Goal: Register for event/course: Sign up to attend an event or enroll in a course

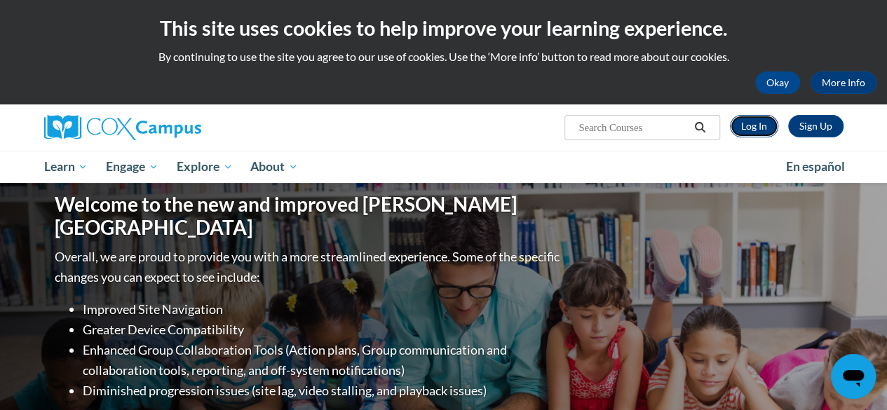
click at [760, 133] on link "Log In" at bounding box center [754, 126] width 48 height 22
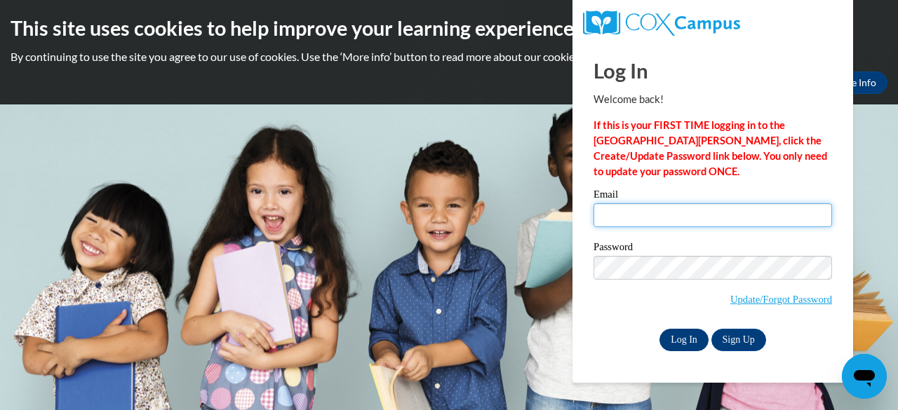
type input "christine.raderstorf@gcpsk12.org"
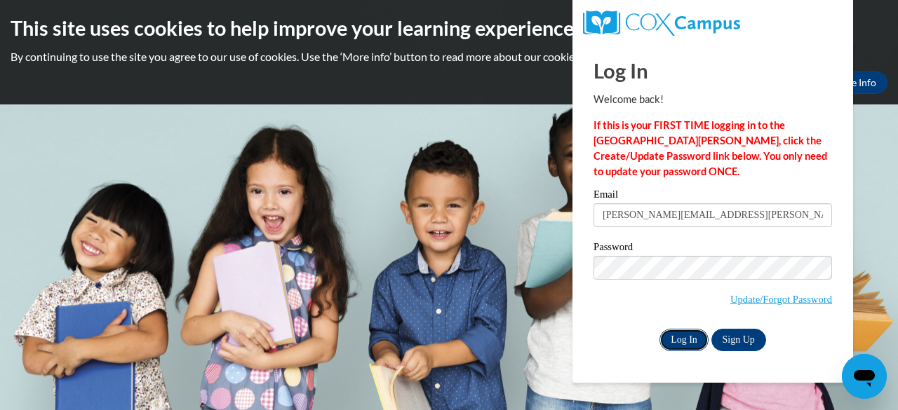
click at [673, 338] on input "Log In" at bounding box center [683, 340] width 49 height 22
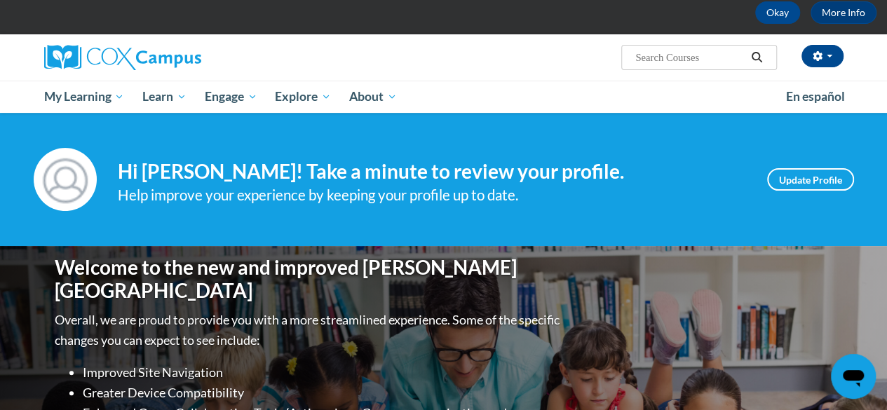
scroll to position [63, 0]
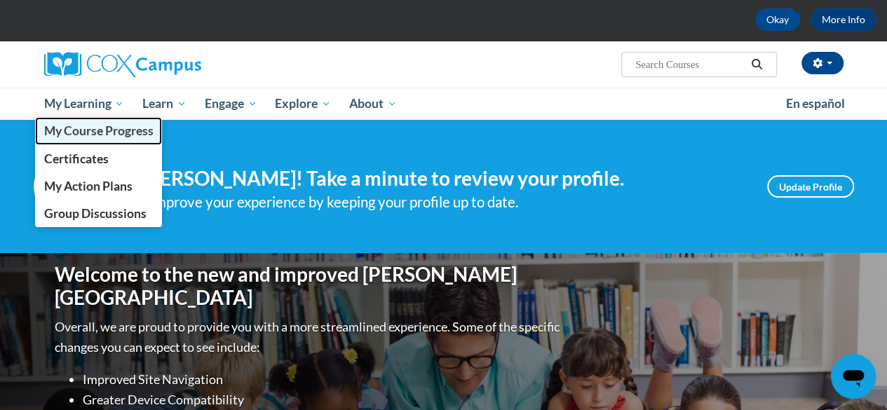
click at [91, 133] on span "My Course Progress" at bounding box center [97, 130] width 109 height 15
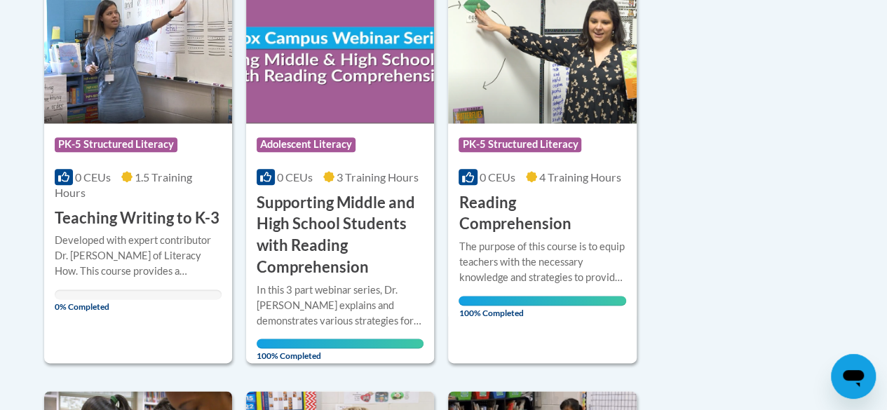
scroll to position [773, 0]
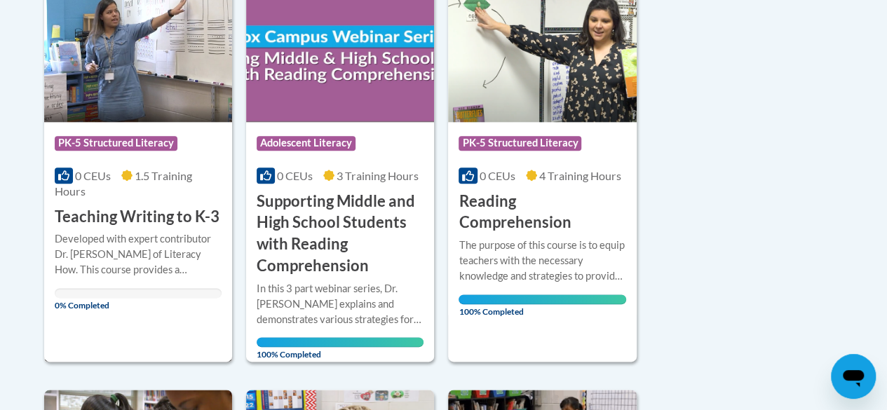
click at [127, 232] on div "Developed with expert contributor Dr. [PERSON_NAME] of Literacy How. This cours…" at bounding box center [138, 254] width 167 height 46
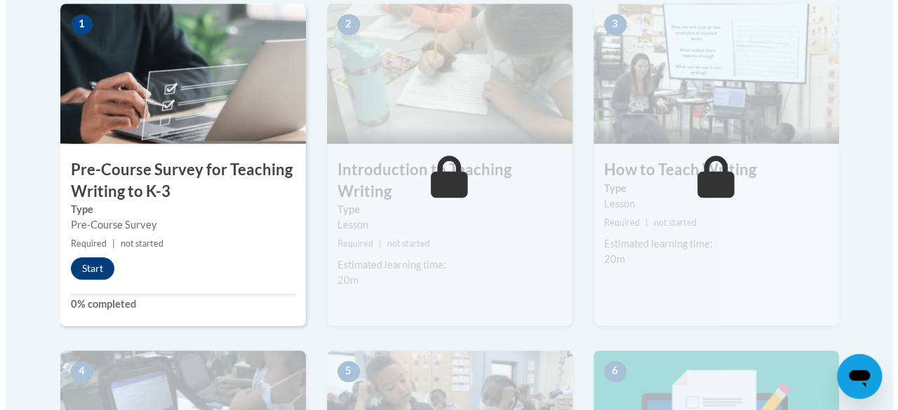
scroll to position [467, 0]
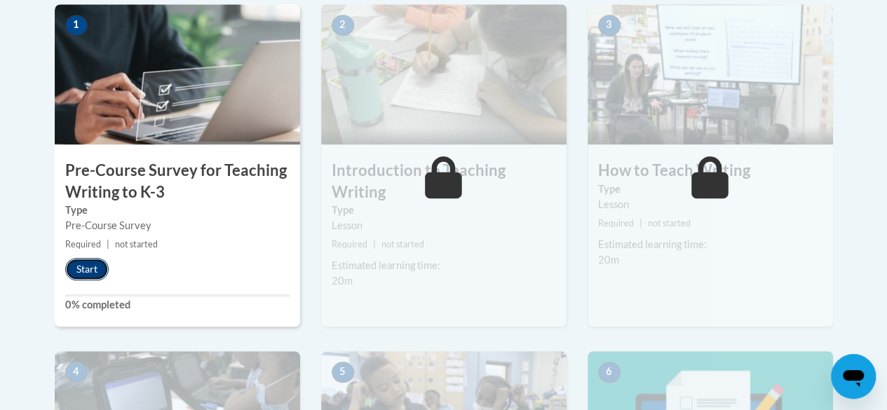
click at [80, 269] on button "Start" at bounding box center [86, 269] width 43 height 22
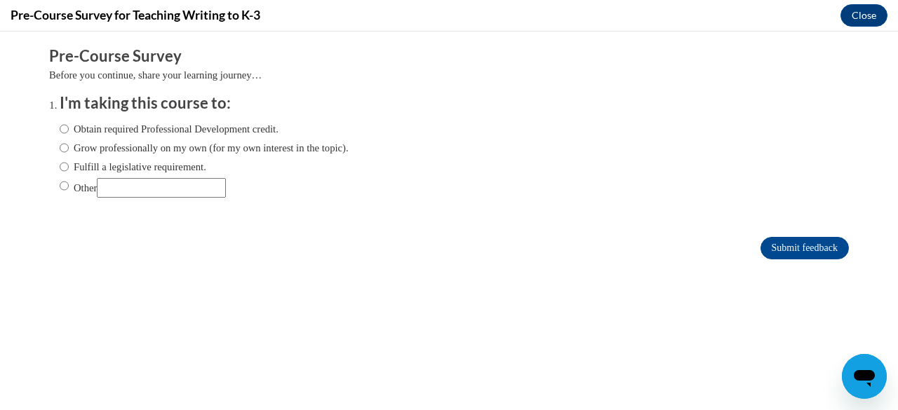
scroll to position [0, 0]
click at [60, 173] on input "Fulfill a legislative requirement." at bounding box center [64, 166] width 9 height 15
radio input "true"
click at [795, 250] on input "Submit feedback" at bounding box center [804, 248] width 88 height 22
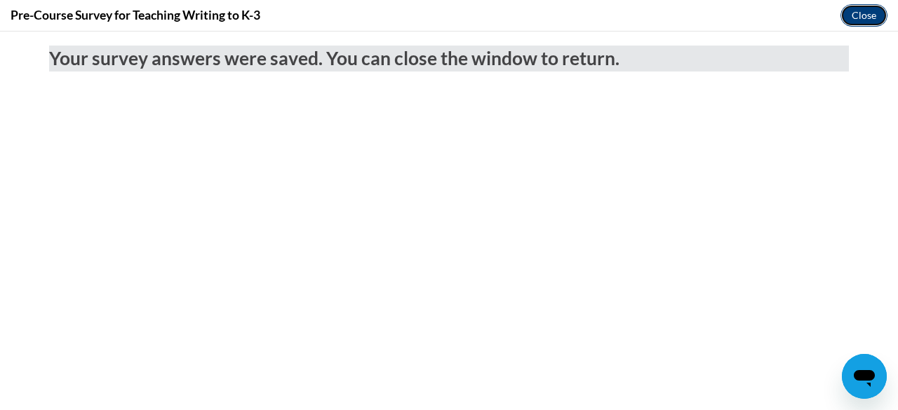
click at [858, 13] on button "Close" at bounding box center [863, 15] width 47 height 22
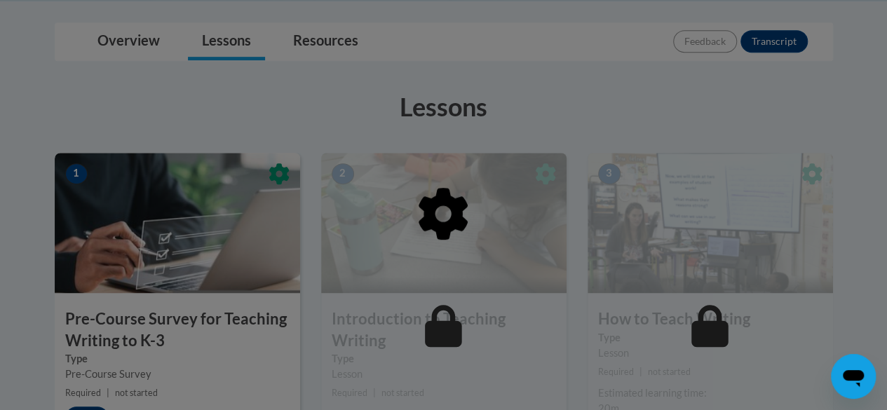
scroll to position [320, 0]
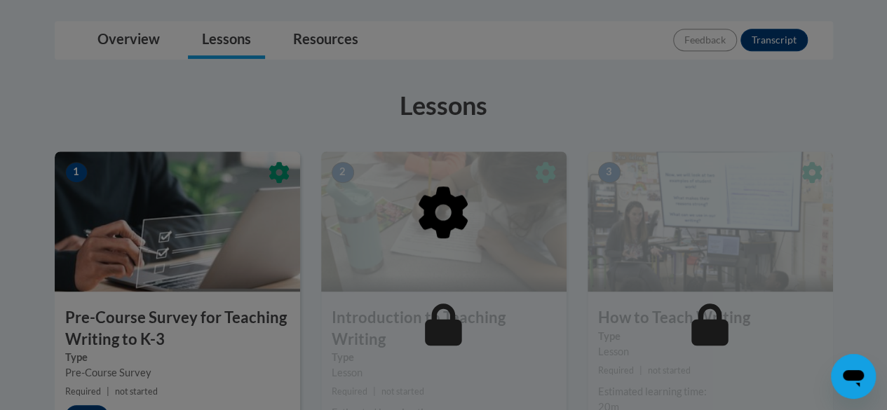
click at [309, 111] on div at bounding box center [443, 205] width 887 height 410
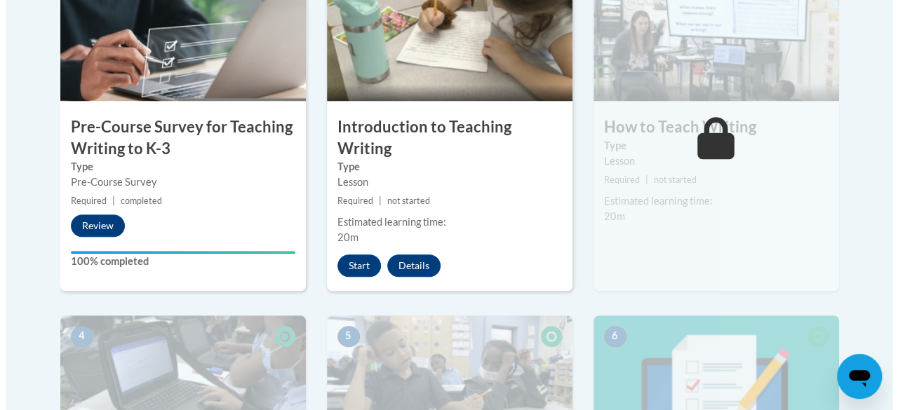
scroll to position [511, 0]
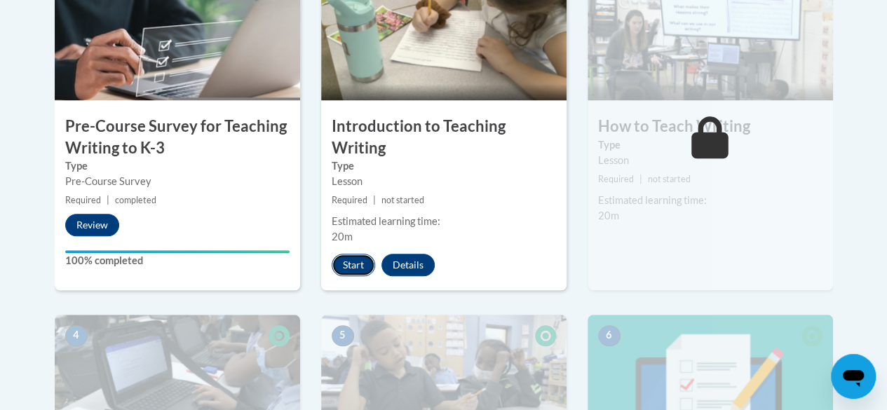
click at [353, 260] on button "Start" at bounding box center [353, 265] width 43 height 22
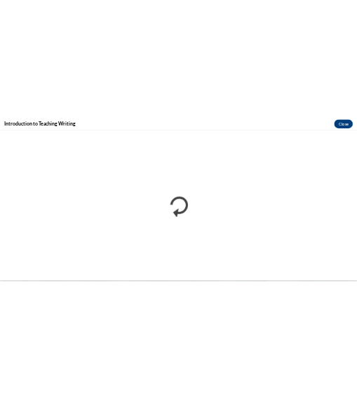
scroll to position [0, 0]
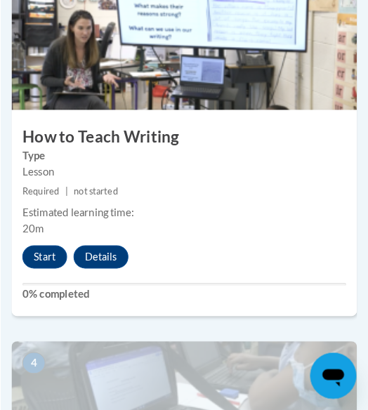
scroll to position [1272, 0]
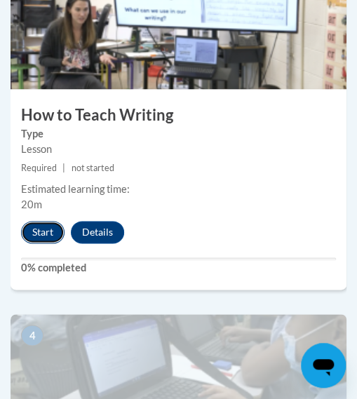
click at [41, 228] on button "Start" at bounding box center [42, 232] width 43 height 22
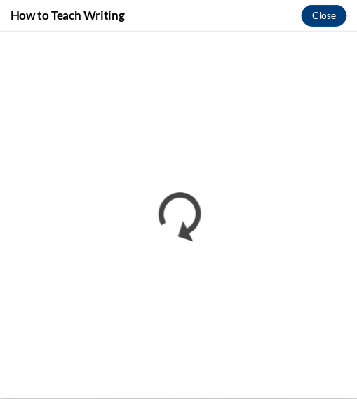
scroll to position [0, 0]
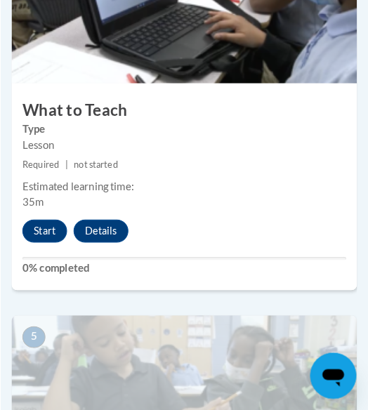
scroll to position [1647, 0]
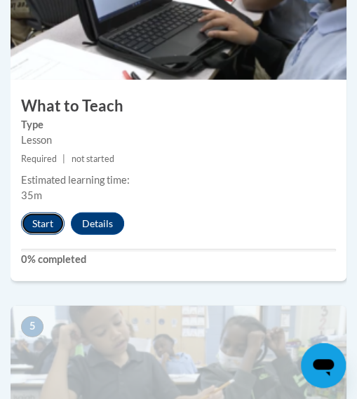
click at [28, 224] on button "Start" at bounding box center [42, 224] width 43 height 22
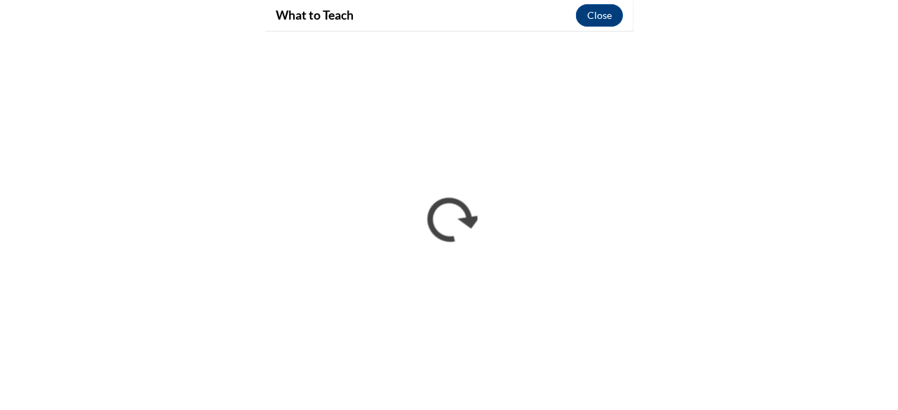
scroll to position [1146, 0]
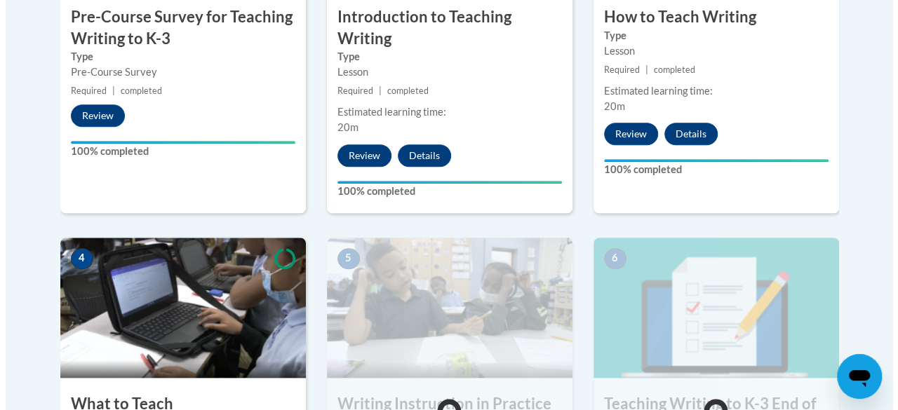
scroll to position [790, 0]
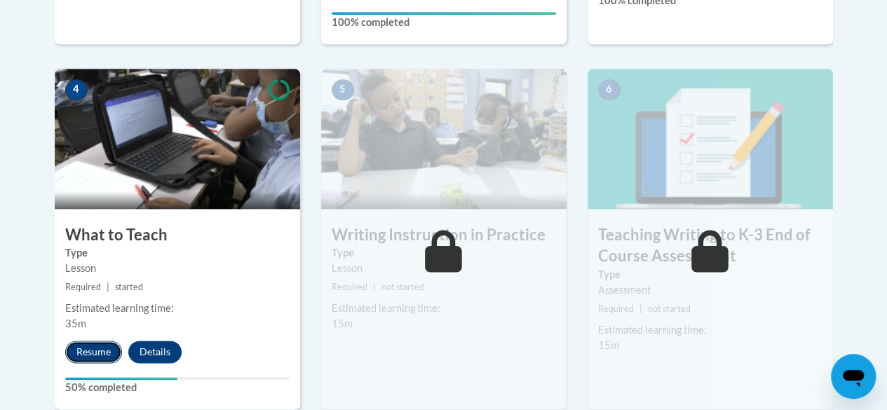
click at [92, 349] on button "Resume" at bounding box center [93, 352] width 57 height 22
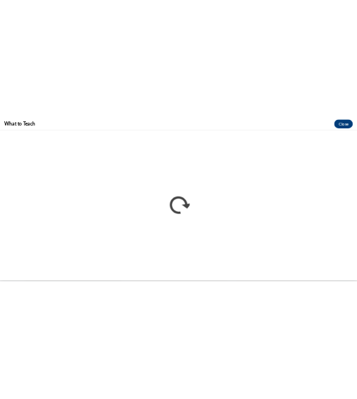
scroll to position [0, 0]
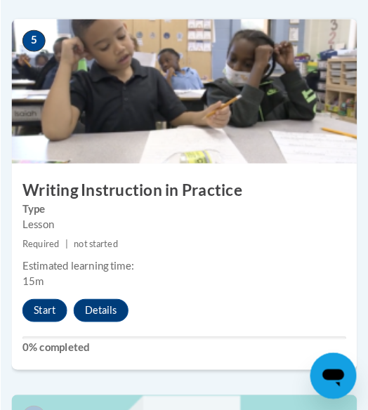
scroll to position [2044, 0]
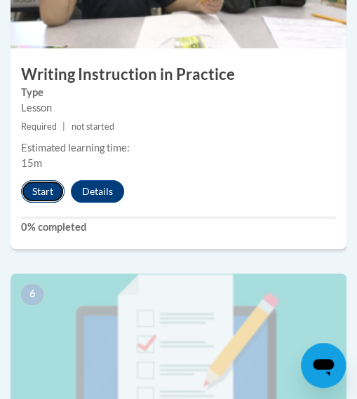
click at [41, 187] on button "Start" at bounding box center [42, 191] width 43 height 22
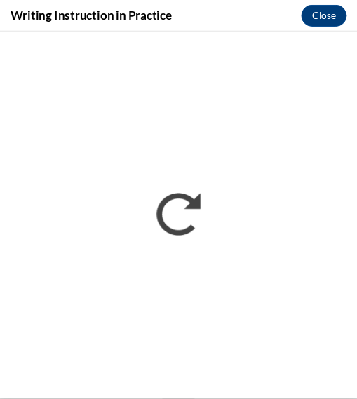
scroll to position [0, 0]
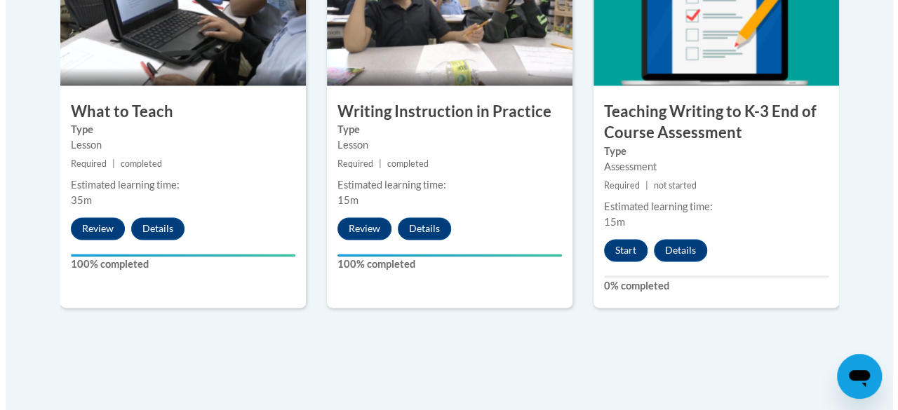
scroll to position [872, 0]
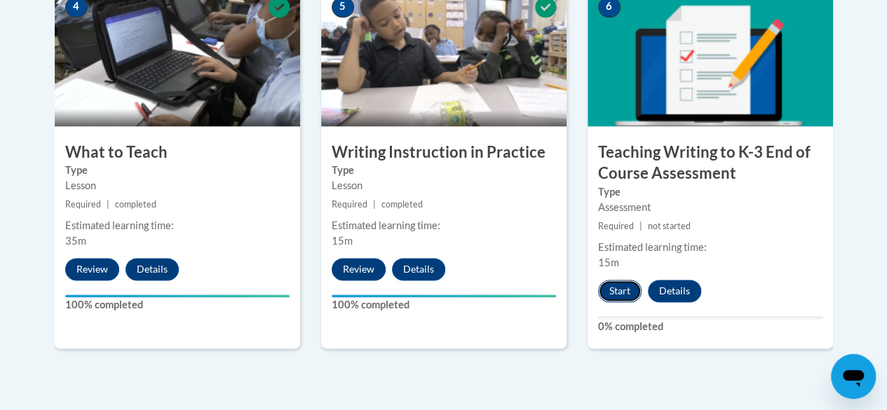
click at [356, 287] on button "Start" at bounding box center [619, 291] width 43 height 22
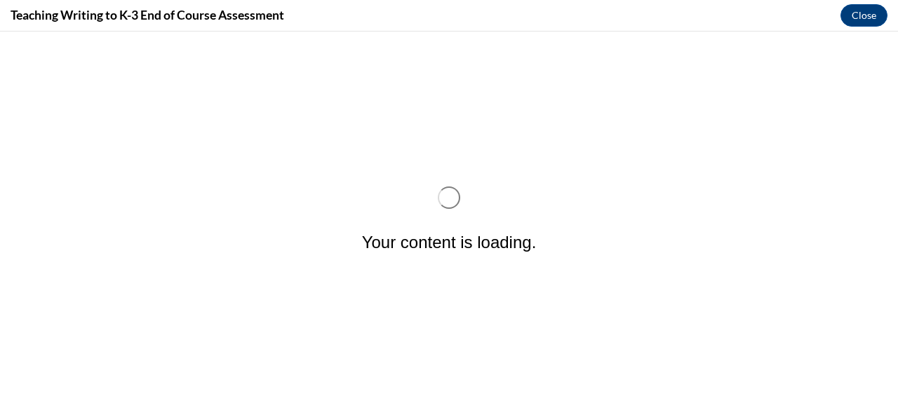
scroll to position [0, 0]
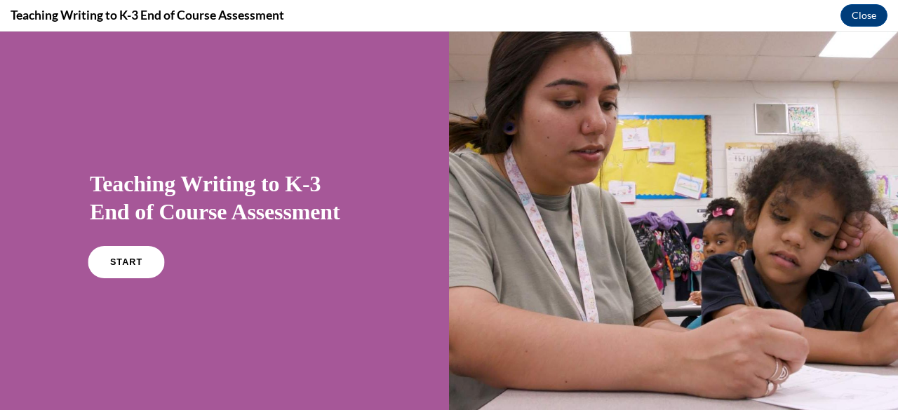
click at [131, 267] on link "START" at bounding box center [126, 262] width 76 height 32
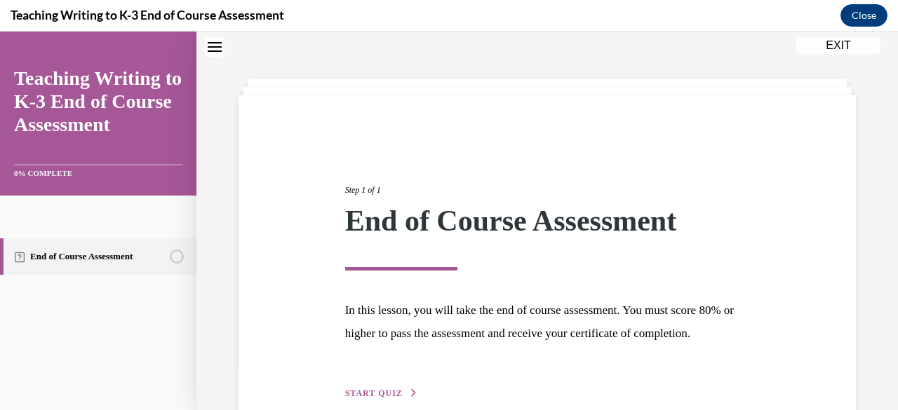
scroll to position [140, 0]
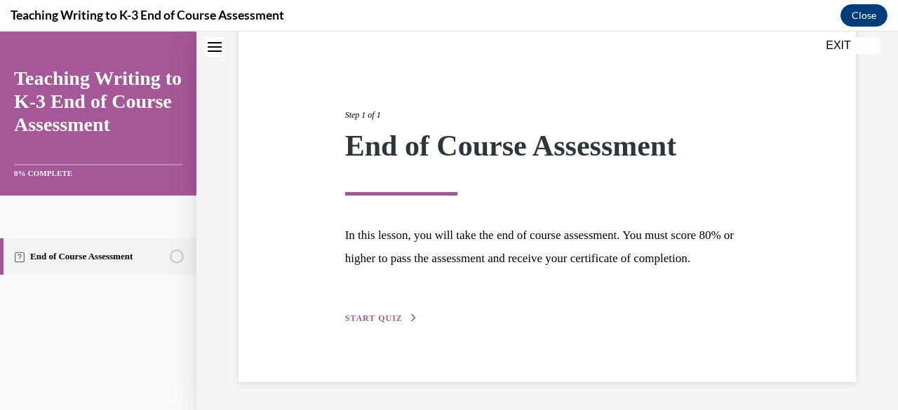
click at [356, 318] on span "START QUIZ" at bounding box center [374, 318] width 58 height 10
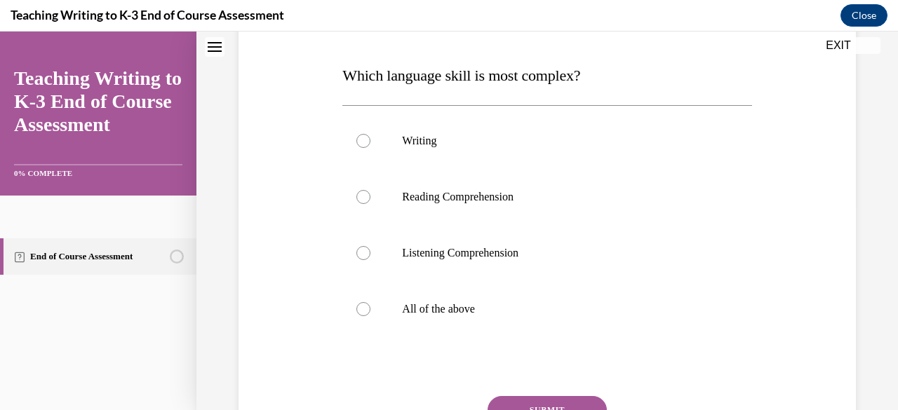
scroll to position [208, 0]
click at [356, 300] on label "All of the above" at bounding box center [546, 309] width 409 height 56
click at [356, 302] on input "All of the above" at bounding box center [363, 309] width 14 height 14
radio input "true"
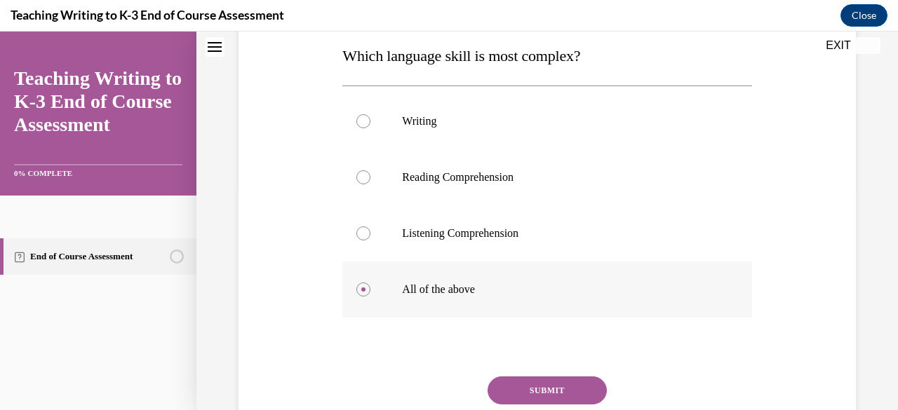
scroll to position [229, 0]
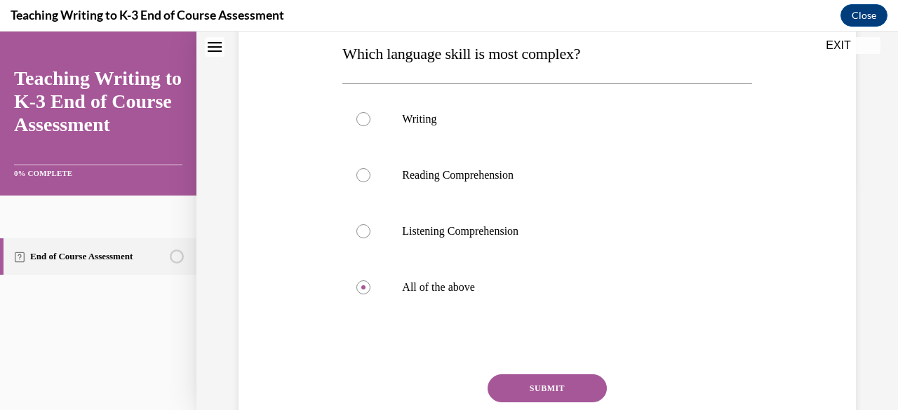
click at [356, 382] on button "SUBMIT" at bounding box center [546, 389] width 119 height 28
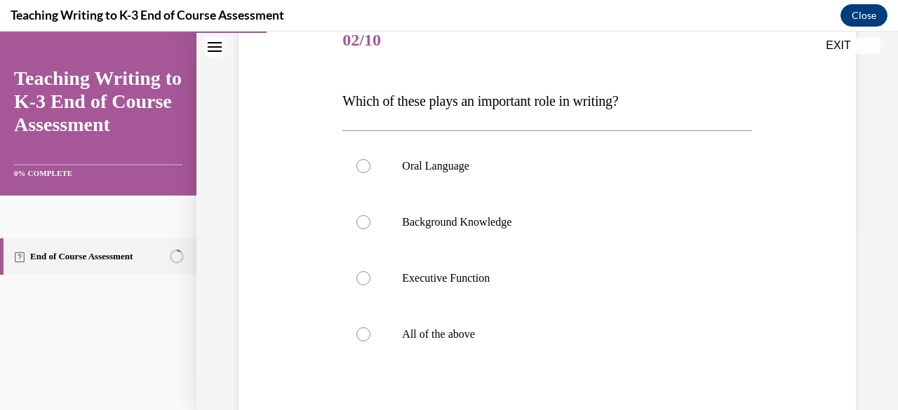
scroll to position [191, 0]
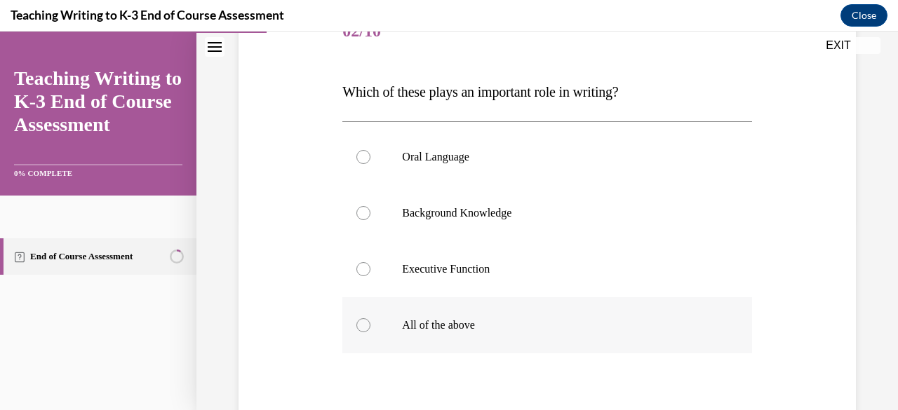
click at [356, 323] on p "All of the above" at bounding box center [559, 325] width 314 height 14
click at [356, 323] on input "All of the above" at bounding box center [363, 325] width 14 height 14
radio input "true"
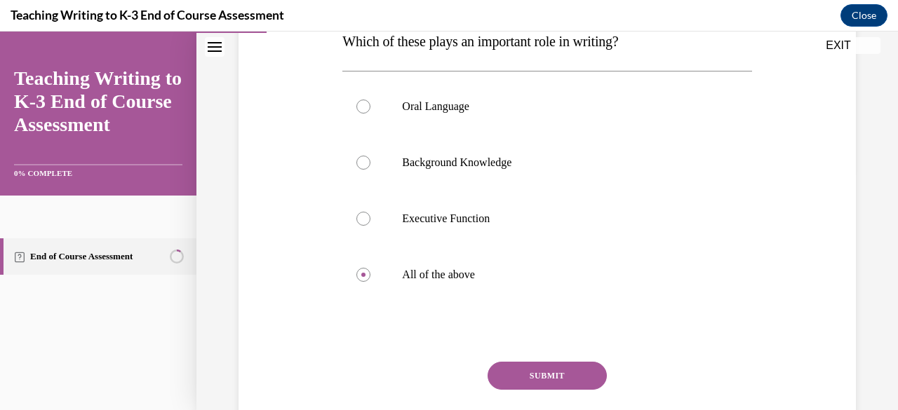
click at [356, 369] on button "SUBMIT" at bounding box center [546, 376] width 119 height 28
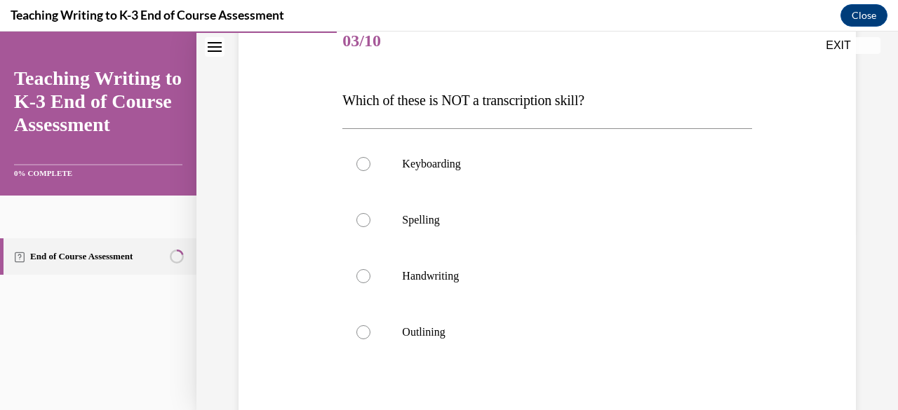
scroll to position [199, 0]
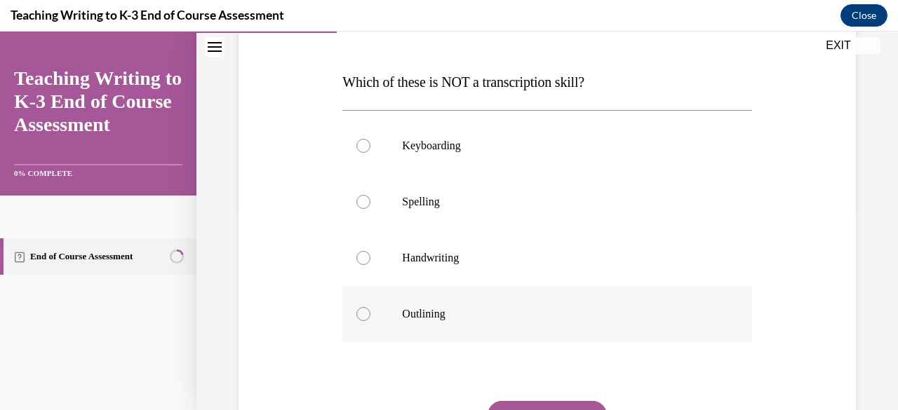
click at [356, 311] on p "Outlining" at bounding box center [559, 314] width 314 height 14
click at [356, 311] on input "Outlining" at bounding box center [363, 314] width 14 height 14
radio input "true"
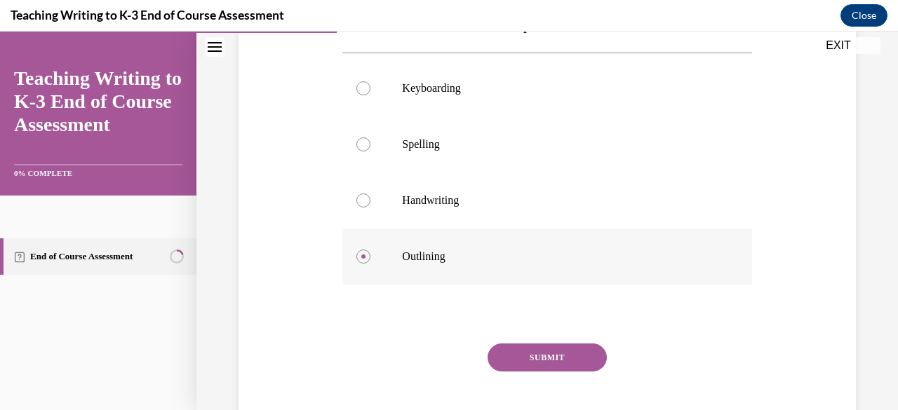
scroll to position [259, 0]
click at [356, 350] on button "SUBMIT" at bounding box center [546, 356] width 119 height 28
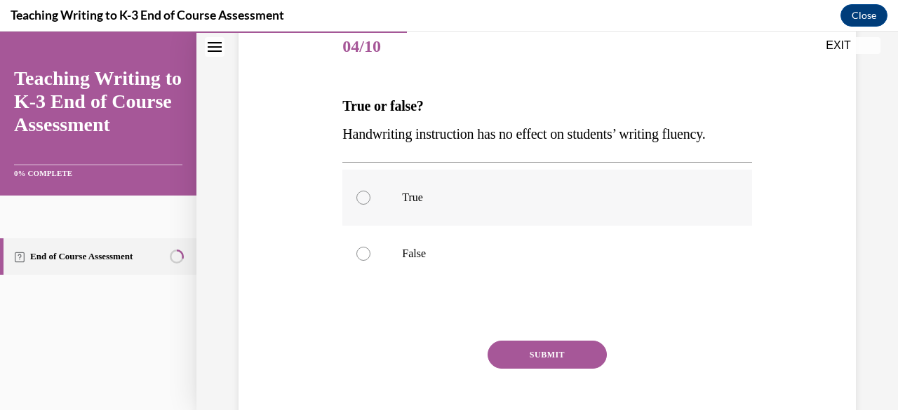
scroll to position [176, 0]
click at [356, 257] on p "False" at bounding box center [559, 253] width 314 height 14
click at [356, 257] on input "False" at bounding box center [363, 253] width 14 height 14
radio input "true"
click at [356, 358] on button "SUBMIT" at bounding box center [546, 354] width 119 height 28
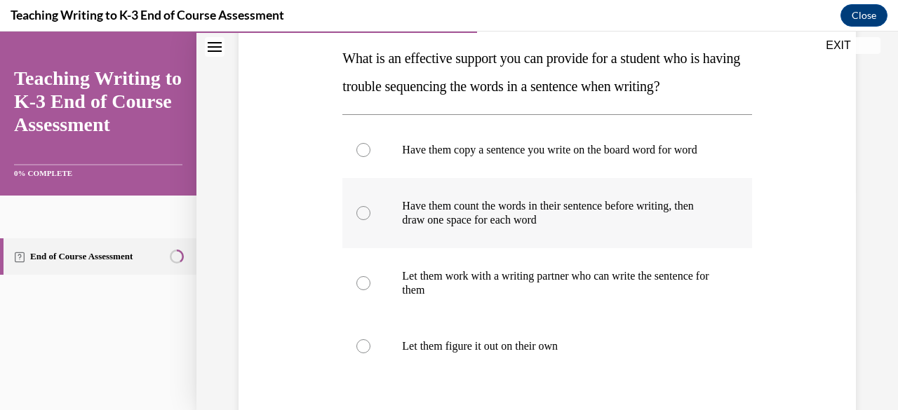
scroll to position [222, 0]
click at [356, 228] on p "Have them count the words in their sentence before writing, then draw one space…" at bounding box center [559, 214] width 314 height 28
click at [356, 221] on input "Have them count the words in their sentence before writing, then draw one space…" at bounding box center [363, 214] width 14 height 14
radio input "true"
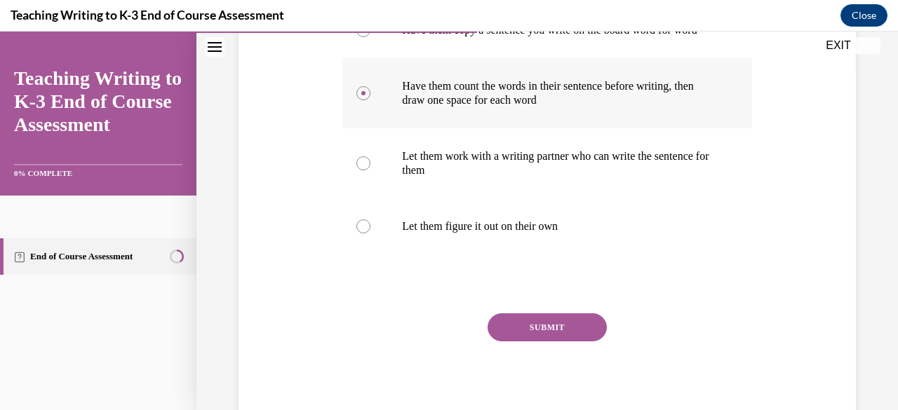
scroll to position [360, 0]
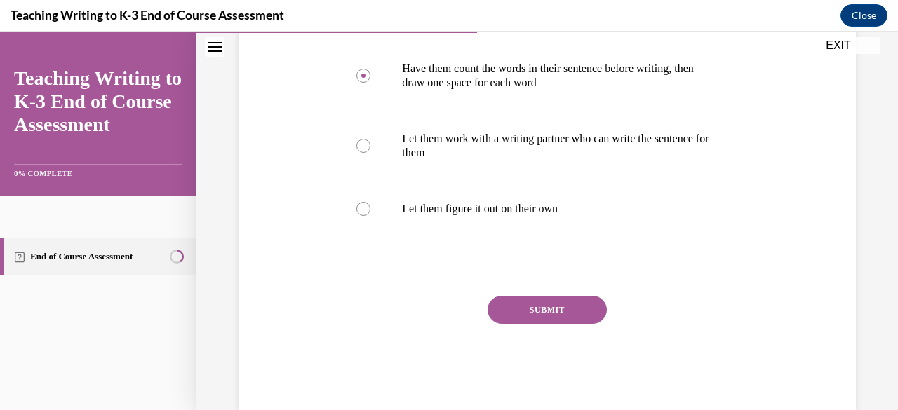
click at [356, 321] on button "SUBMIT" at bounding box center [546, 310] width 119 height 28
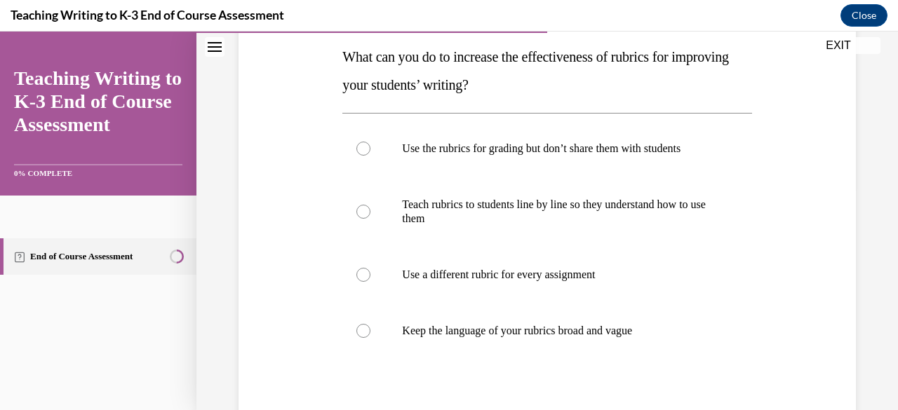
scroll to position [225, 0]
click at [356, 202] on p "Teach rubrics to students line by line so they understand how to use them" at bounding box center [559, 211] width 314 height 28
click at [356, 204] on input "Teach rubrics to students line by line so they understand how to use them" at bounding box center [363, 211] width 14 height 14
radio input "true"
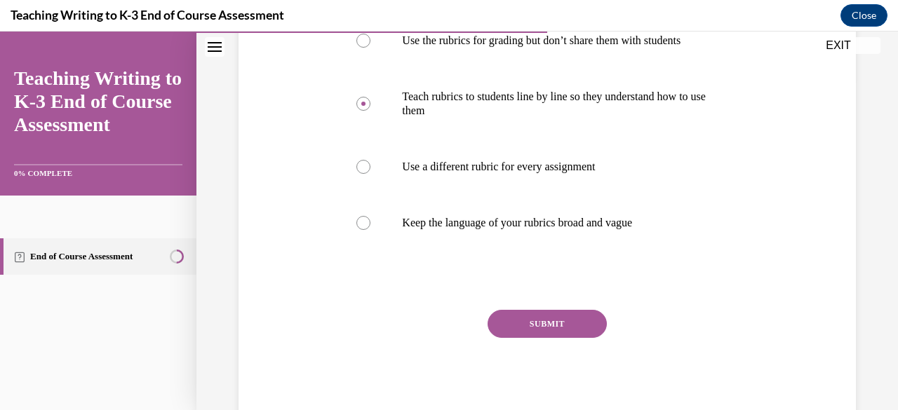
click at [356, 315] on button "SUBMIT" at bounding box center [546, 324] width 119 height 28
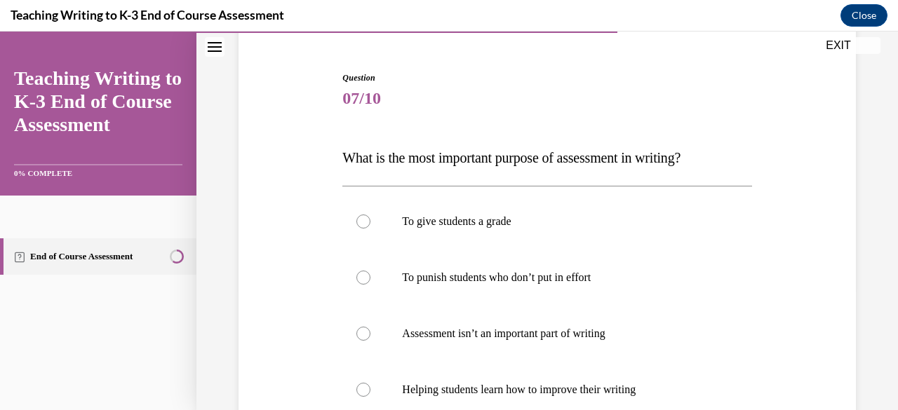
scroll to position [172, 0]
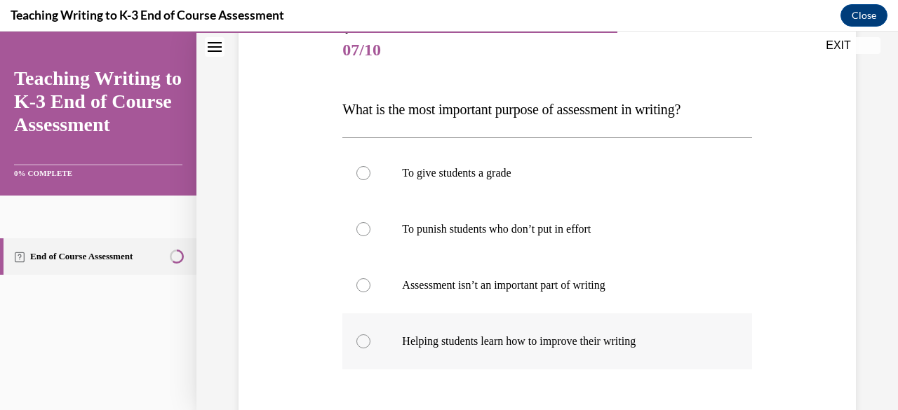
click at [356, 322] on label "Helping students learn how to improve their writing" at bounding box center [546, 341] width 409 height 56
click at [356, 335] on input "Helping students learn how to improve their writing" at bounding box center [363, 342] width 14 height 14
radio input "true"
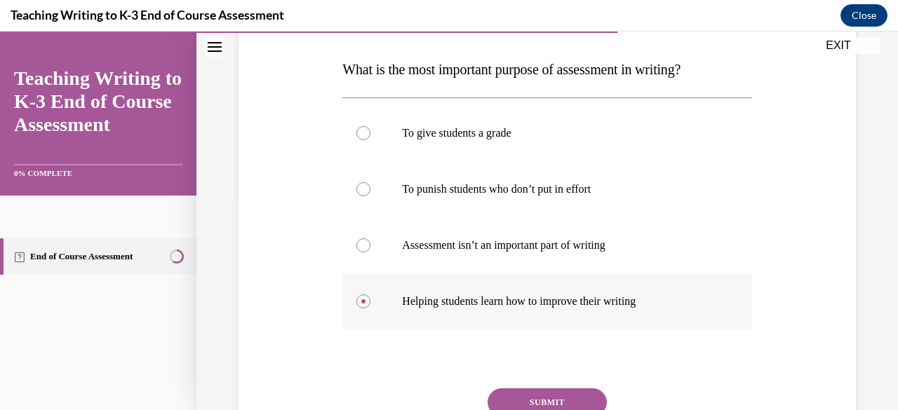
scroll to position [213, 0]
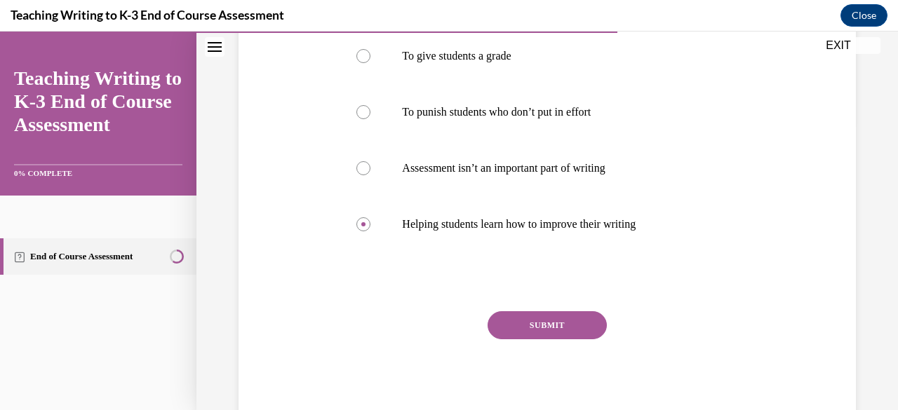
click at [356, 324] on button "SUBMIT" at bounding box center [546, 325] width 119 height 28
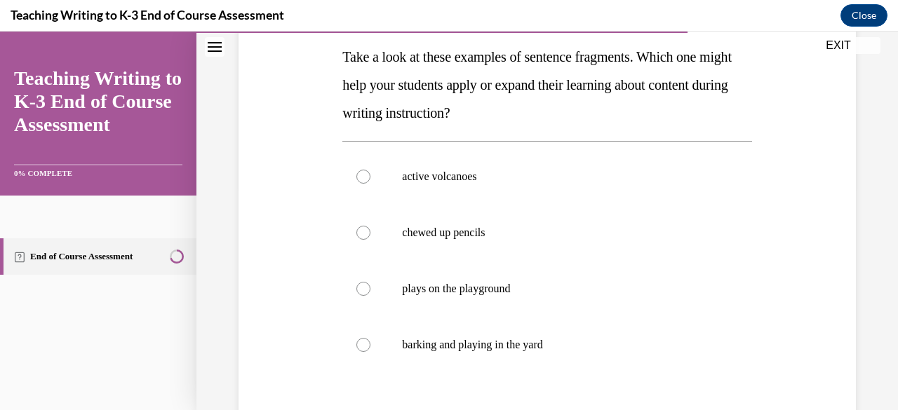
scroll to position [225, 0]
click at [356, 173] on p "active volcanoes" at bounding box center [559, 176] width 314 height 14
click at [356, 173] on input "active volcanoes" at bounding box center [363, 176] width 14 height 14
radio input "true"
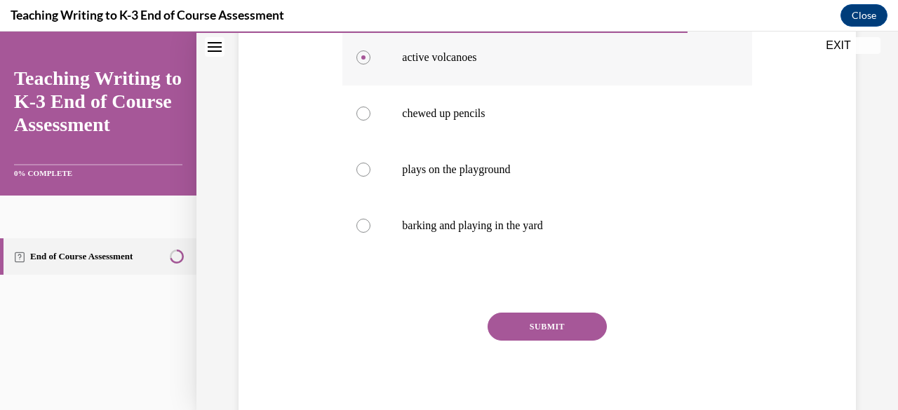
scroll to position [345, 0]
click at [356, 319] on button "SUBMIT" at bounding box center [546, 325] width 119 height 28
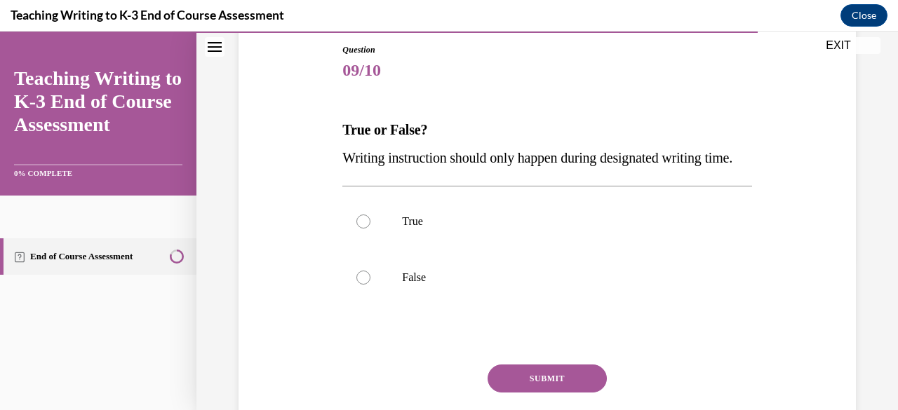
scroll to position [156, 0]
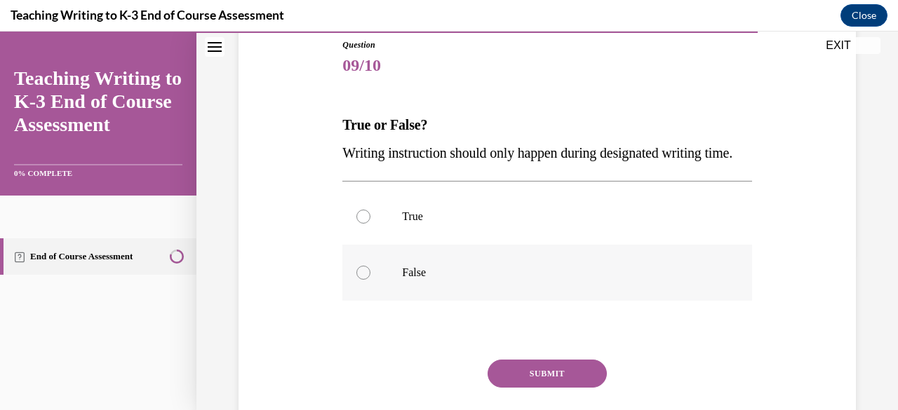
click at [356, 280] on p "False" at bounding box center [559, 273] width 314 height 14
click at [356, 280] on input "False" at bounding box center [363, 273] width 14 height 14
radio input "true"
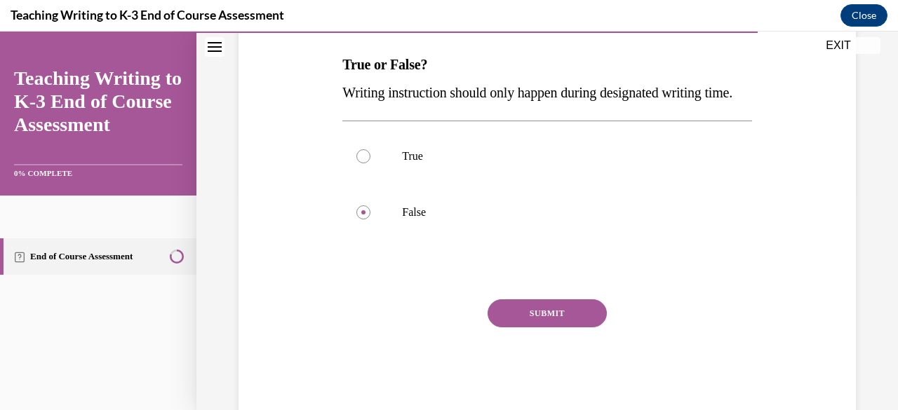
click at [356, 328] on button "SUBMIT" at bounding box center [546, 313] width 119 height 28
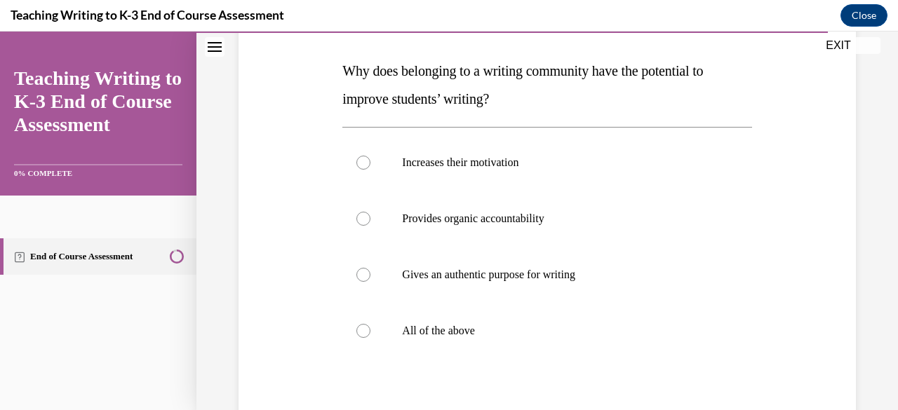
scroll to position [211, 0]
click at [356, 328] on p "All of the above" at bounding box center [559, 330] width 314 height 14
click at [356, 328] on input "All of the above" at bounding box center [363, 330] width 14 height 14
radio input "true"
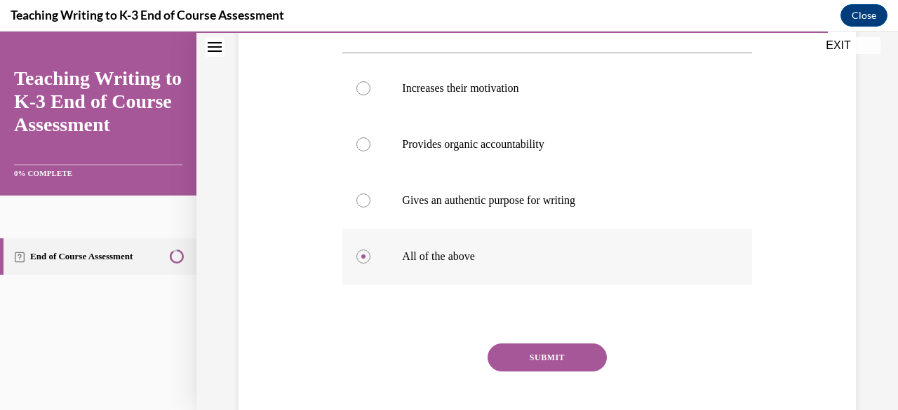
scroll to position [318, 0]
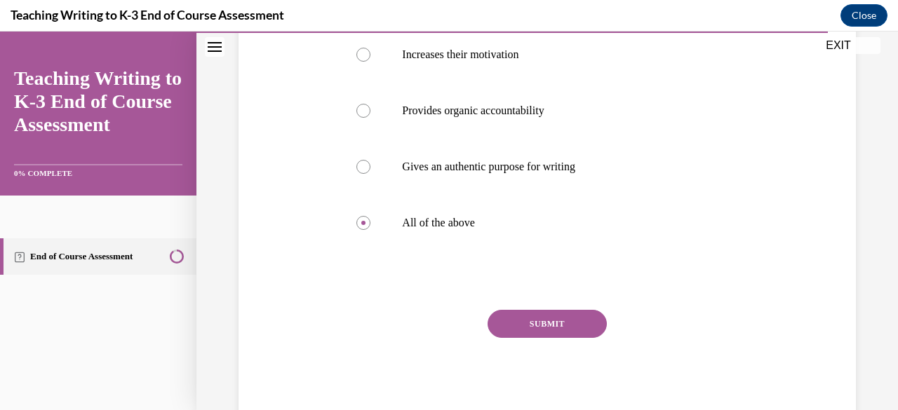
click at [356, 322] on button "SUBMIT" at bounding box center [546, 324] width 119 height 28
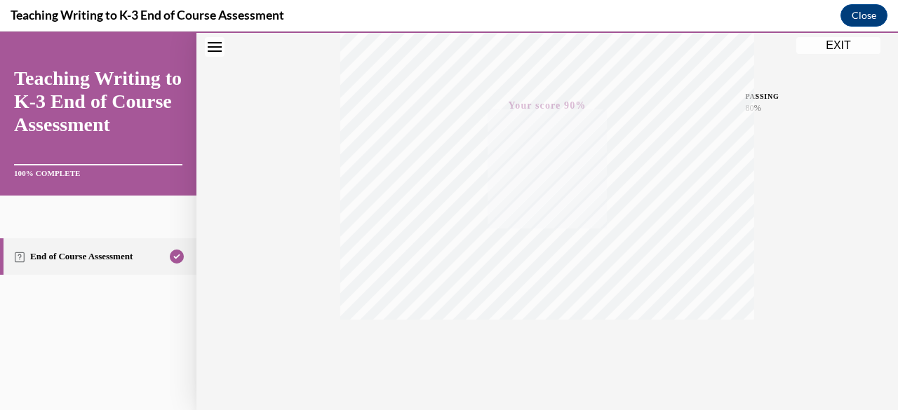
scroll to position [339, 0]
click at [356, 50] on button "EXIT" at bounding box center [838, 45] width 84 height 17
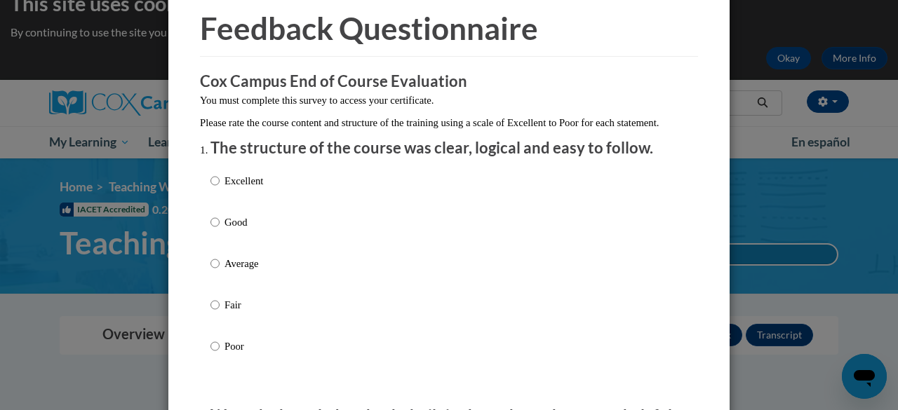
scroll to position [63, 0]
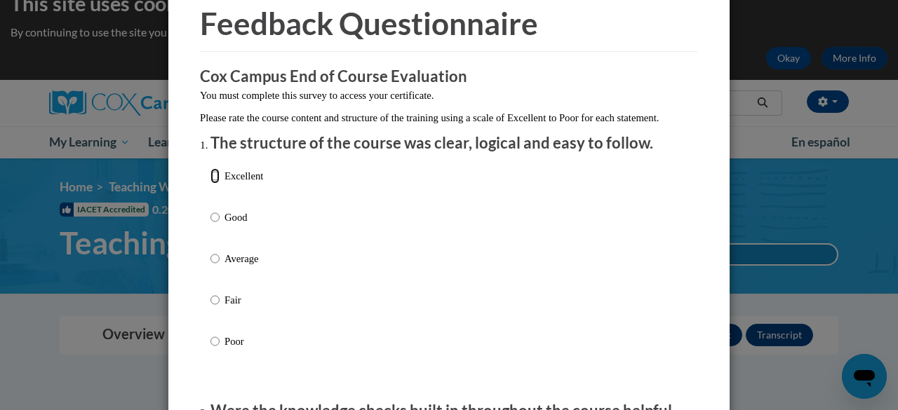
click at [210, 184] on input "Excellent" at bounding box center [214, 175] width 9 height 15
radio input "true"
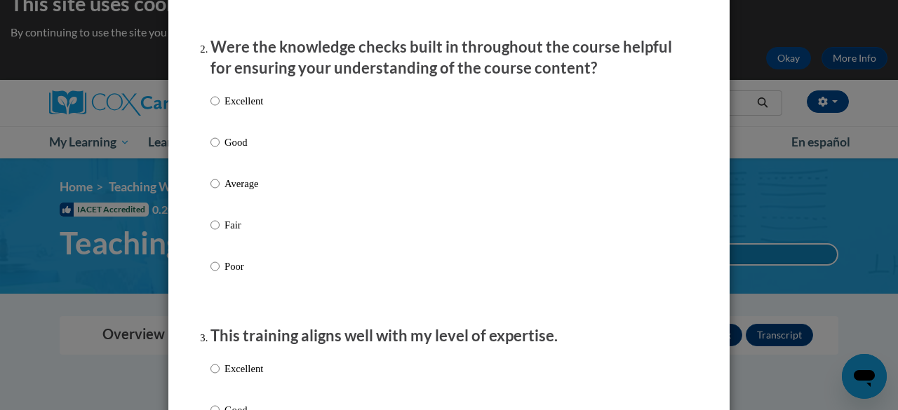
scroll to position [428, 0]
click at [210, 108] on input "Excellent" at bounding box center [214, 100] width 9 height 15
radio input "true"
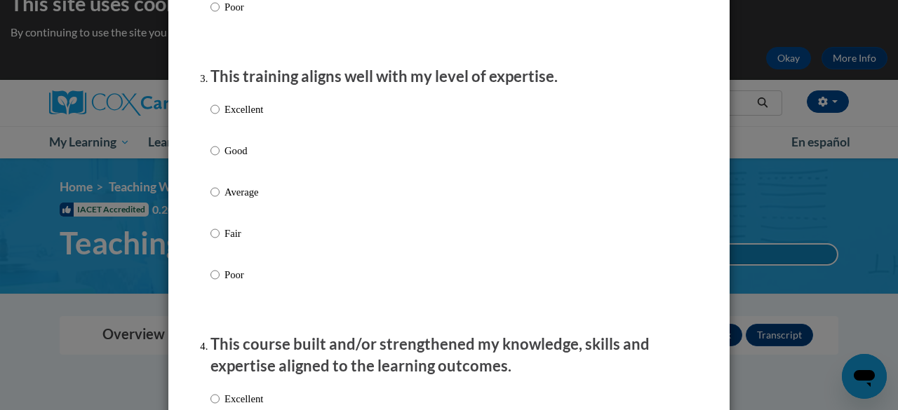
scroll to position [687, 0]
click at [210, 116] on input "Excellent" at bounding box center [214, 108] width 9 height 15
radio input "true"
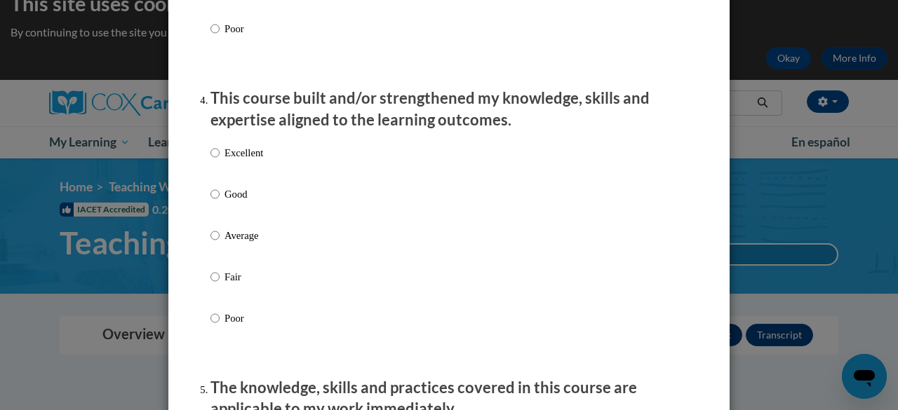
scroll to position [985, 0]
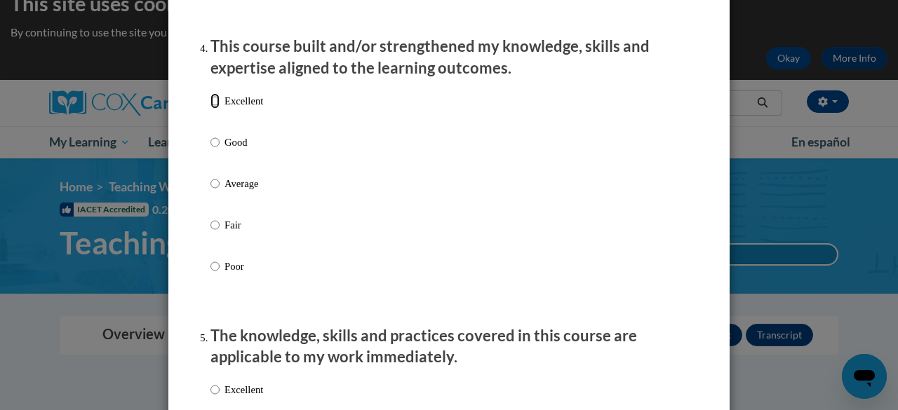
click at [210, 109] on input "Excellent" at bounding box center [214, 100] width 9 height 15
radio input "true"
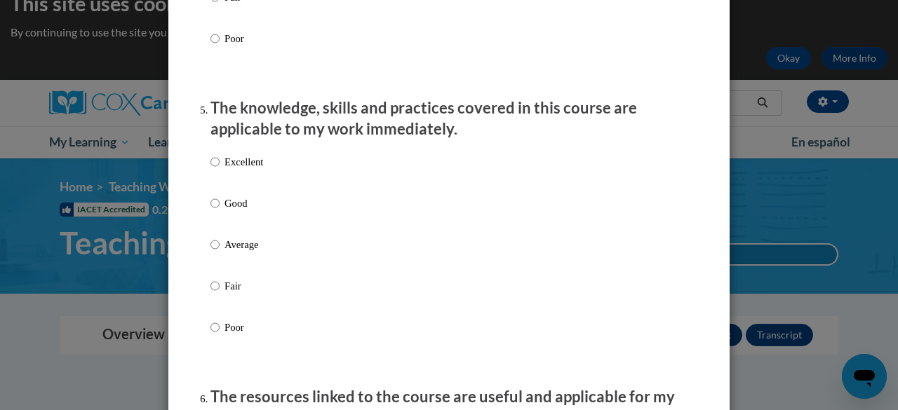
scroll to position [1238, 0]
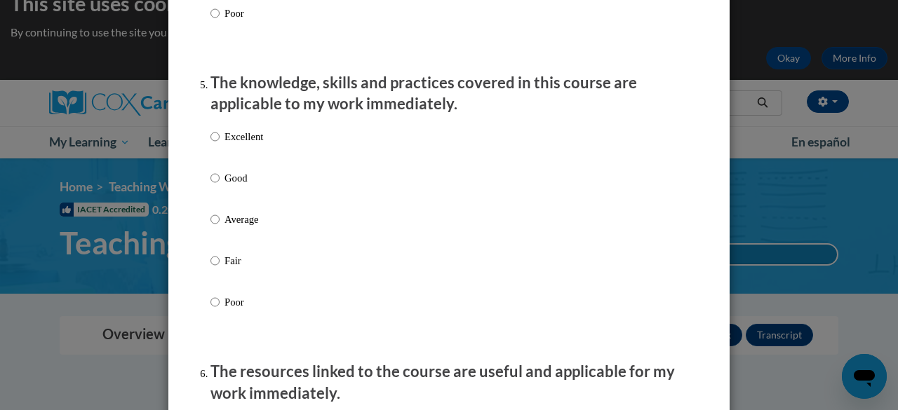
click at [204, 149] on ol "The structure of the course was clear, logical and easy to follow. Excellent Go…" at bounding box center [449, 291] width 498 height 2666
click at [210, 144] on input "Excellent" at bounding box center [214, 136] width 9 height 15
radio input "true"
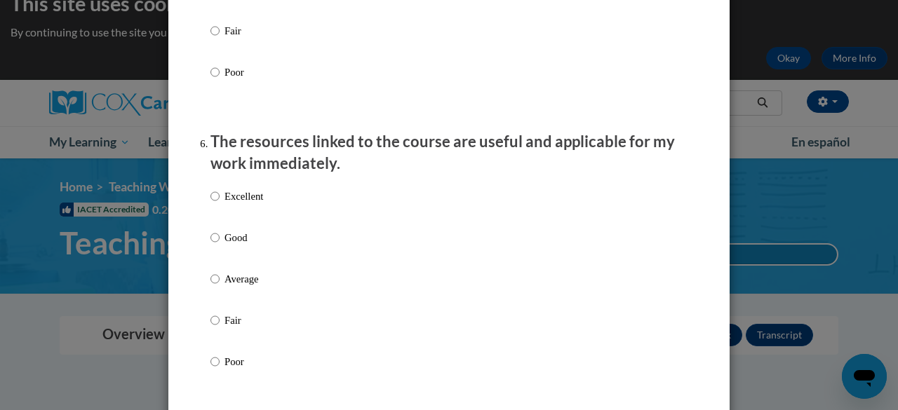
scroll to position [1523, 0]
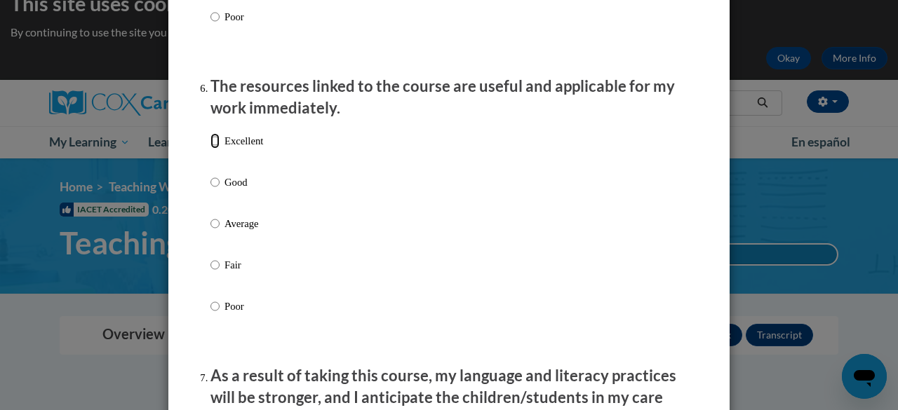
click at [210, 149] on input "Excellent" at bounding box center [214, 140] width 9 height 15
radio input "true"
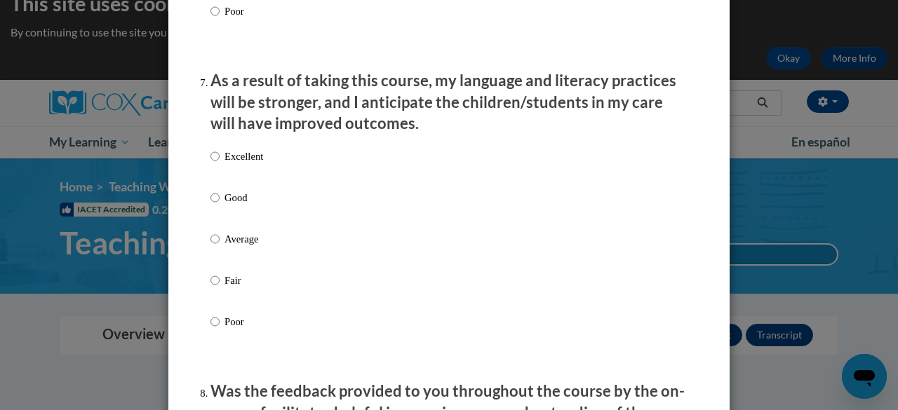
scroll to position [1819, 0]
click at [210, 163] on input "Excellent" at bounding box center [214, 155] width 9 height 15
radio input "true"
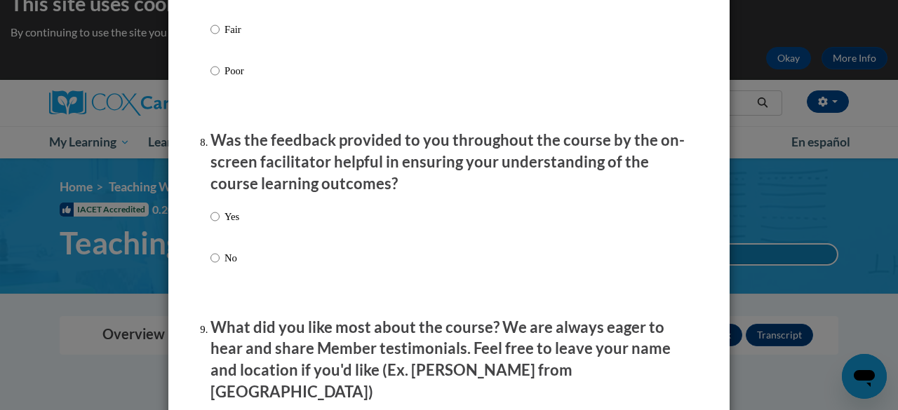
scroll to position [2106, 0]
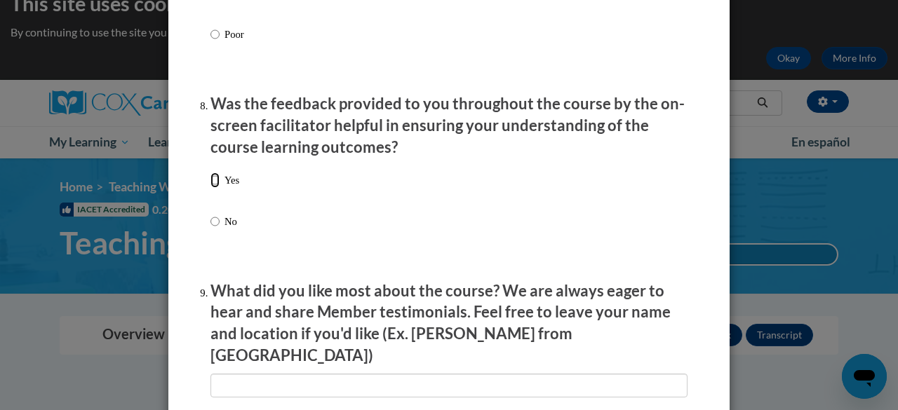
click at [210, 188] on input "Yes" at bounding box center [214, 180] width 9 height 15
radio input "true"
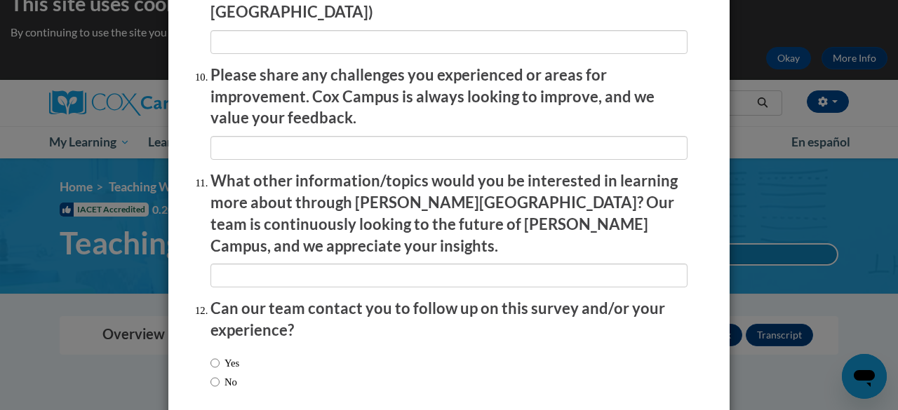
scroll to position [2506, 0]
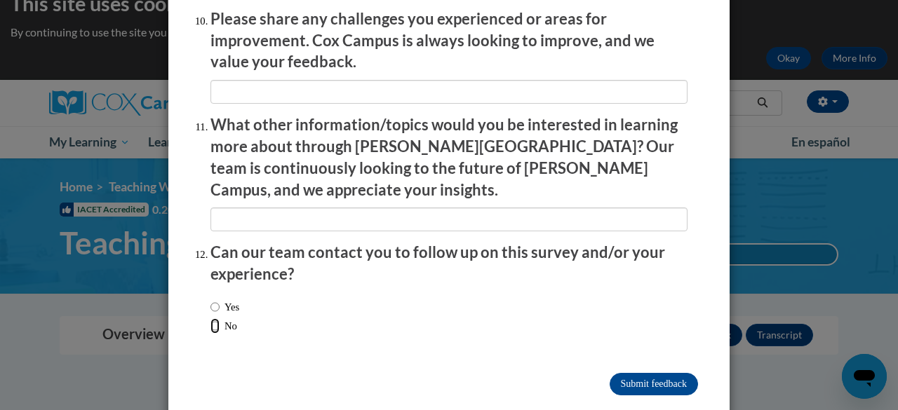
click at [211, 318] on input "No" at bounding box center [214, 325] width 9 height 15
radio input "true"
click at [356, 373] on input "Submit feedback" at bounding box center [653, 384] width 88 height 22
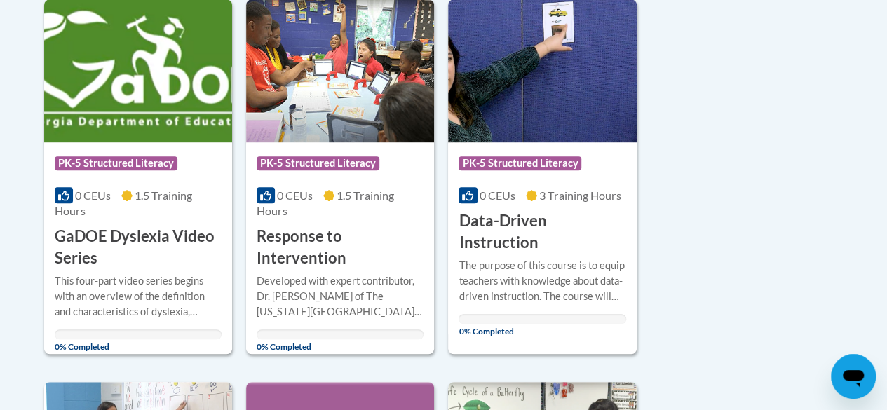
scroll to position [364, 0]
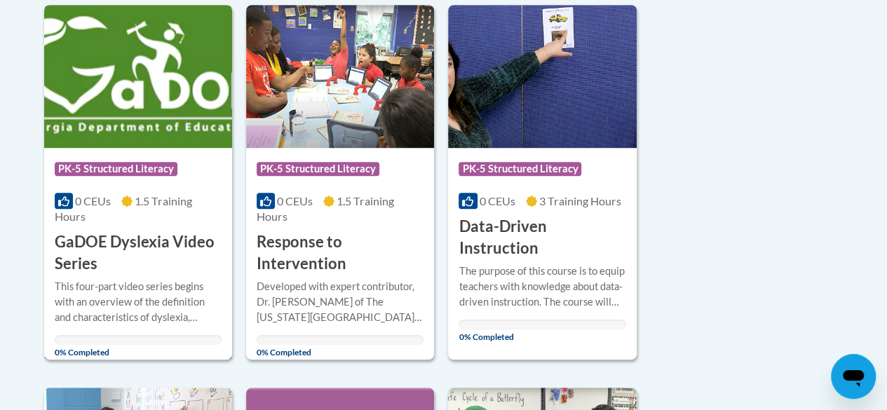
click at [119, 236] on h3 "GaDOE Dyslexia Video Series" at bounding box center [138, 252] width 167 height 43
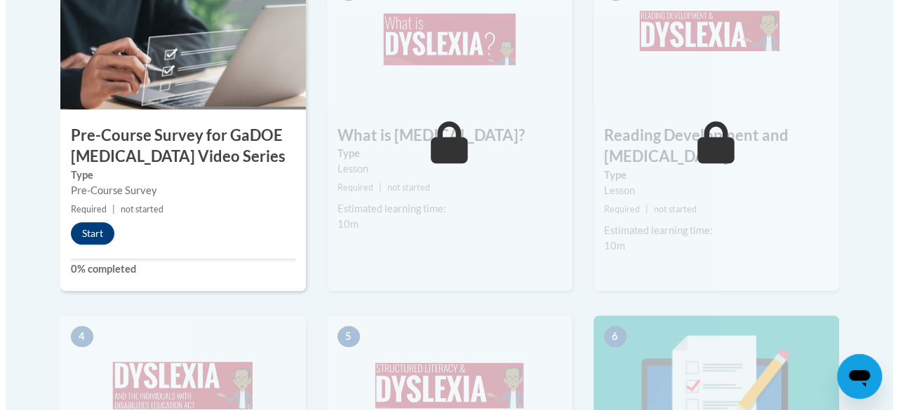
scroll to position [522, 0]
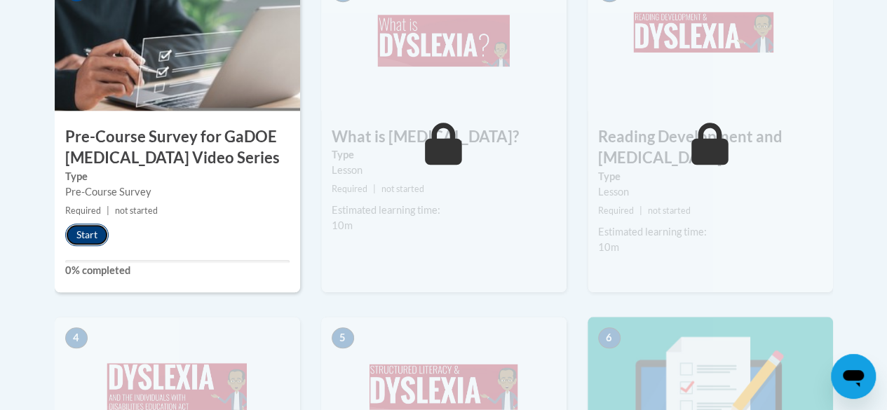
click at [89, 229] on button "Start" at bounding box center [86, 235] width 43 height 22
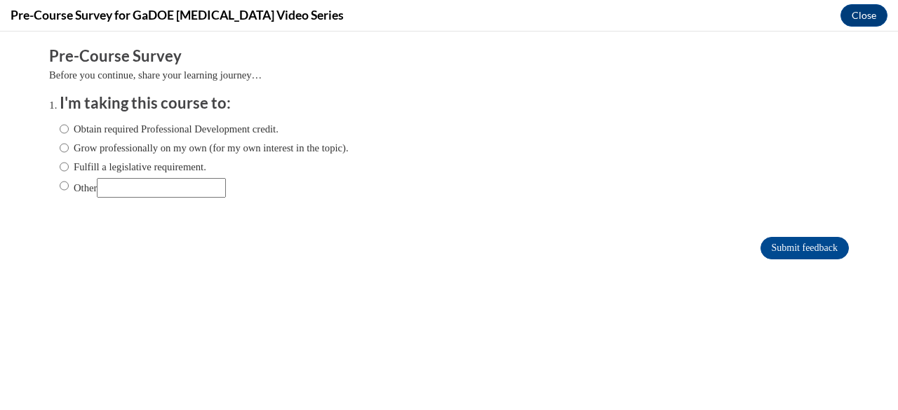
scroll to position [0, 0]
click at [60, 164] on input "Fulfill a legislative requirement." at bounding box center [64, 166] width 9 height 15
radio input "true"
click at [791, 242] on input "Submit feedback" at bounding box center [804, 248] width 88 height 22
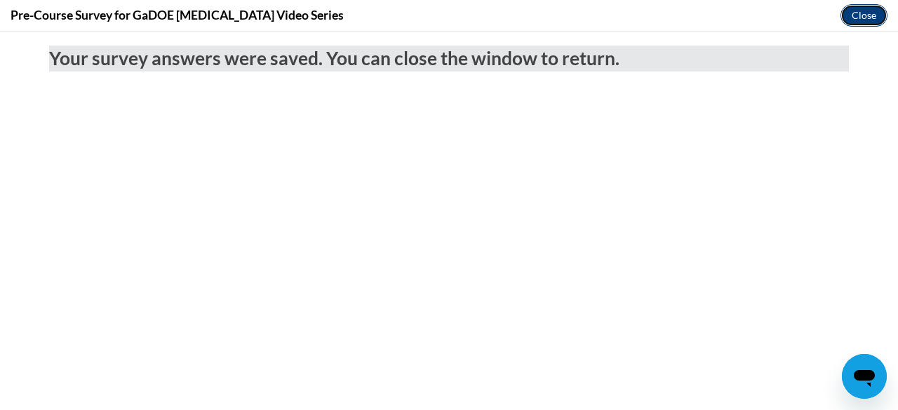
click at [857, 9] on button "Close" at bounding box center [863, 15] width 47 height 22
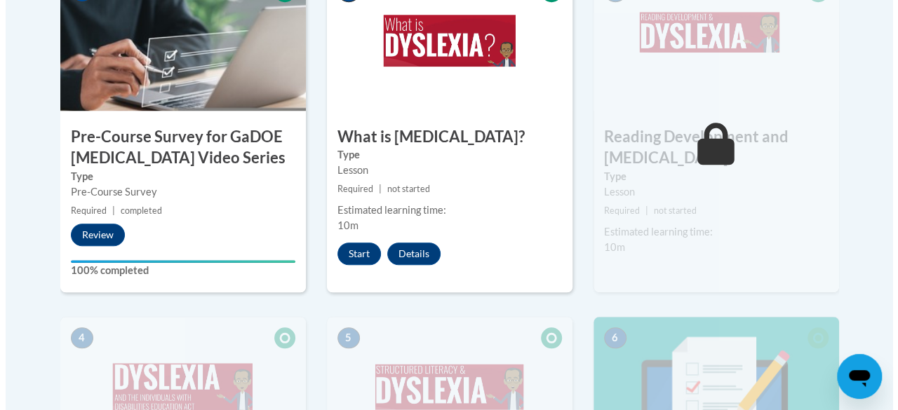
scroll to position [541, 0]
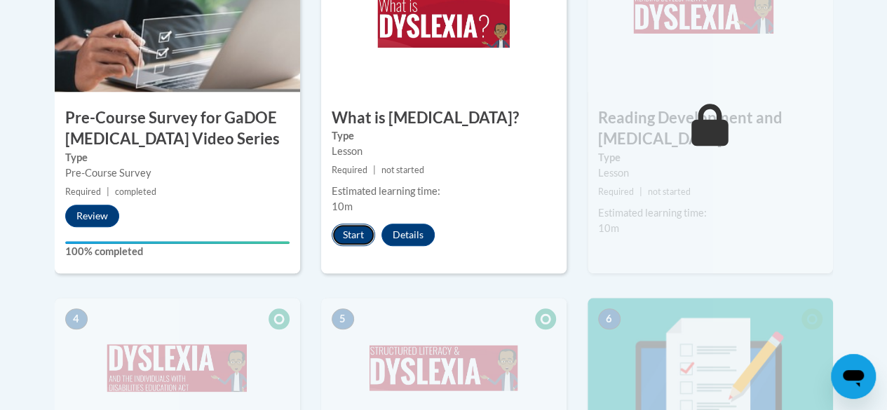
click at [364, 236] on button "Start" at bounding box center [353, 235] width 43 height 22
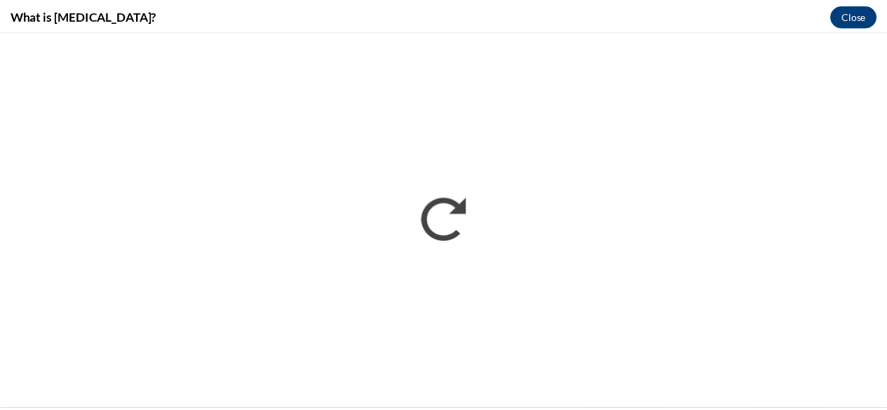
scroll to position [0, 0]
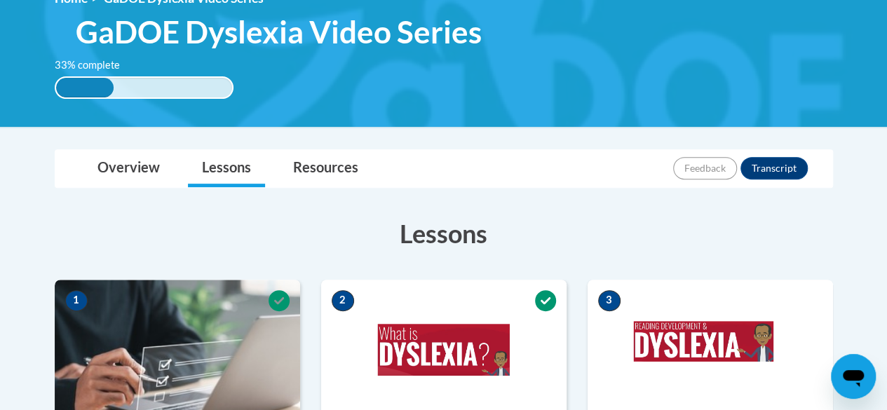
scroll to position [214, 0]
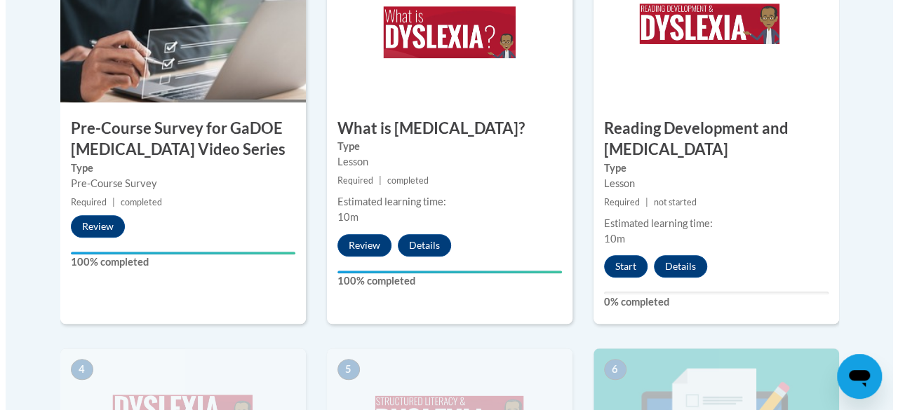
scroll to position [532, 0]
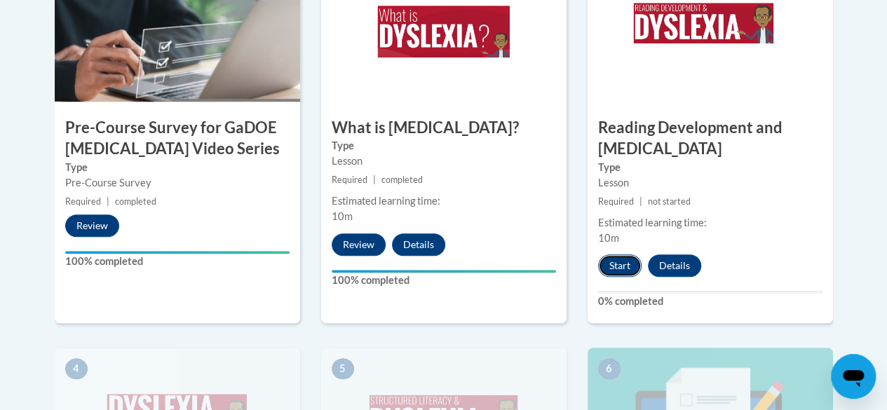
click at [618, 269] on button "Start" at bounding box center [619, 266] width 43 height 22
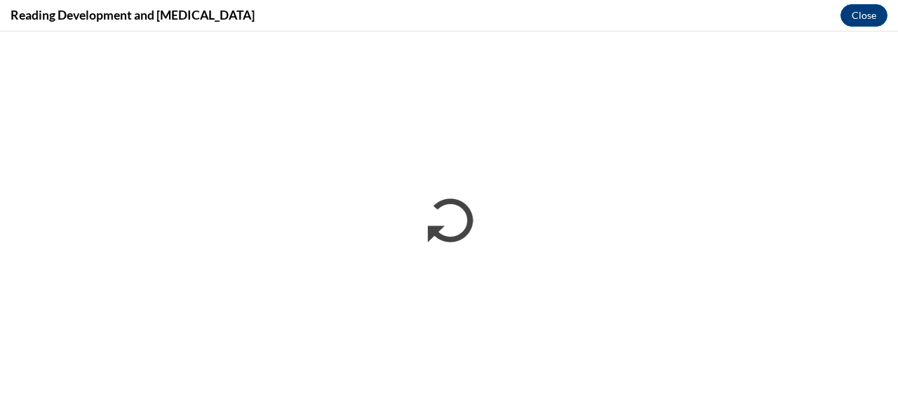
scroll to position [0, 0]
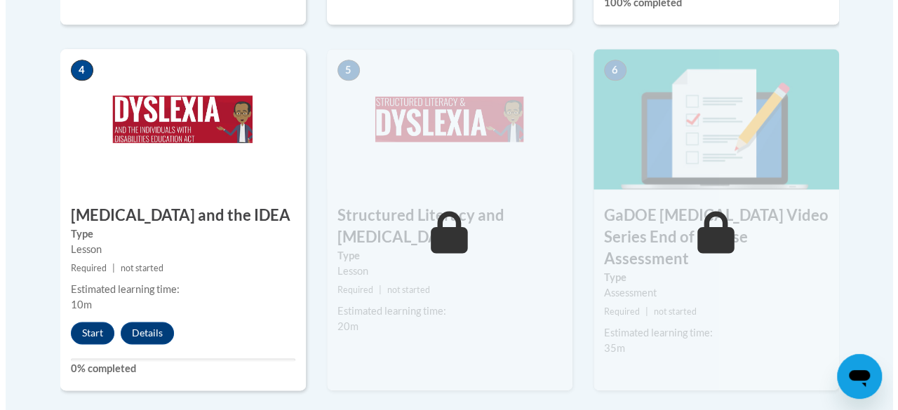
scroll to position [832, 0]
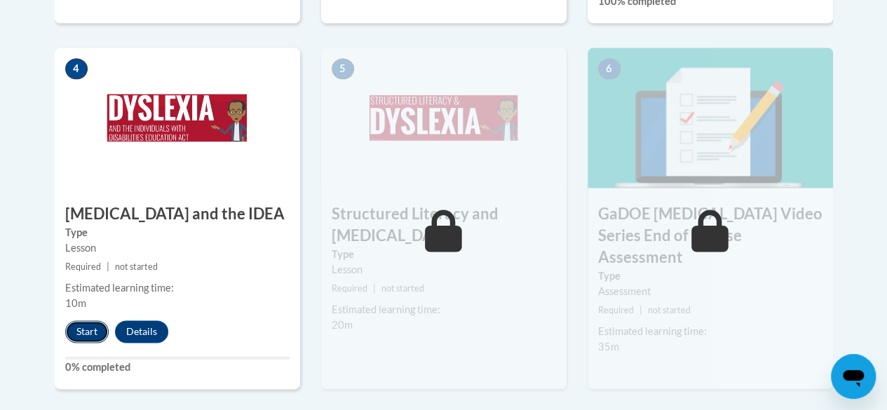
click at [83, 332] on button "Start" at bounding box center [86, 332] width 43 height 22
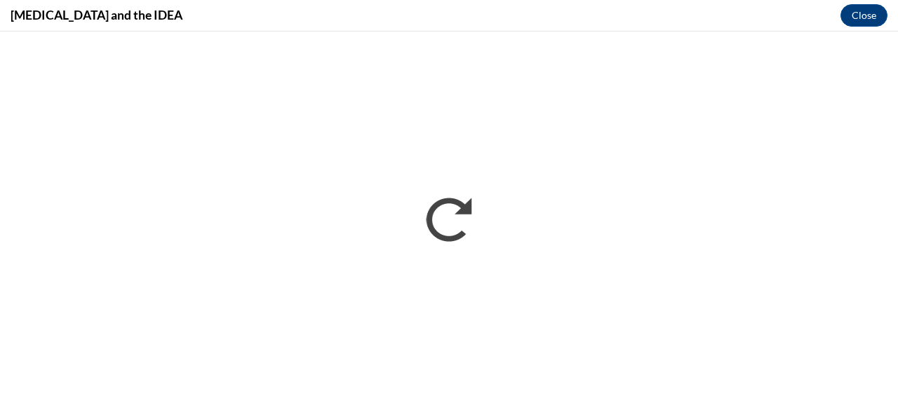
scroll to position [0, 0]
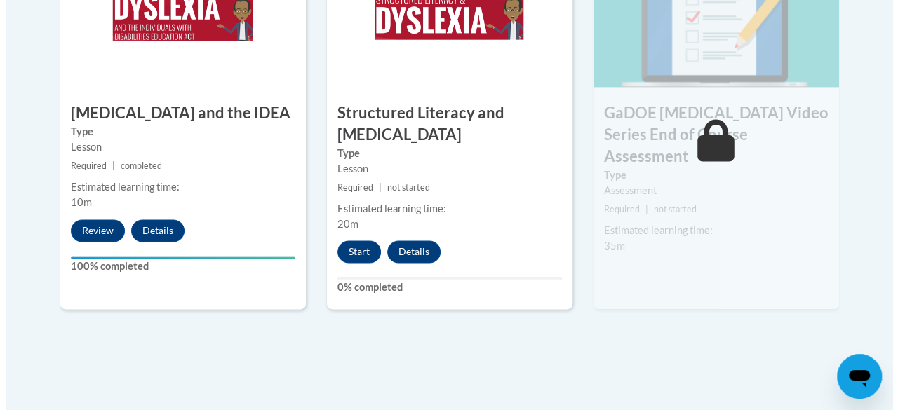
scroll to position [937, 0]
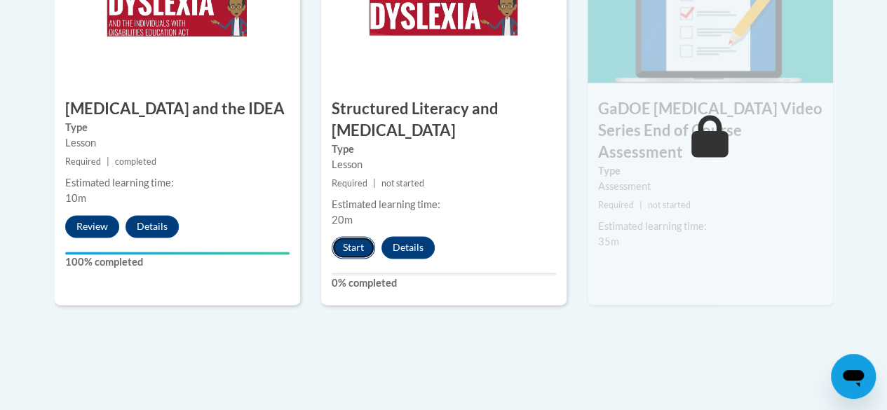
click at [349, 248] on button "Start" at bounding box center [353, 247] width 43 height 22
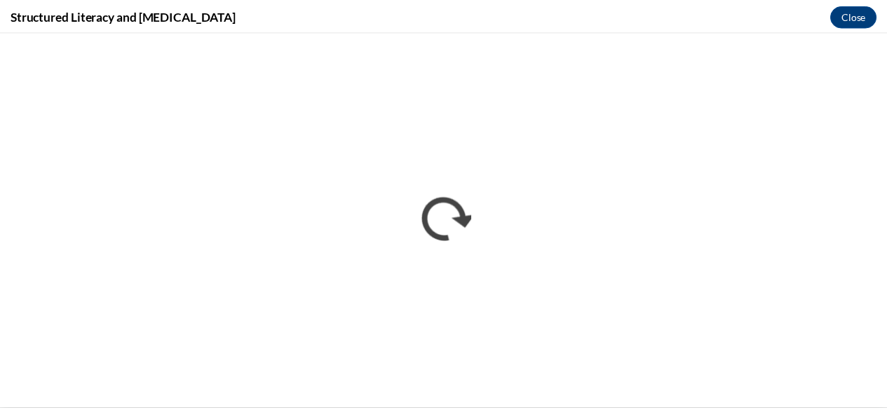
scroll to position [0, 0]
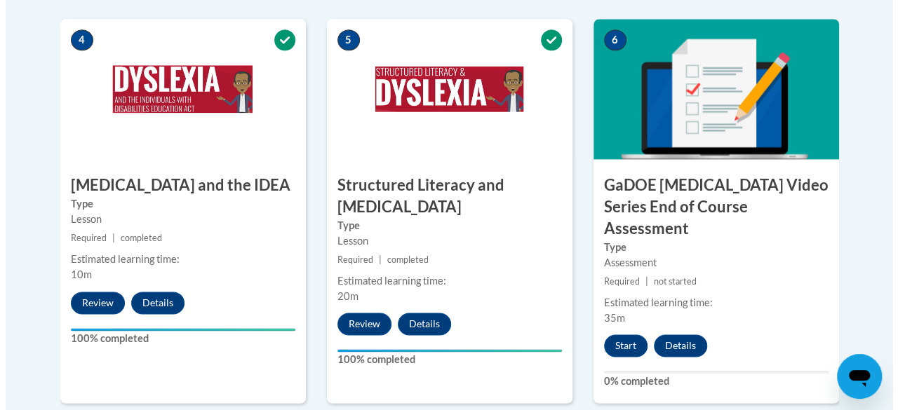
scroll to position [861, 0]
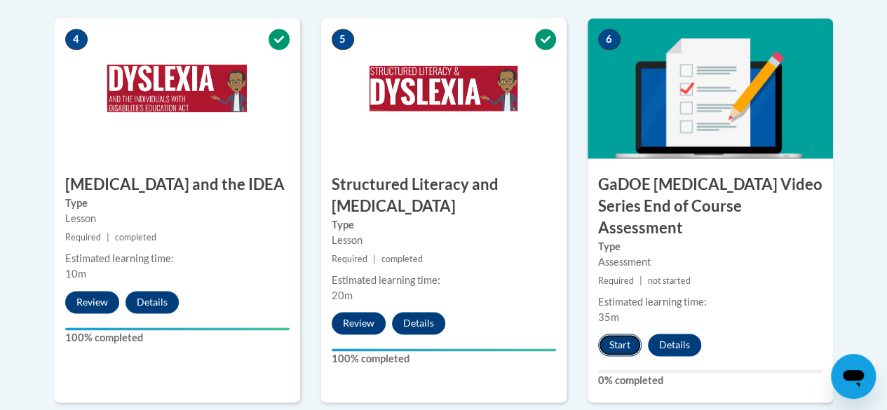
click at [613, 334] on button "Start" at bounding box center [619, 345] width 43 height 22
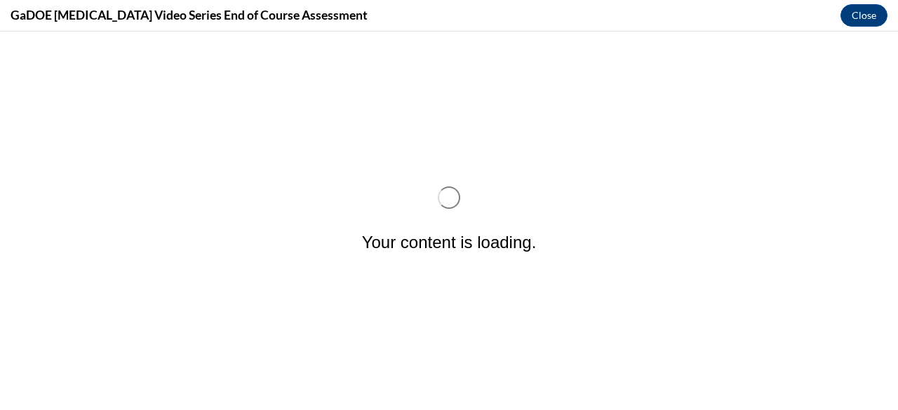
scroll to position [0, 0]
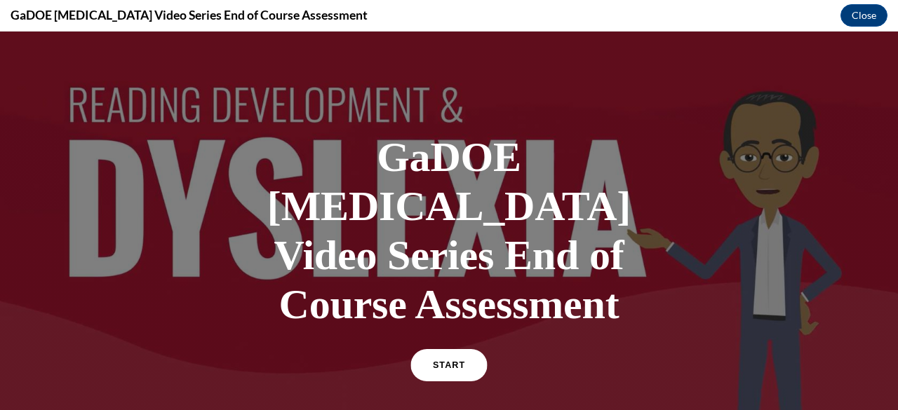
click at [437, 349] on link "START" at bounding box center [448, 365] width 76 height 32
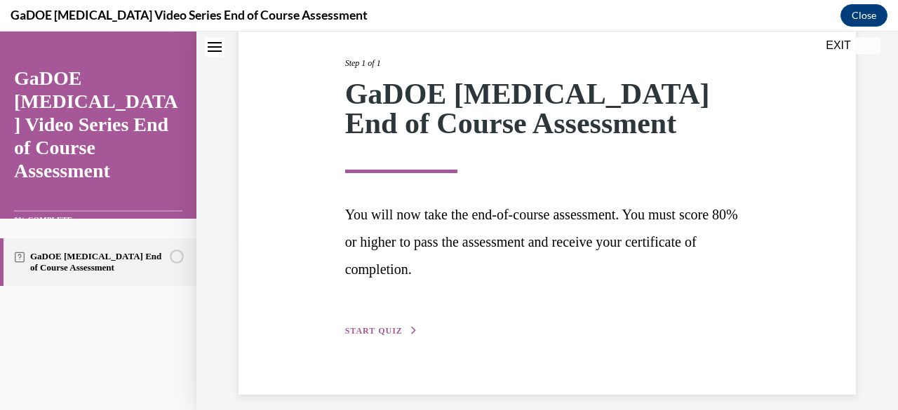
scroll to position [171, 0]
click at [395, 322] on div "Step 1 of 1 GaDOE [MEDICAL_DATA] End of Course Assessment You will now take the…" at bounding box center [548, 181] width 426 height 314
click at [380, 329] on span "START QUIZ" at bounding box center [374, 330] width 58 height 10
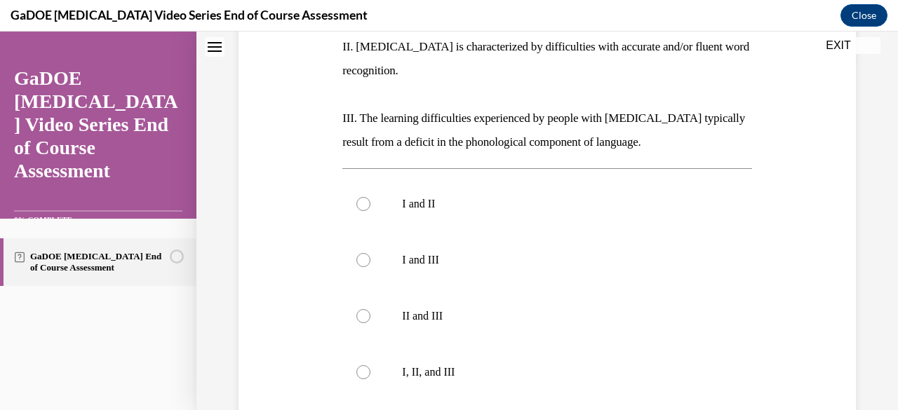
scroll to position [353, 0]
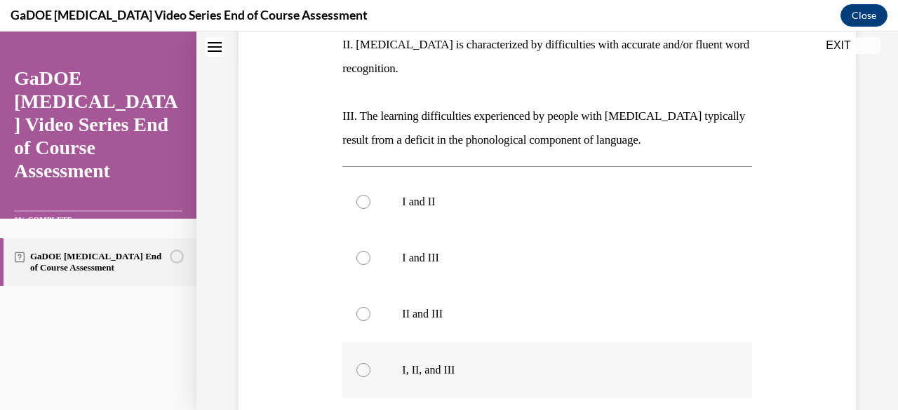
drag, startPoint x: 450, startPoint y: 347, endPoint x: 368, endPoint y: 343, distance: 82.9
click at [368, 363] on div at bounding box center [363, 370] width 14 height 14
click at [368, 363] on input "I, II, and III" at bounding box center [363, 370] width 14 height 14
radio input "true"
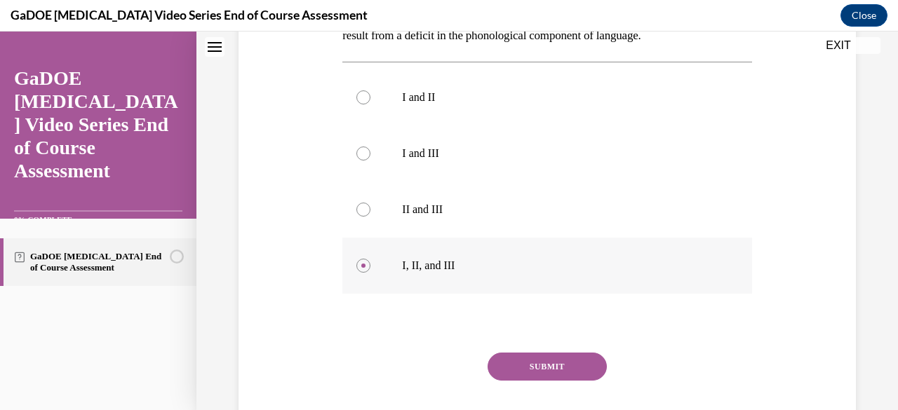
scroll to position [459, 0]
click at [499, 352] on button "SUBMIT" at bounding box center [546, 366] width 119 height 28
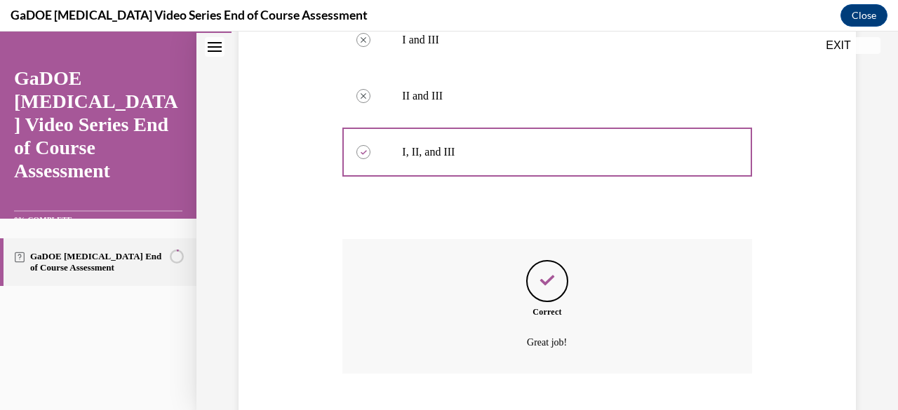
scroll to position [614, 0]
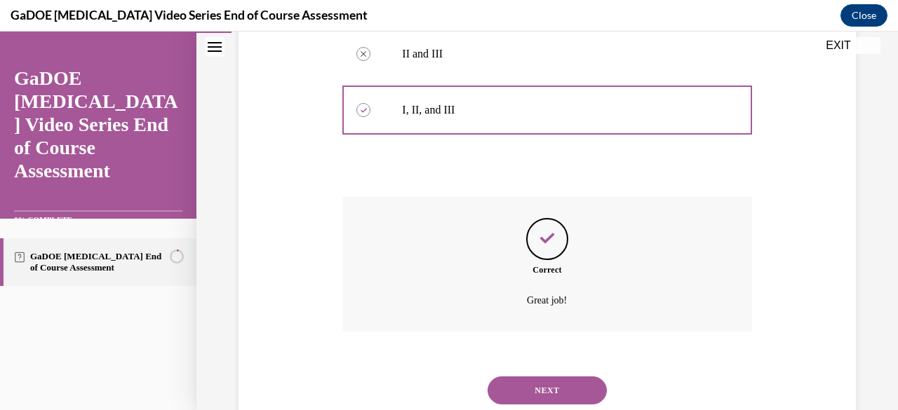
click at [541, 377] on button "NEXT" at bounding box center [546, 391] width 119 height 28
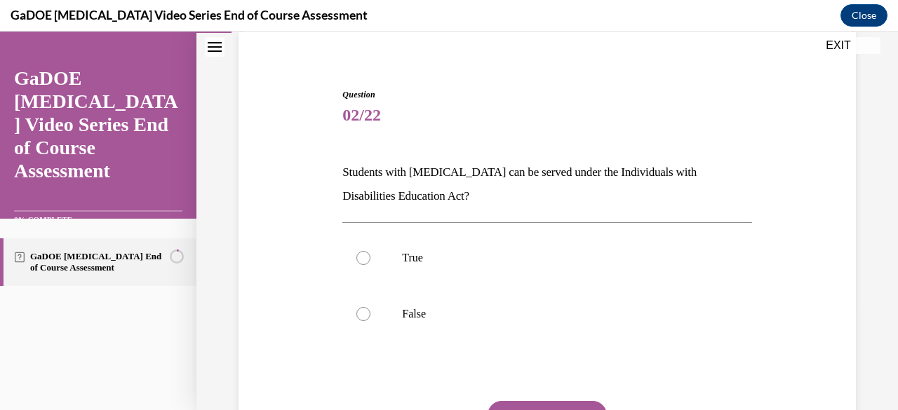
scroll to position [112, 0]
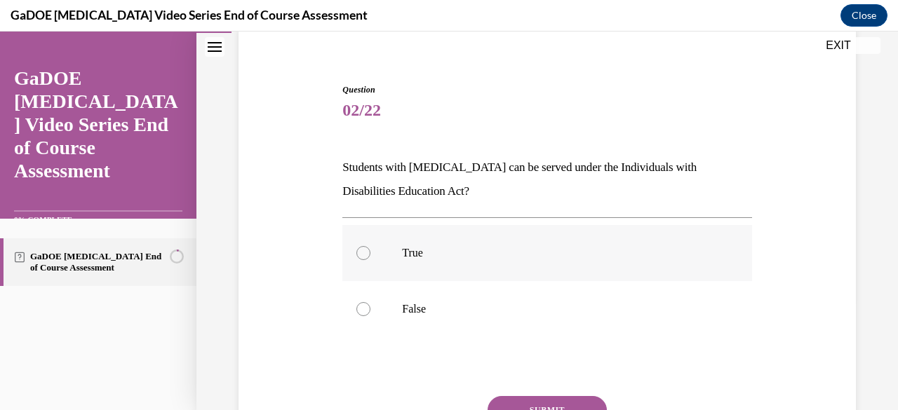
click at [360, 259] on div at bounding box center [363, 253] width 14 height 14
click at [360, 259] on input "True" at bounding box center [363, 253] width 14 height 14
radio input "true"
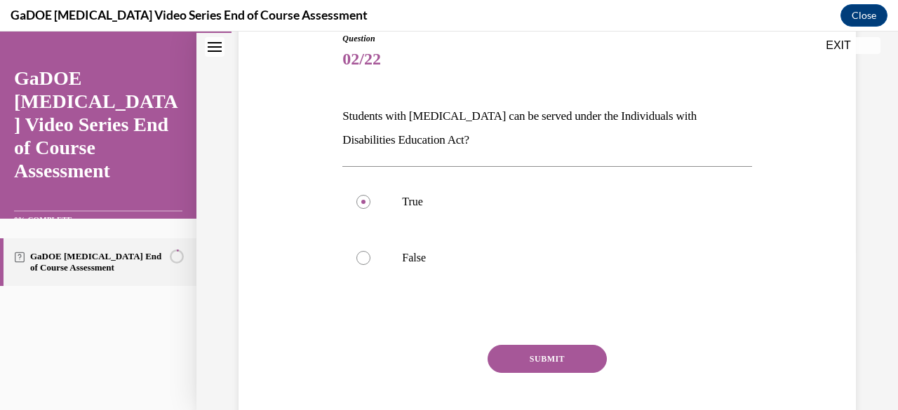
click at [532, 362] on button "SUBMIT" at bounding box center [546, 359] width 119 height 28
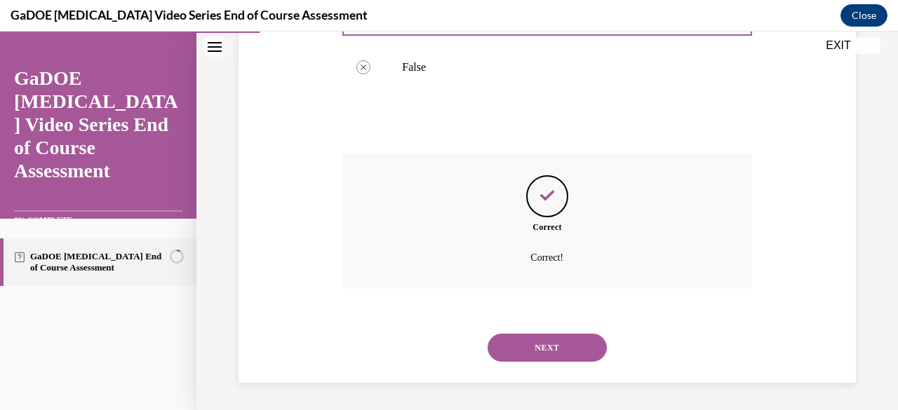
click at [518, 337] on button "NEXT" at bounding box center [546, 348] width 119 height 28
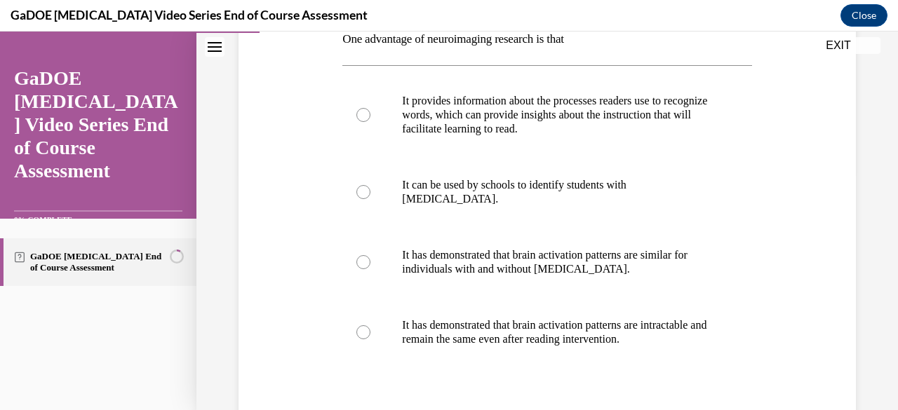
scroll to position [241, 0]
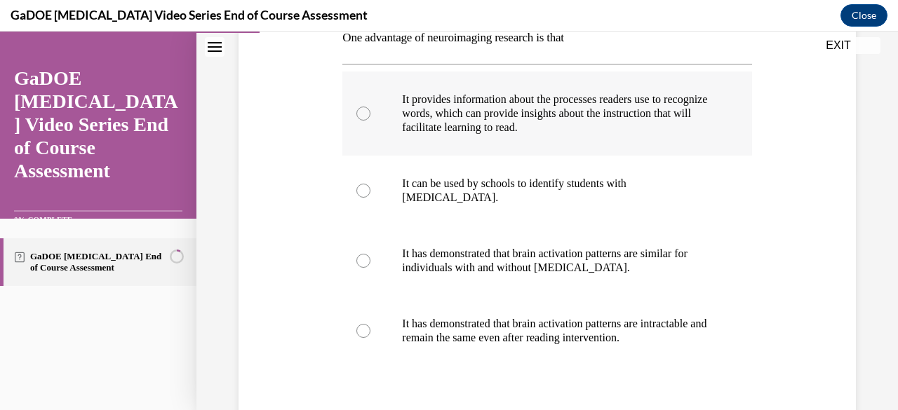
click at [384, 130] on label "It provides information about the processes readers use to recognize words, whi…" at bounding box center [546, 114] width 409 height 84
click at [370, 121] on input "It provides information about the processes readers use to recognize words, whi…" at bounding box center [363, 114] width 14 height 14
radio input "true"
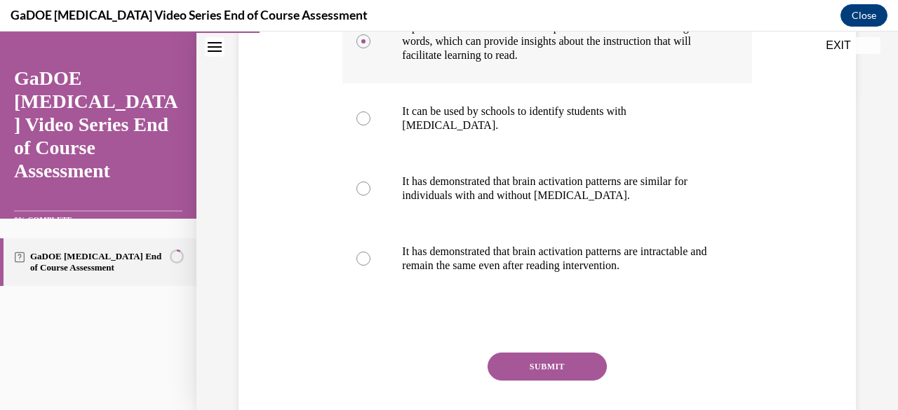
scroll to position [318, 0]
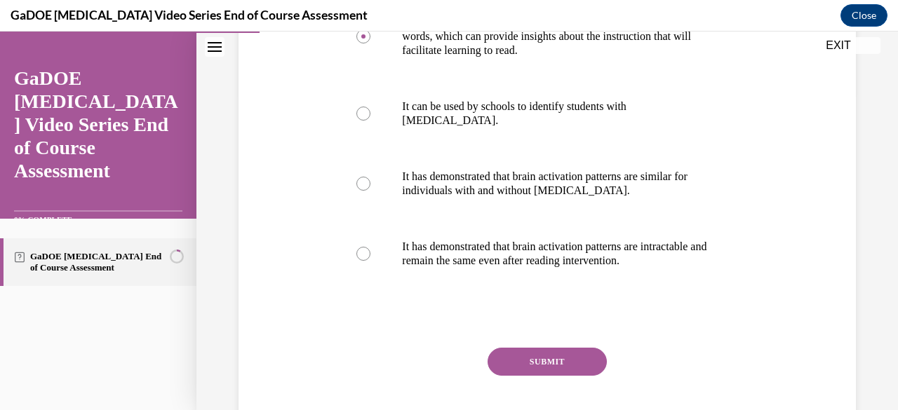
click at [497, 354] on button "SUBMIT" at bounding box center [546, 362] width 119 height 28
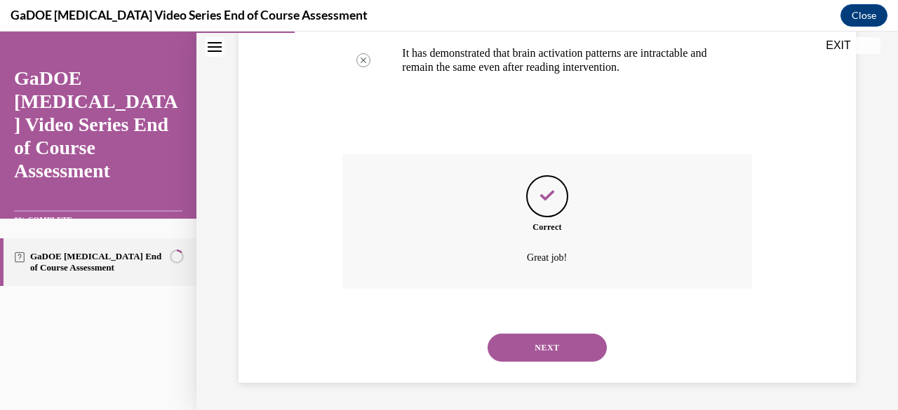
click at [532, 343] on button "NEXT" at bounding box center [546, 348] width 119 height 28
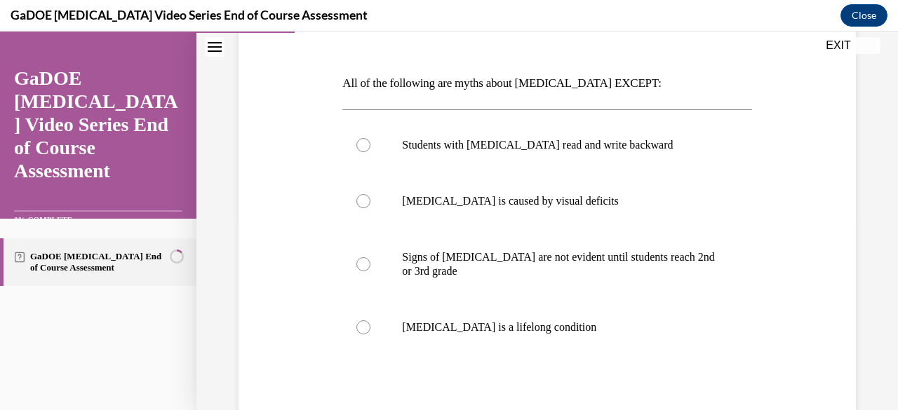
scroll to position [197, 0]
click at [568, 321] on p "[MEDICAL_DATA] is a lifelong condition" at bounding box center [559, 326] width 314 height 14
click at [370, 321] on input "[MEDICAL_DATA] is a lifelong condition" at bounding box center [363, 326] width 14 height 14
radio input "true"
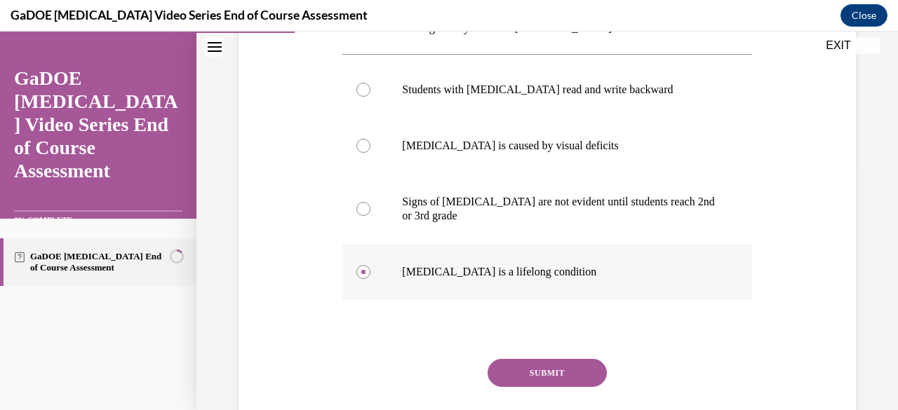
scroll to position [255, 0]
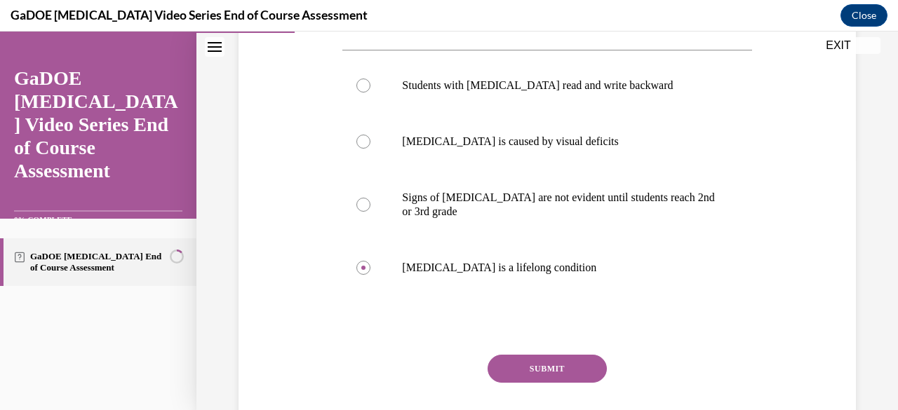
click at [530, 365] on button "SUBMIT" at bounding box center [546, 369] width 119 height 28
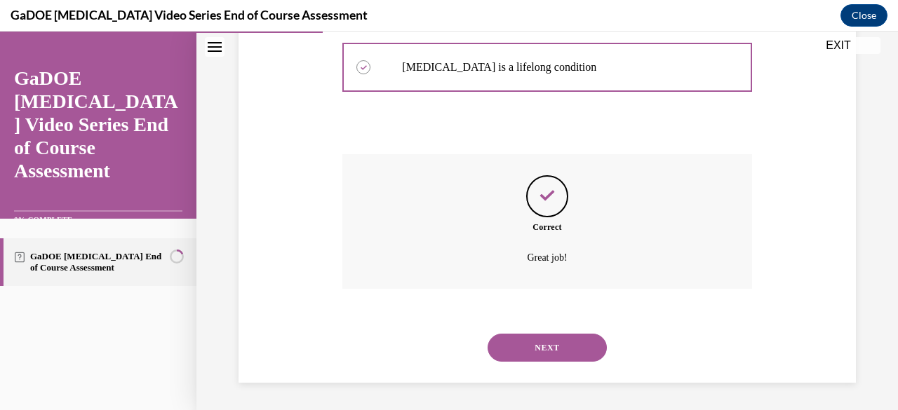
click at [522, 336] on button "NEXT" at bounding box center [546, 348] width 119 height 28
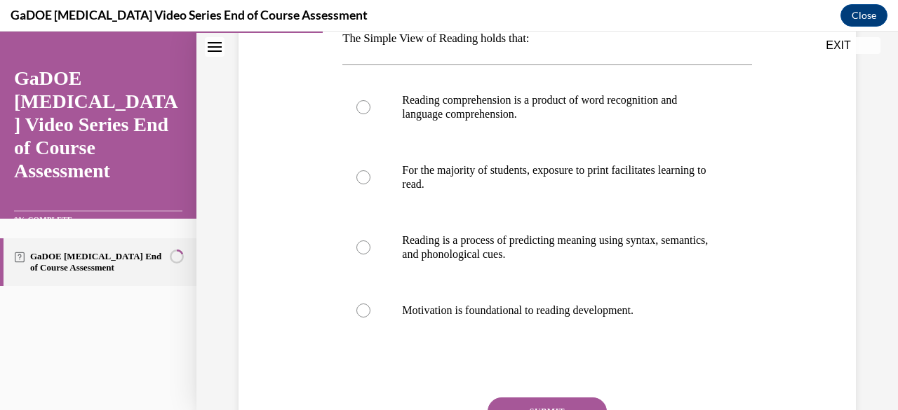
scroll to position [241, 0]
click at [503, 102] on p "Reading comprehension is a product of word recognition and language comprehensi…" at bounding box center [559, 107] width 314 height 28
click at [370, 102] on input "Reading comprehension is a product of word recognition and language comprehensi…" at bounding box center [363, 107] width 14 height 14
radio input "true"
click at [503, 102] on p "Reading comprehension is a product of word recognition and language comprehensi…" at bounding box center [559, 107] width 314 height 28
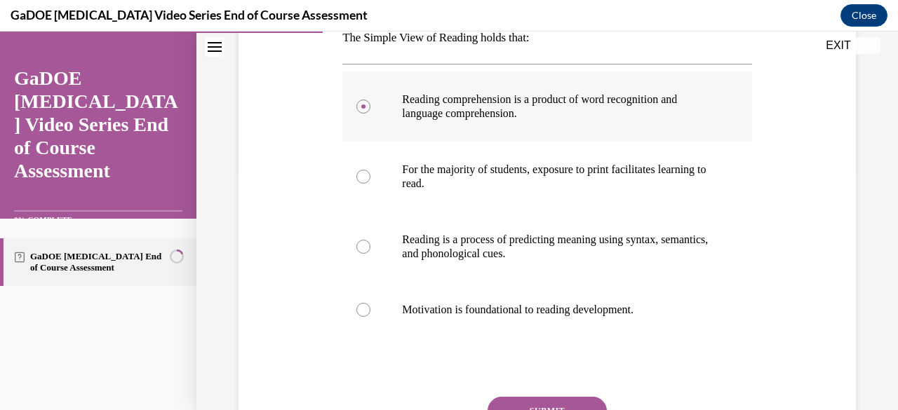
click at [370, 102] on input "Reading comprehension is a product of word recognition and language comprehensi…" at bounding box center [363, 107] width 14 height 14
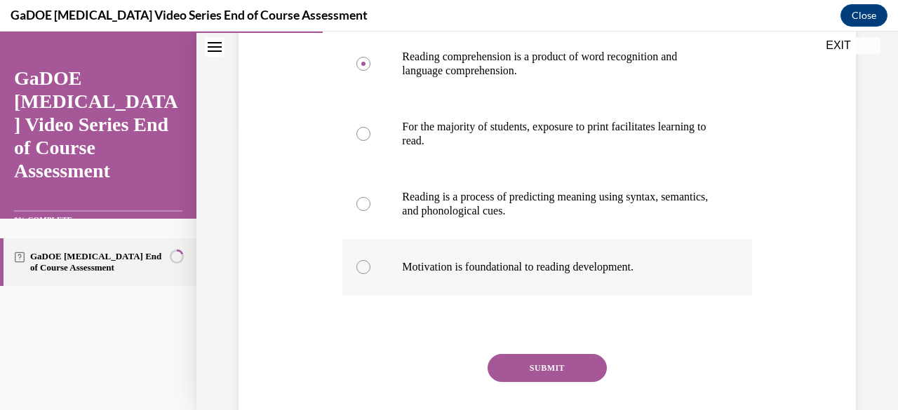
scroll to position [285, 0]
click at [526, 376] on button "SUBMIT" at bounding box center [546, 367] width 119 height 28
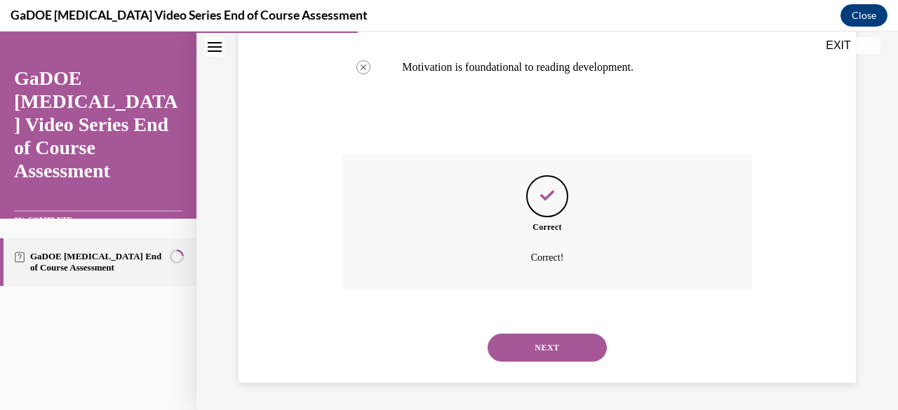
click at [512, 344] on button "NEXT" at bounding box center [546, 348] width 119 height 28
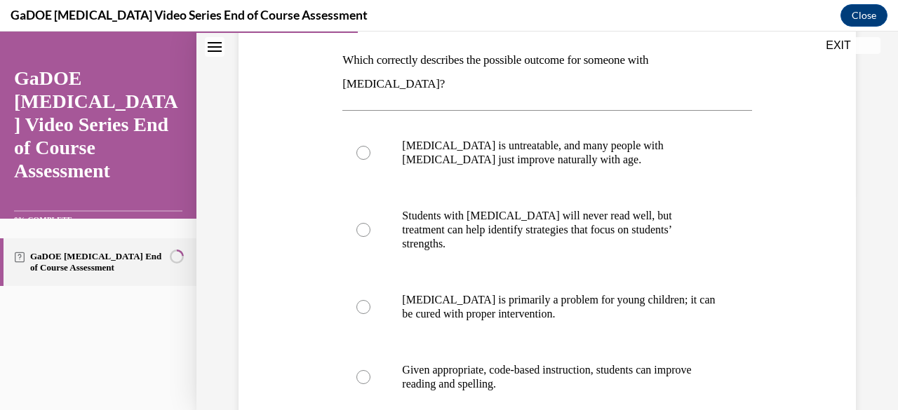
scroll to position [222, 0]
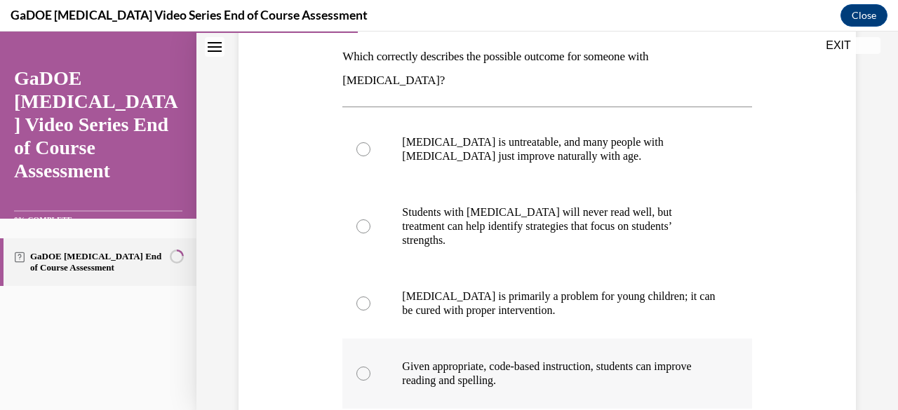
click at [627, 360] on p "Given appropriate, code-based instruction, students can improve reading and spe…" at bounding box center [559, 374] width 314 height 28
click at [370, 367] on input "Given appropriate, code-based instruction, students can improve reading and spe…" at bounding box center [363, 374] width 14 height 14
radio input "true"
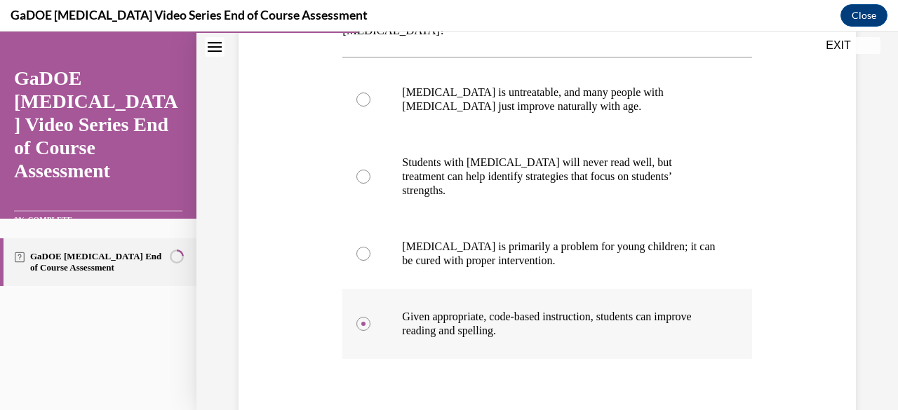
scroll to position [273, 0]
click at [542, 377] on div "Question 06/22 Which correctly describes the possible outcome for someone with …" at bounding box center [546, 227] width 409 height 610
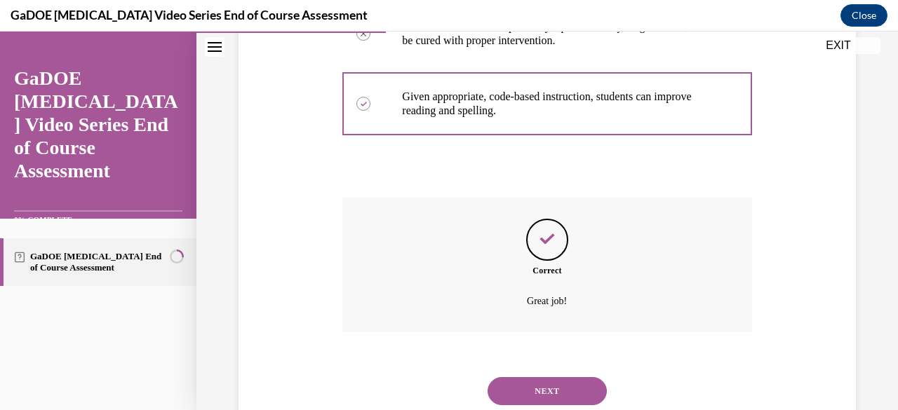
click at [532, 377] on button "NEXT" at bounding box center [546, 391] width 119 height 28
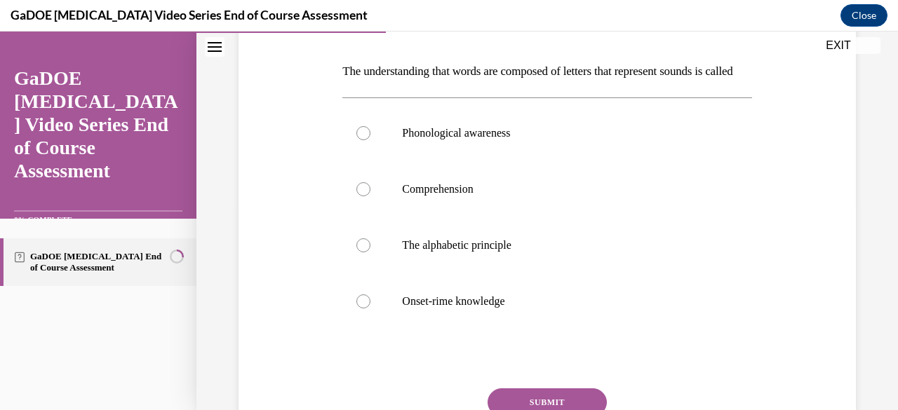
scroll to position [208, 0]
click at [504, 161] on label "Phonological awareness" at bounding box center [546, 132] width 409 height 56
click at [370, 140] on input "Phonological awareness" at bounding box center [363, 133] width 14 height 14
radio input "true"
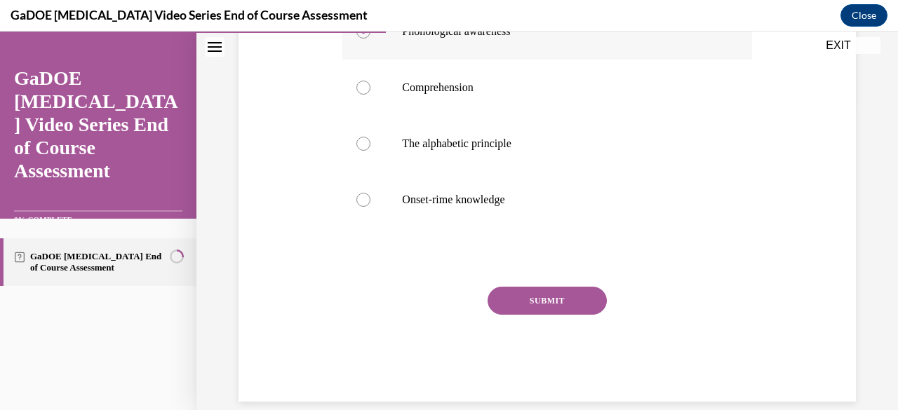
scroll to position [310, 0]
click at [537, 314] on button "SUBMIT" at bounding box center [546, 300] width 119 height 28
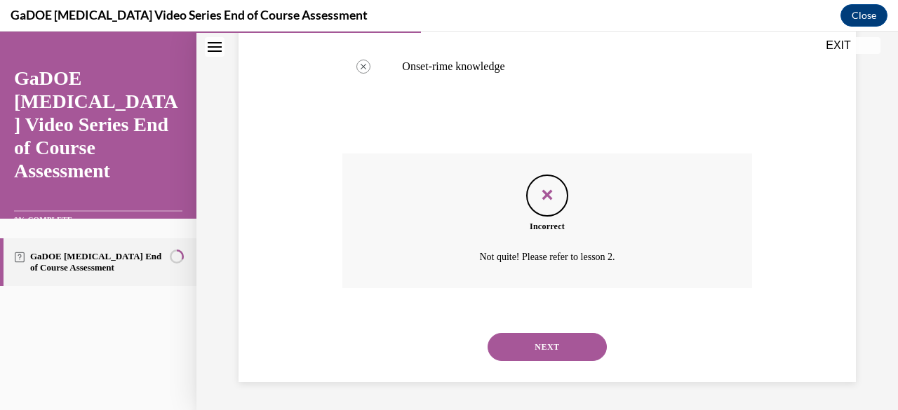
scroll to position [466, 0]
click at [533, 342] on button "NEXT" at bounding box center [546, 347] width 119 height 28
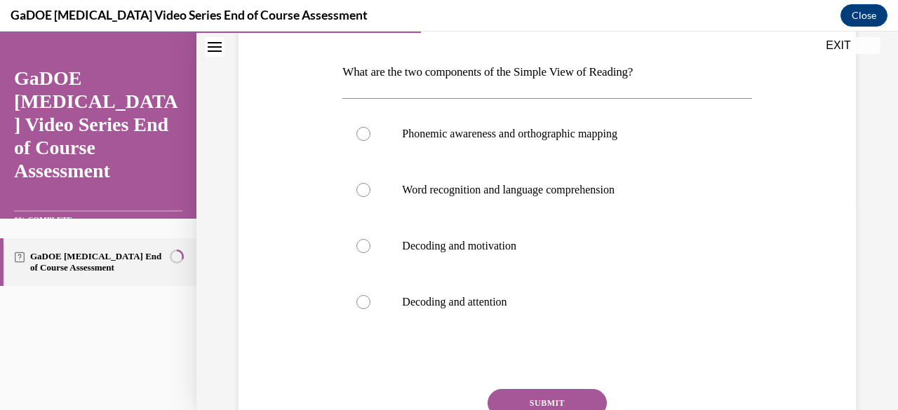
scroll to position [208, 0]
click at [515, 194] on p "Word recognition and language comprehension" at bounding box center [559, 189] width 314 height 14
click at [370, 194] on input "Word recognition and language comprehension" at bounding box center [363, 189] width 14 height 14
radio input "true"
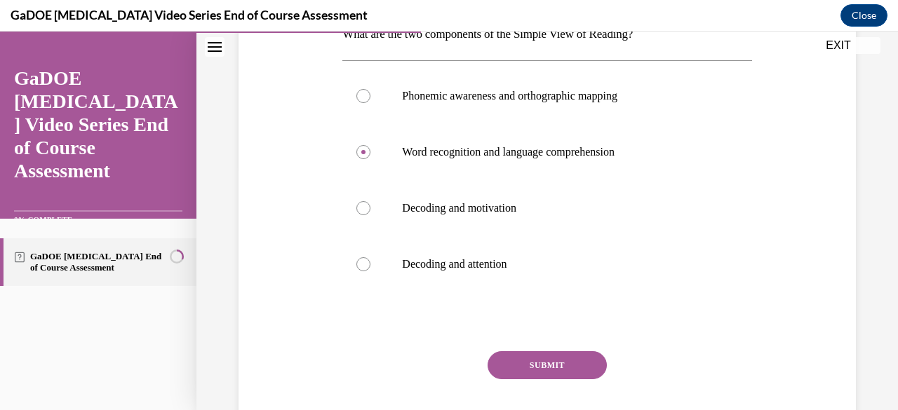
click at [565, 363] on button "SUBMIT" at bounding box center [546, 365] width 119 height 28
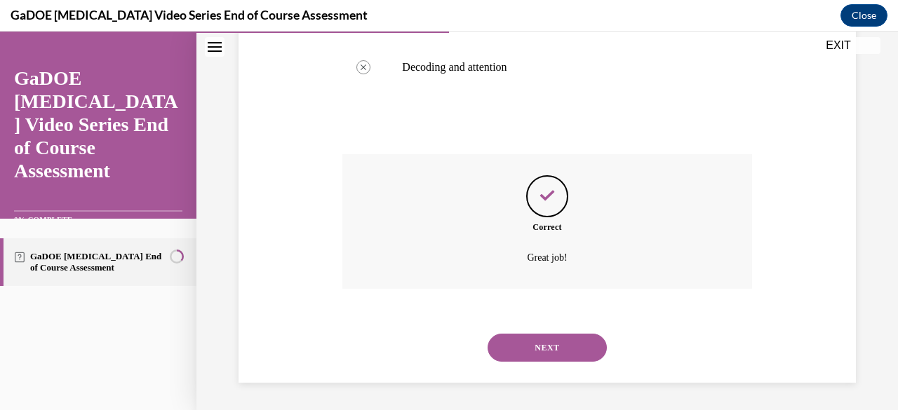
click at [546, 344] on button "NEXT" at bounding box center [546, 348] width 119 height 28
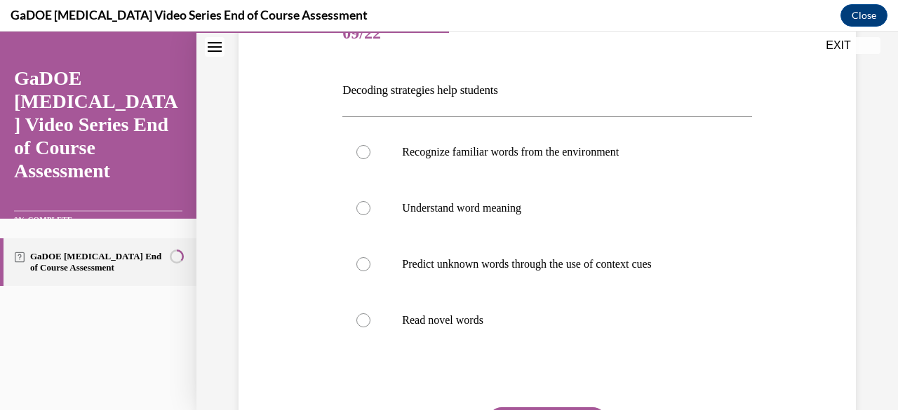
scroll to position [214, 0]
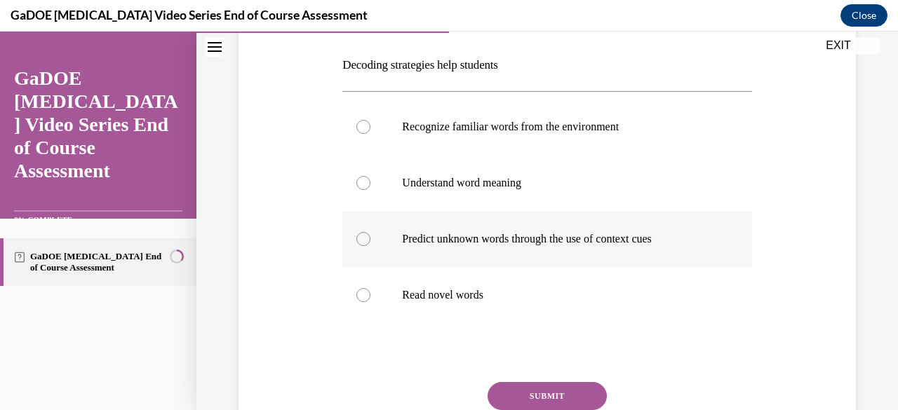
click at [613, 254] on label "Predict unknown words through the use of context cues" at bounding box center [546, 239] width 409 height 56
click at [370, 246] on input "Predict unknown words through the use of context cues" at bounding box center [363, 239] width 14 height 14
radio input "true"
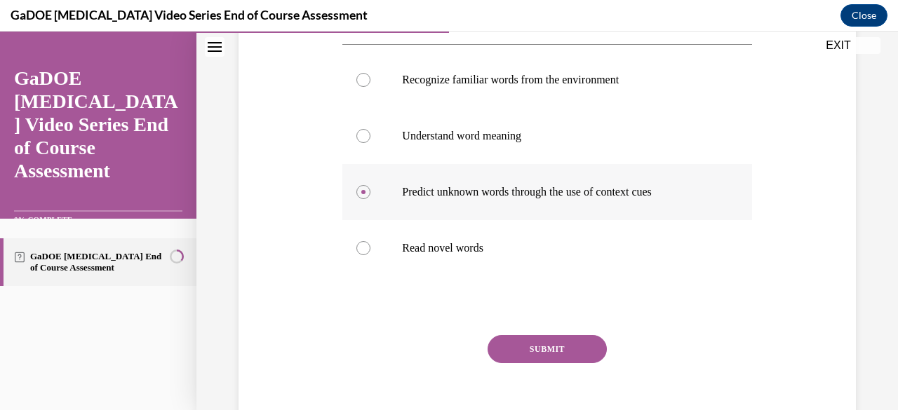
scroll to position [263, 0]
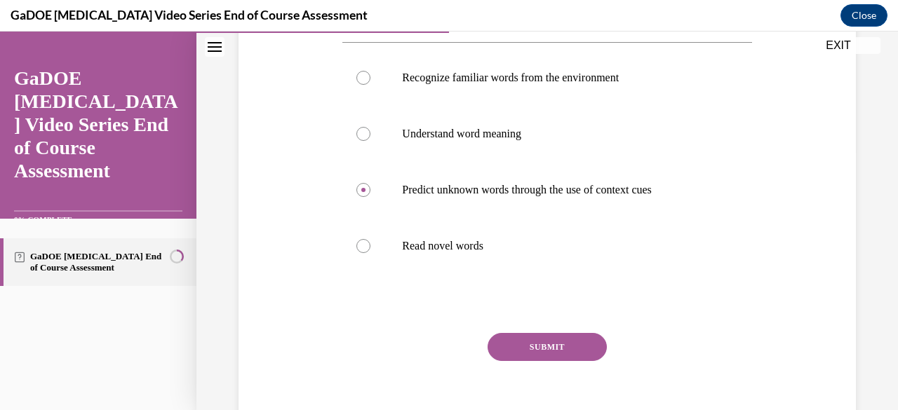
click at [545, 344] on button "SUBMIT" at bounding box center [546, 347] width 119 height 28
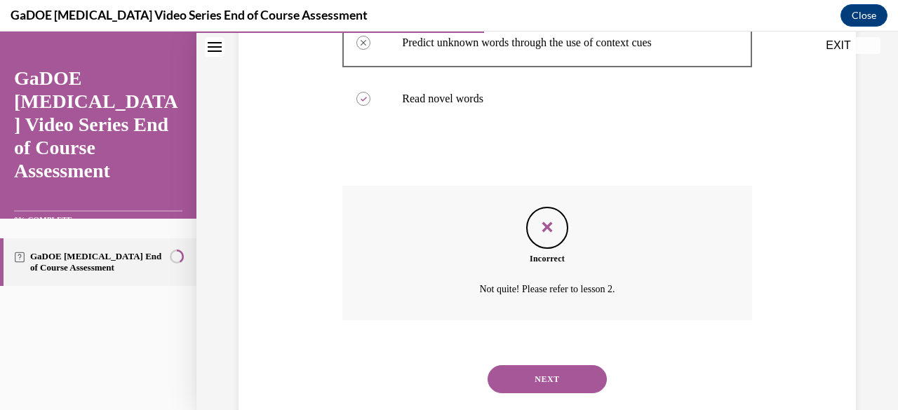
scroll to position [412, 0]
click at [536, 374] on button "NEXT" at bounding box center [546, 378] width 119 height 28
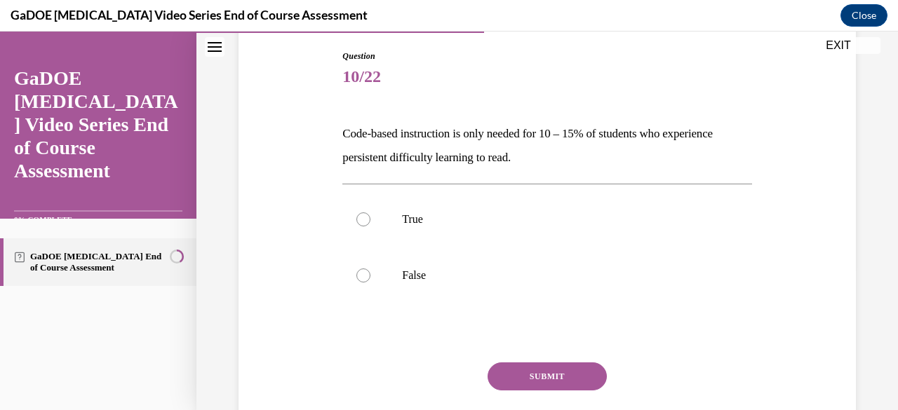
scroll to position [147, 0]
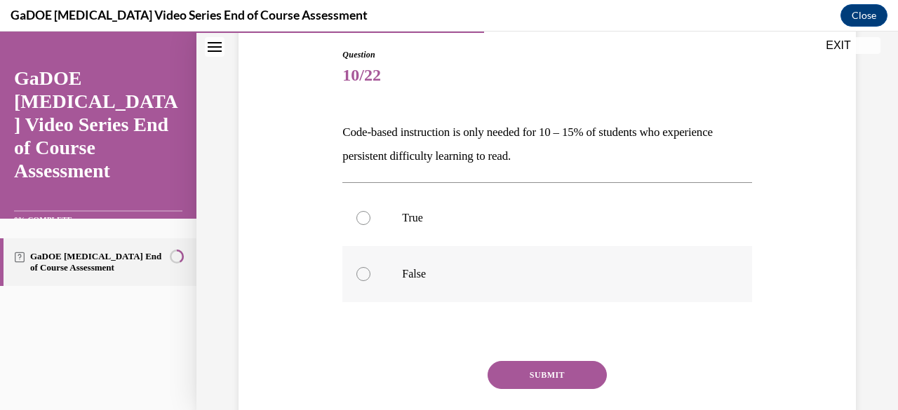
click at [417, 274] on p "False" at bounding box center [559, 274] width 314 height 14
click at [370, 274] on input "False" at bounding box center [363, 274] width 14 height 14
radio input "true"
click at [516, 367] on button "SUBMIT" at bounding box center [546, 375] width 119 height 28
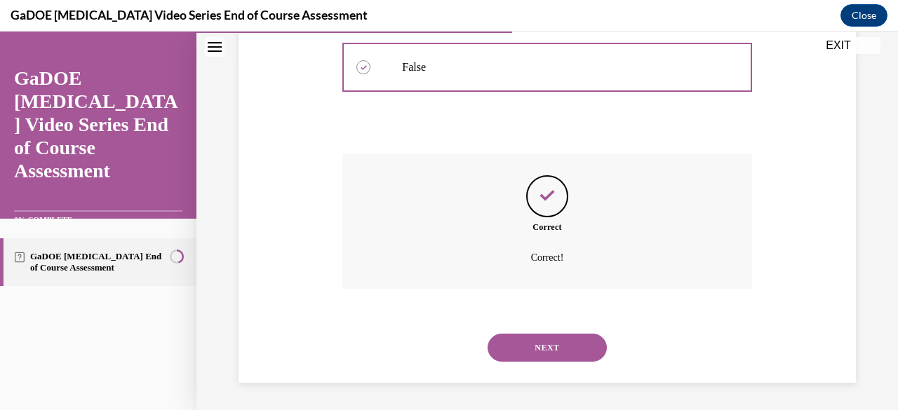
click at [539, 341] on button "NEXT" at bounding box center [546, 348] width 119 height 28
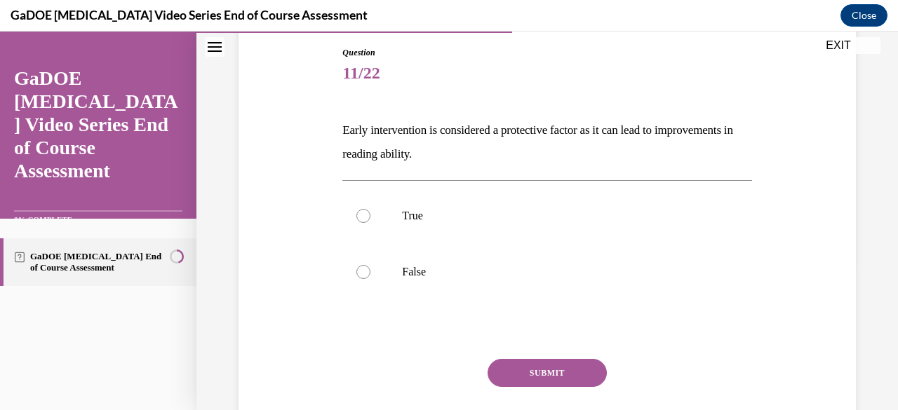
scroll to position [166, 0]
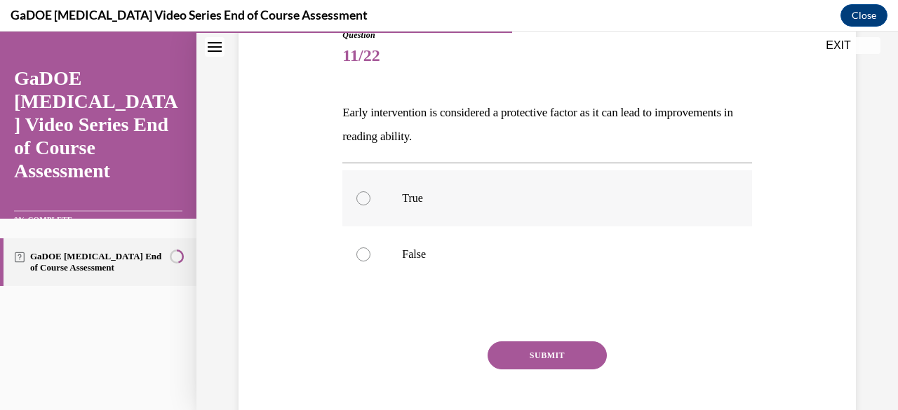
click at [433, 214] on label "True" at bounding box center [546, 198] width 409 height 56
click at [370, 205] on input "True" at bounding box center [363, 198] width 14 height 14
radio input "true"
drag, startPoint x: 530, startPoint y: 360, endPoint x: 506, endPoint y: 358, distance: 24.6
click at [506, 358] on button "SUBMIT" at bounding box center [546, 356] width 119 height 28
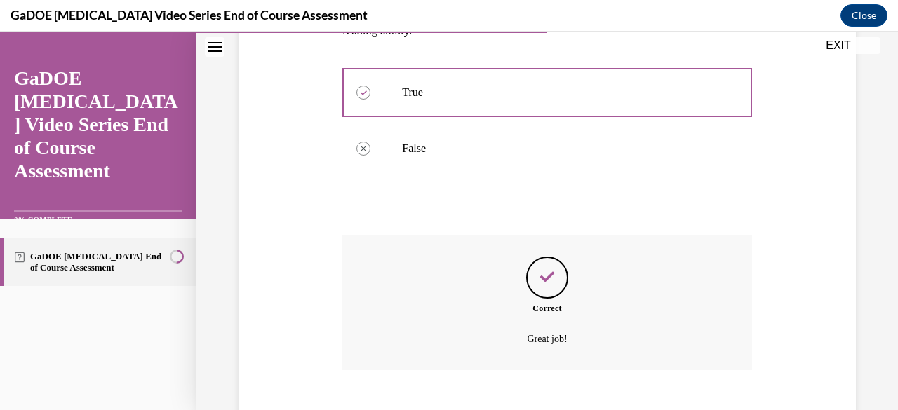
scroll to position [301, 0]
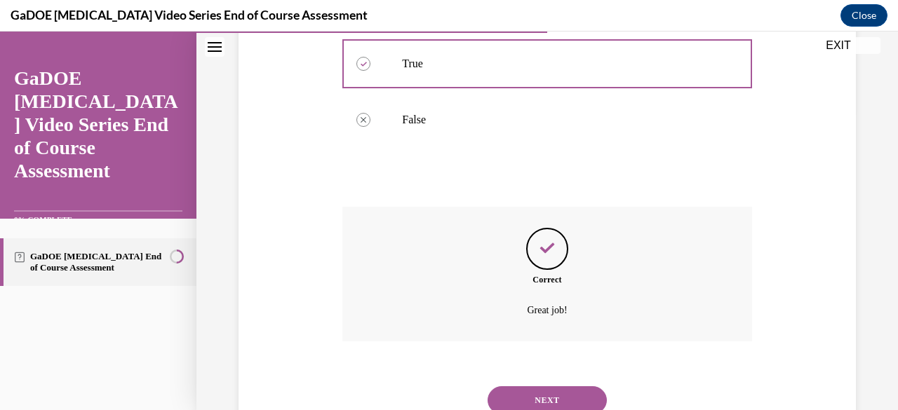
click at [536, 394] on button "NEXT" at bounding box center [546, 400] width 119 height 28
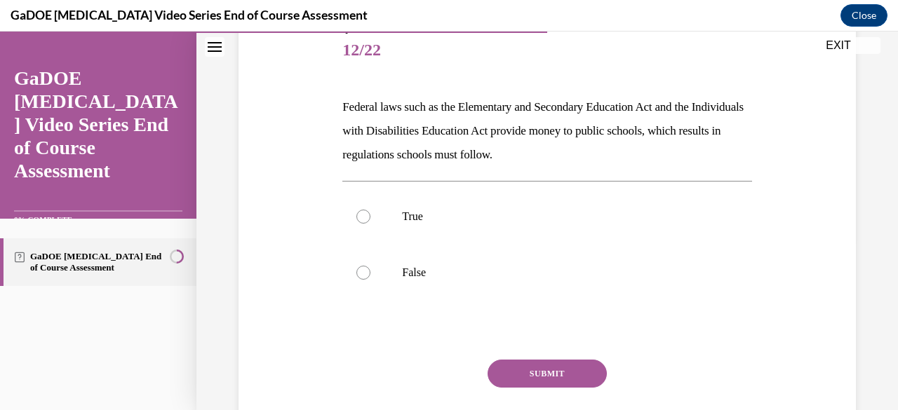
scroll to position [177, 0]
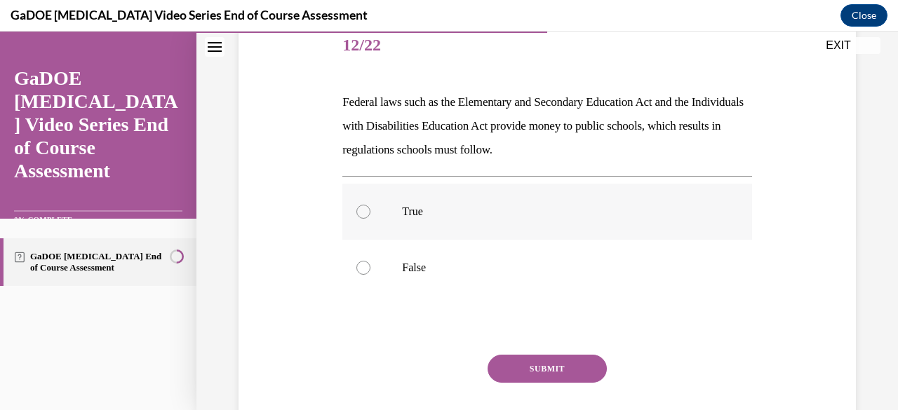
click at [448, 215] on p "True" at bounding box center [559, 212] width 314 height 14
click at [370, 215] on input "True" at bounding box center [363, 212] width 14 height 14
radio input "true"
click at [528, 369] on button "SUBMIT" at bounding box center [546, 369] width 119 height 28
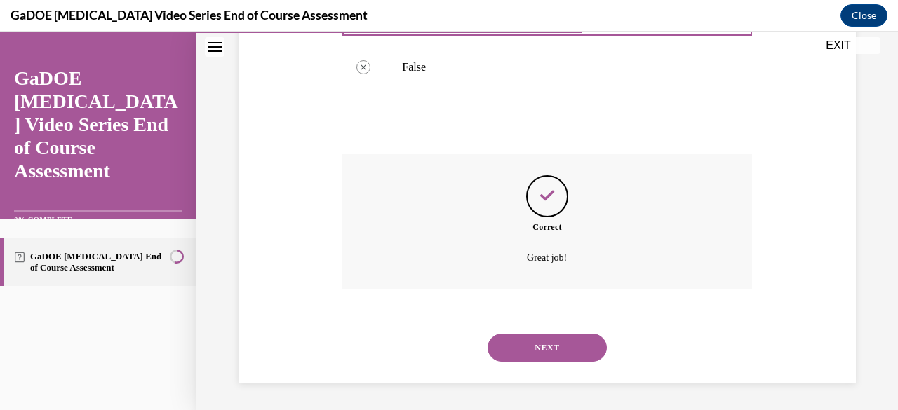
click at [522, 339] on button "NEXT" at bounding box center [546, 348] width 119 height 28
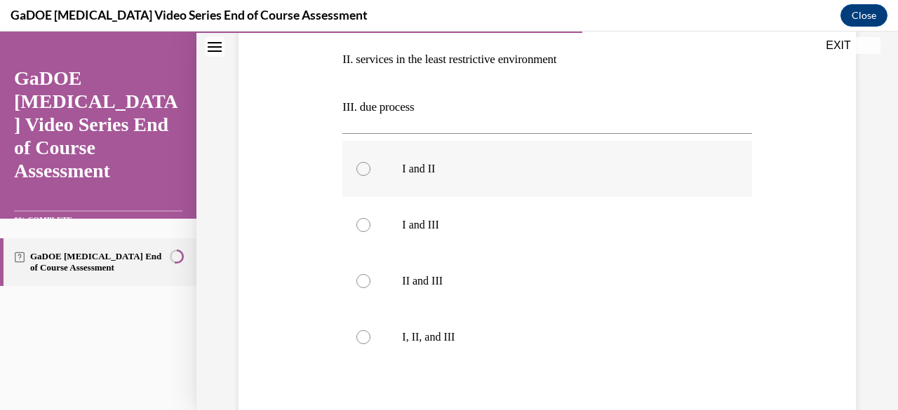
scroll to position [363, 0]
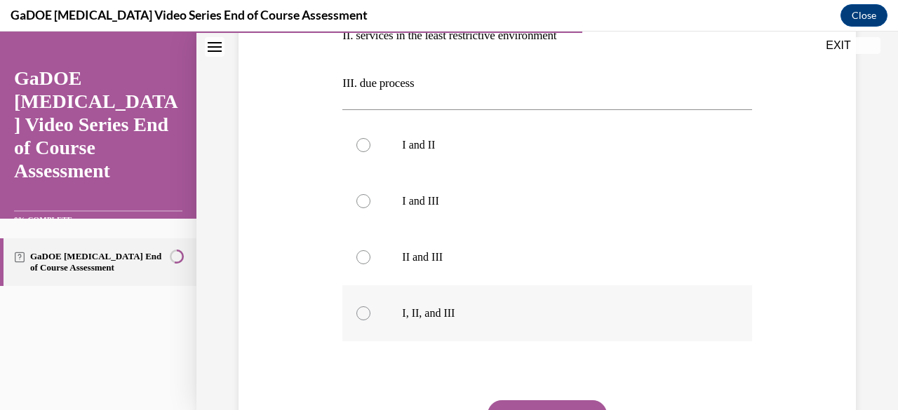
click at [565, 325] on label "I, II, and III" at bounding box center [546, 313] width 409 height 56
click at [370, 321] on input "I, II, and III" at bounding box center [363, 313] width 14 height 14
radio input "true"
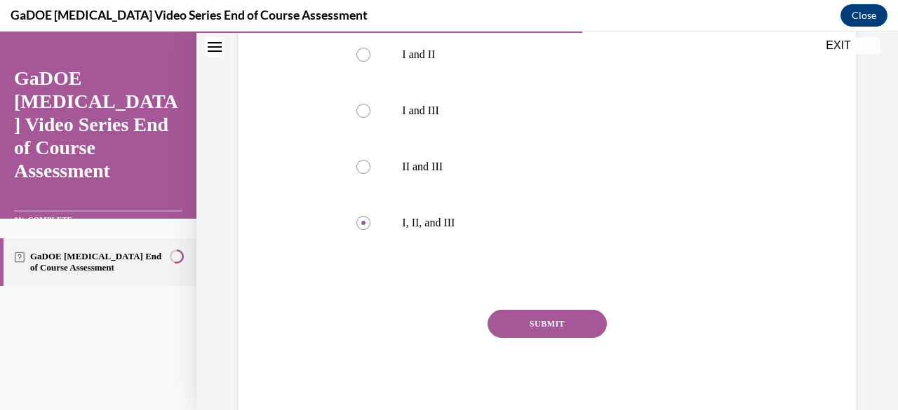
click at [533, 318] on button "SUBMIT" at bounding box center [546, 324] width 119 height 28
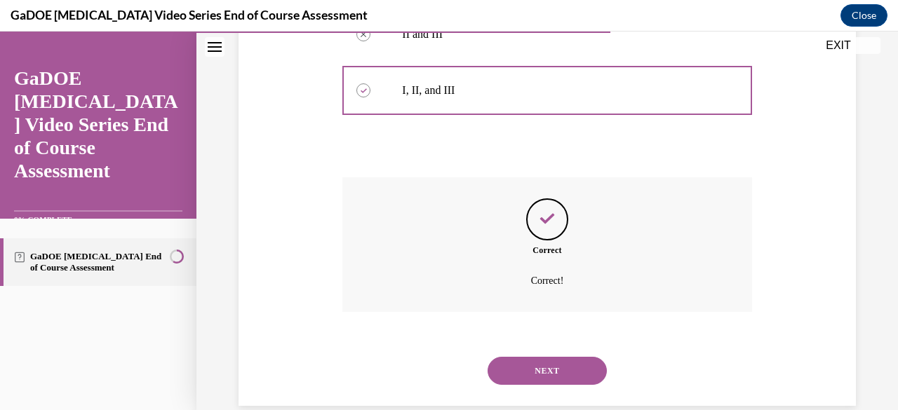
scroll to position [609, 0]
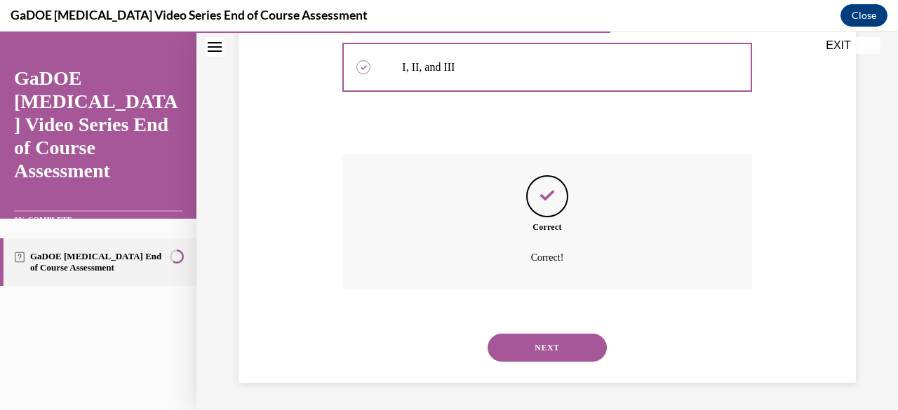
click at [518, 360] on button "NEXT" at bounding box center [546, 348] width 119 height 28
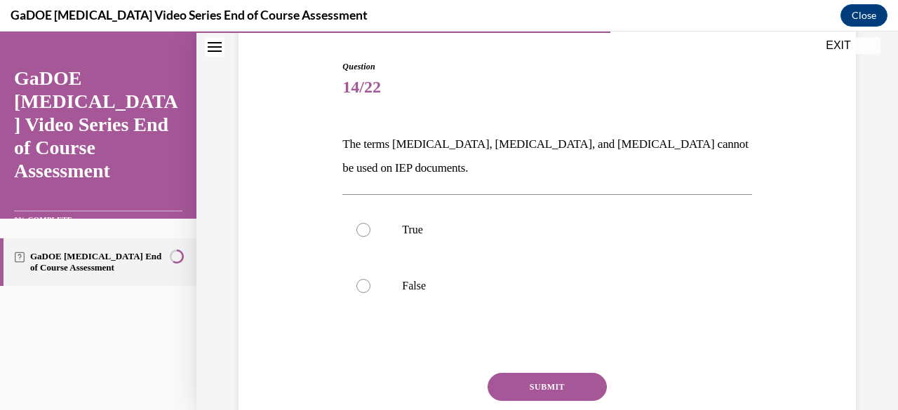
scroll to position [136, 0]
click at [457, 281] on p "False" at bounding box center [559, 285] width 314 height 14
click at [370, 281] on input "False" at bounding box center [363, 285] width 14 height 14
radio input "true"
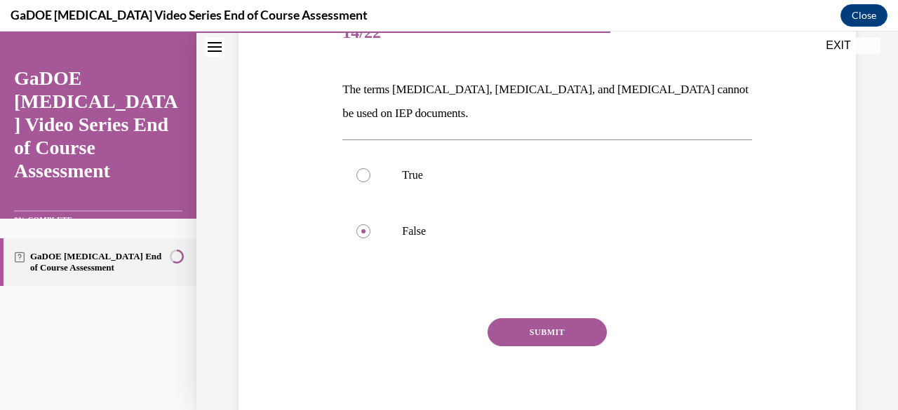
click at [515, 325] on button "SUBMIT" at bounding box center [546, 332] width 119 height 28
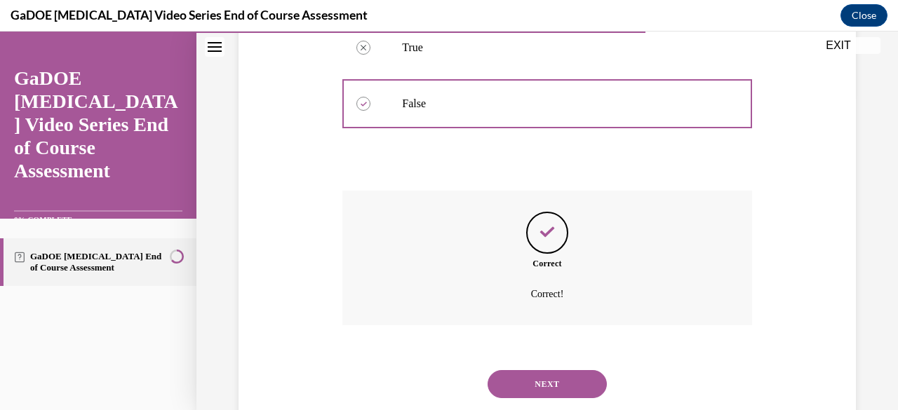
scroll to position [353, 0]
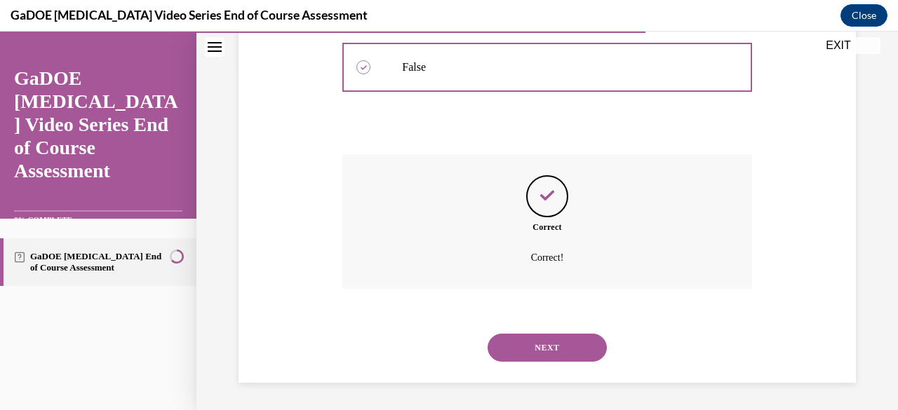
click at [523, 332] on div "NEXT" at bounding box center [546, 348] width 409 height 56
click at [510, 344] on button "NEXT" at bounding box center [546, 348] width 119 height 28
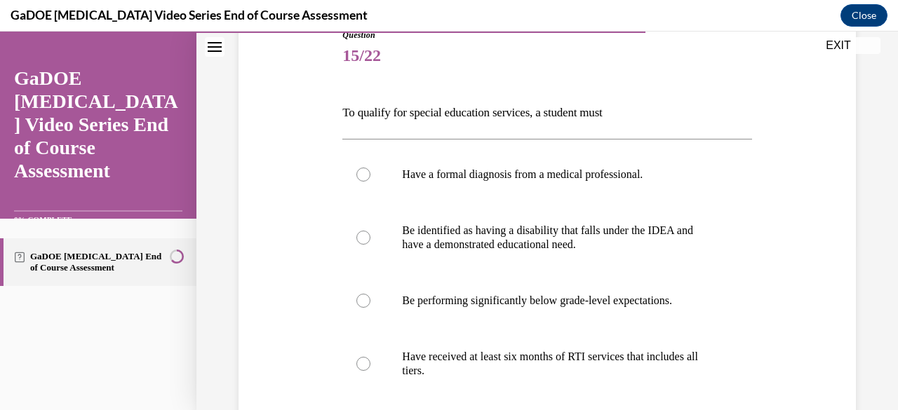
scroll to position [186, 0]
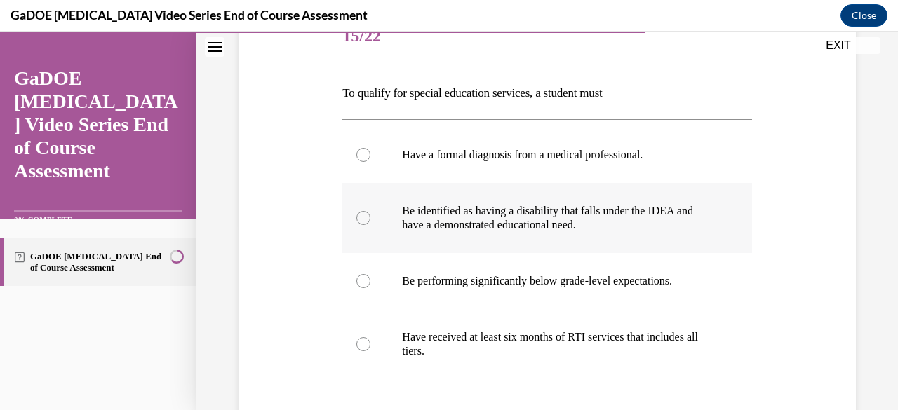
click at [620, 219] on p "Be identified as having a disability that falls under the IDEA and have a demon…" at bounding box center [559, 218] width 314 height 28
click at [370, 219] on input "Be identified as having a disability that falls under the IDEA and have a demon…" at bounding box center [363, 218] width 14 height 14
radio input "true"
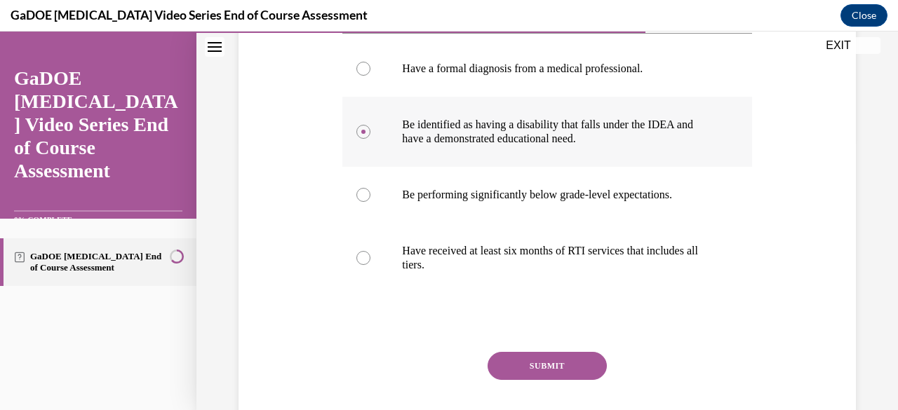
scroll to position [273, 0]
click at [541, 356] on button "SUBMIT" at bounding box center [546, 365] width 119 height 28
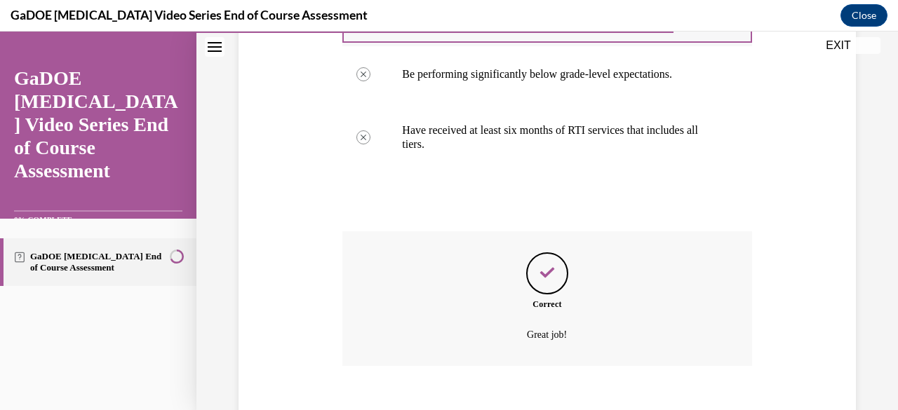
scroll to position [470, 0]
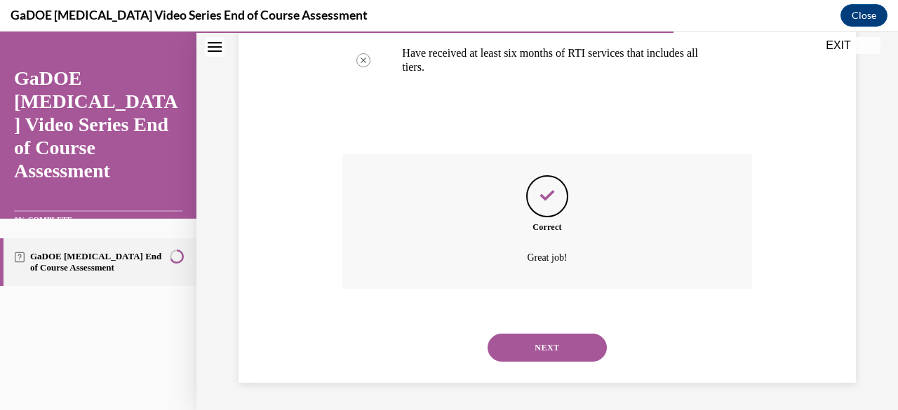
click at [530, 340] on button "NEXT" at bounding box center [546, 348] width 119 height 28
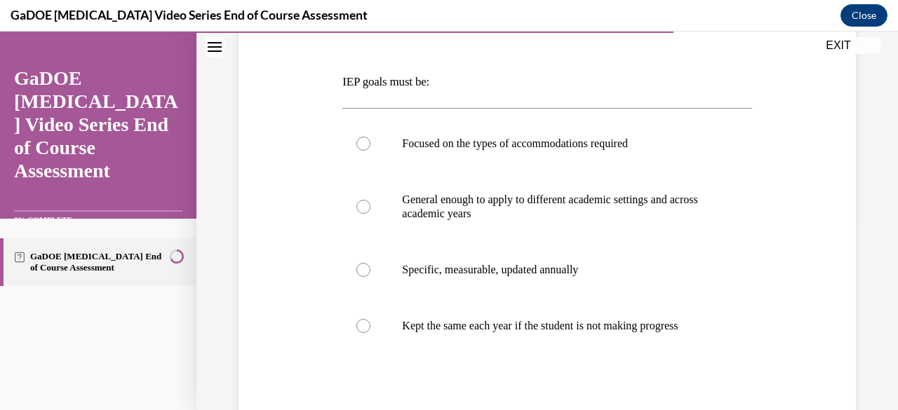
scroll to position [200, 0]
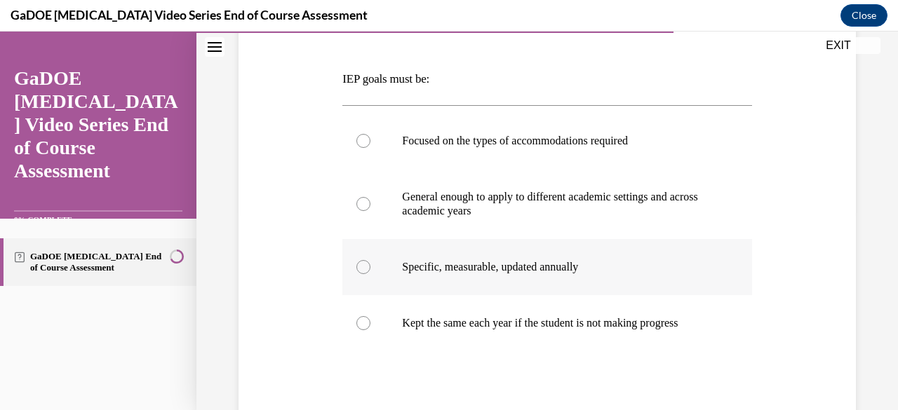
click at [600, 247] on label "Specific, measurable, updated annually" at bounding box center [546, 267] width 409 height 56
click at [370, 260] on input "Specific, measurable, updated annually" at bounding box center [363, 267] width 14 height 14
radio input "true"
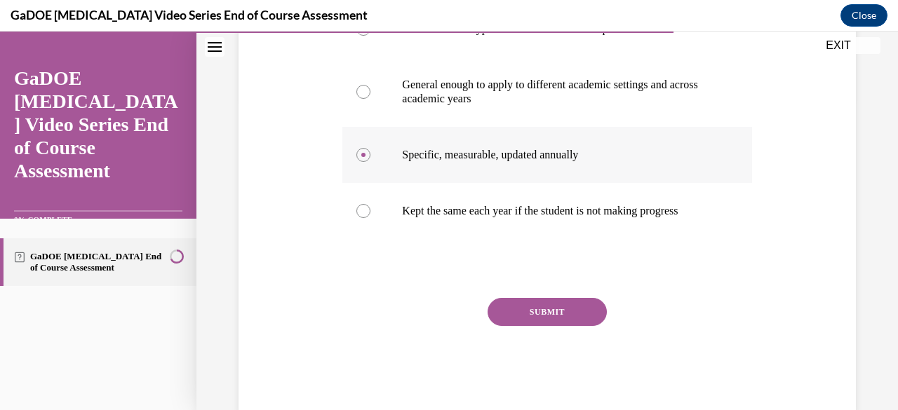
scroll to position [313, 0]
click at [543, 325] on button "SUBMIT" at bounding box center [546, 311] width 119 height 28
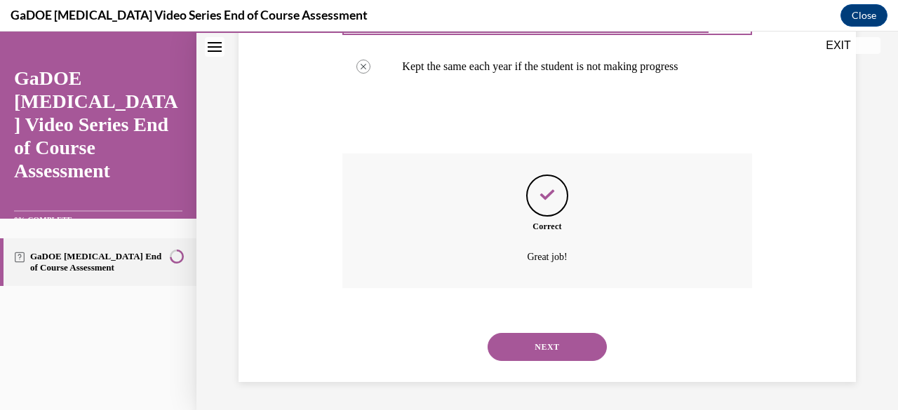
click at [536, 347] on button "NEXT" at bounding box center [546, 347] width 119 height 28
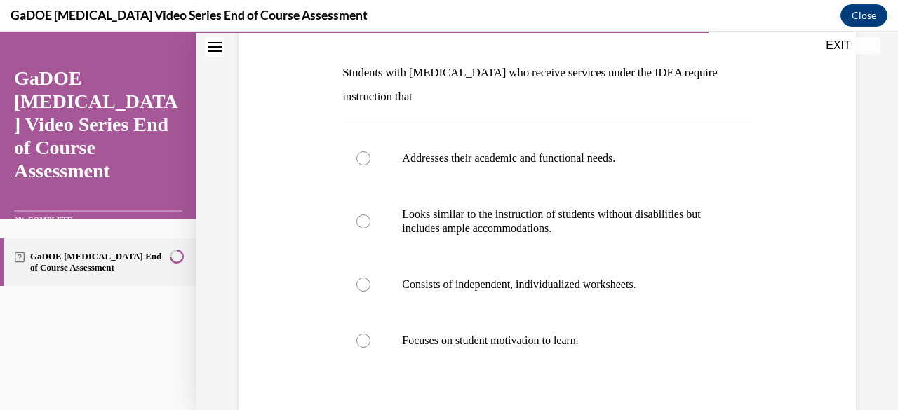
scroll to position [208, 0]
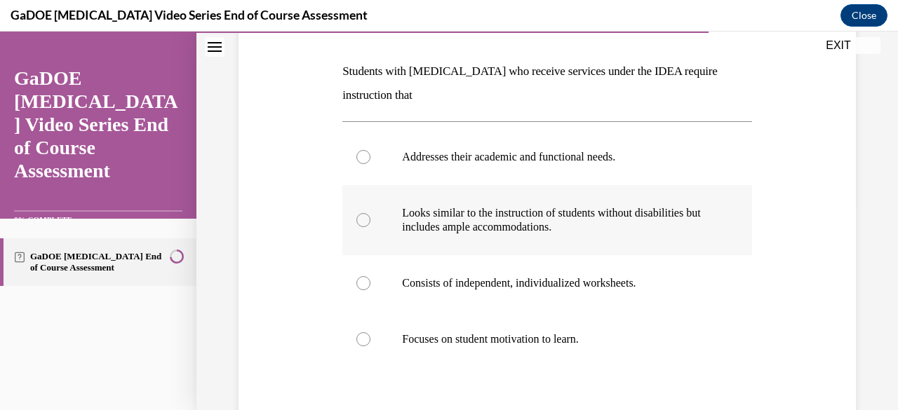
click at [642, 217] on p "Looks similar to the instruction of students without disabilities but includes …" at bounding box center [559, 220] width 314 height 28
click at [370, 217] on input "Looks similar to the instruction of students without disabilities but includes …" at bounding box center [363, 220] width 14 height 14
radio input "true"
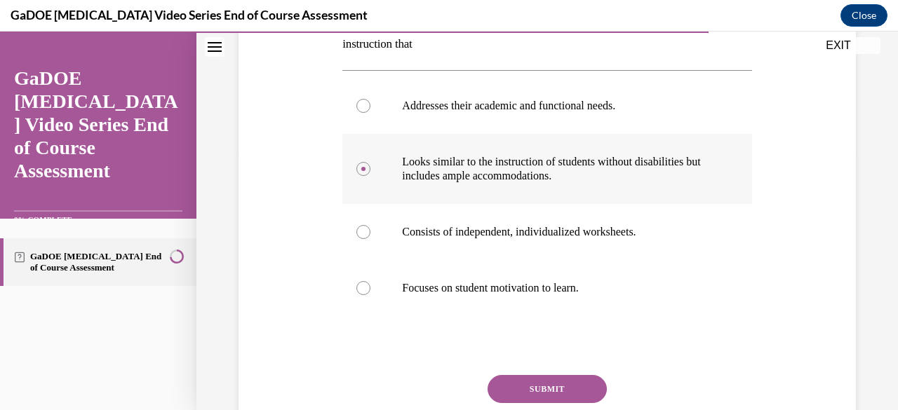
scroll to position [307, 0]
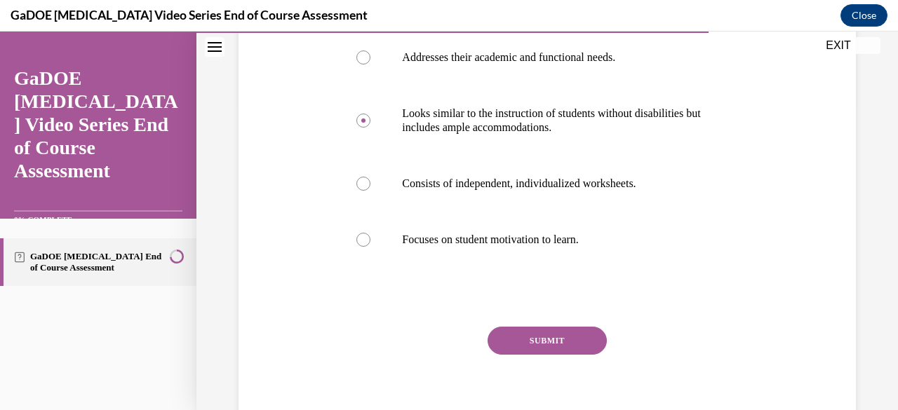
click at [540, 339] on button "SUBMIT" at bounding box center [546, 341] width 119 height 28
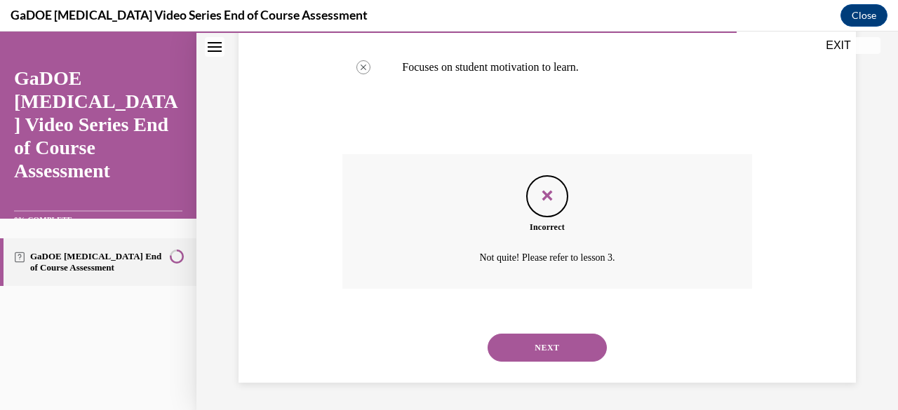
click at [545, 343] on button "NEXT" at bounding box center [546, 348] width 119 height 28
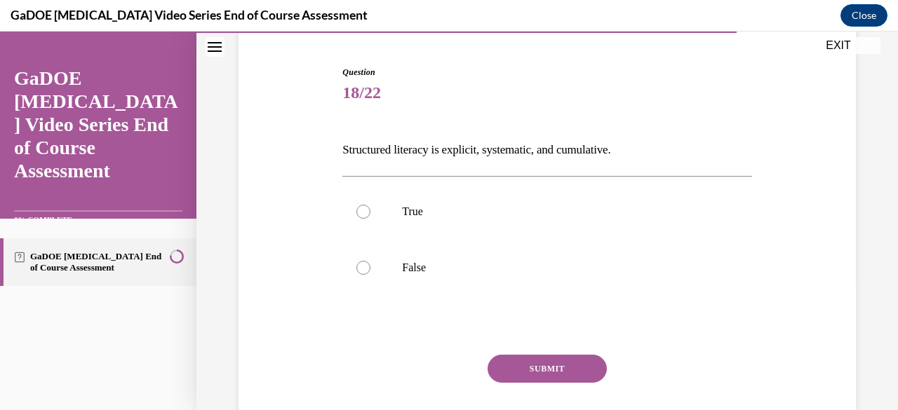
scroll to position [127, 0]
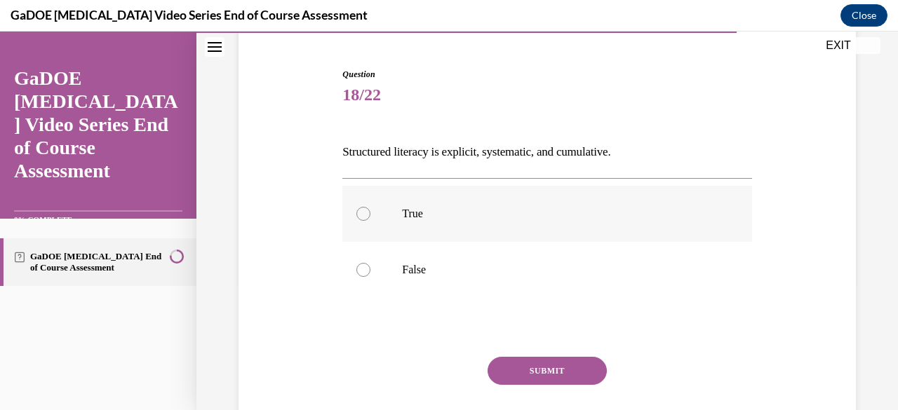
click at [634, 229] on label "True" at bounding box center [546, 214] width 409 height 56
click at [370, 221] on input "True" at bounding box center [363, 214] width 14 height 14
radio input "true"
click at [571, 365] on button "SUBMIT" at bounding box center [546, 371] width 119 height 28
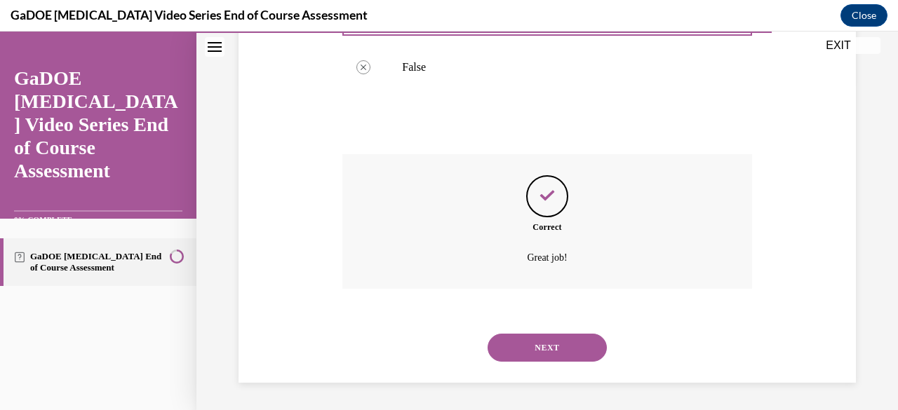
click at [532, 357] on button "NEXT" at bounding box center [546, 348] width 119 height 28
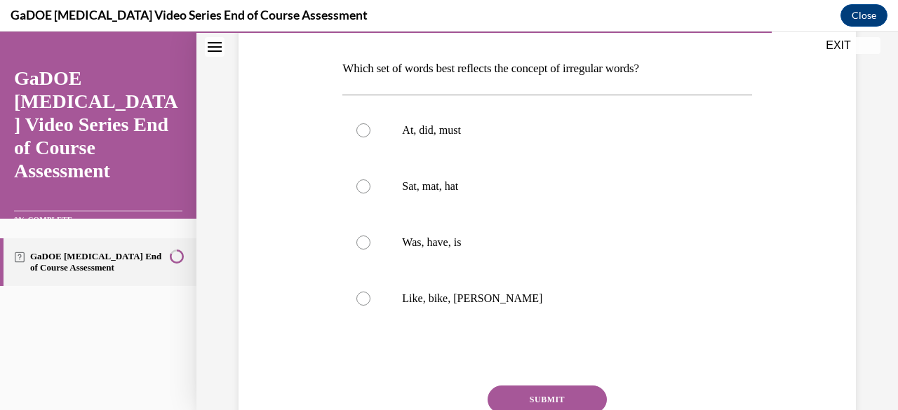
scroll to position [212, 0]
click at [615, 243] on p "Was, have, is" at bounding box center [559, 241] width 314 height 14
click at [370, 243] on input "Was, have, is" at bounding box center [363, 241] width 14 height 14
radio input "true"
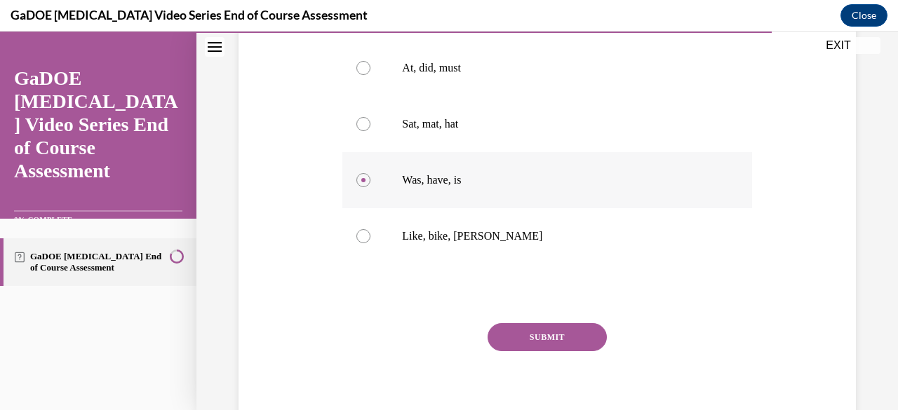
scroll to position [274, 0]
click at [551, 330] on button "SUBMIT" at bounding box center [546, 337] width 119 height 28
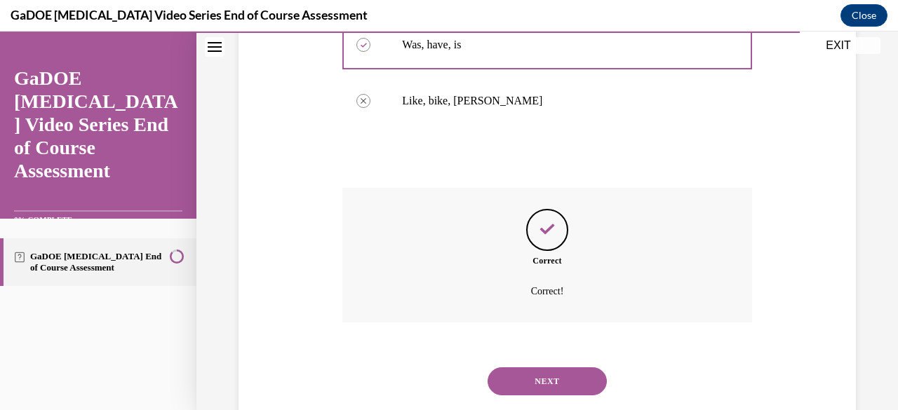
scroll to position [442, 0]
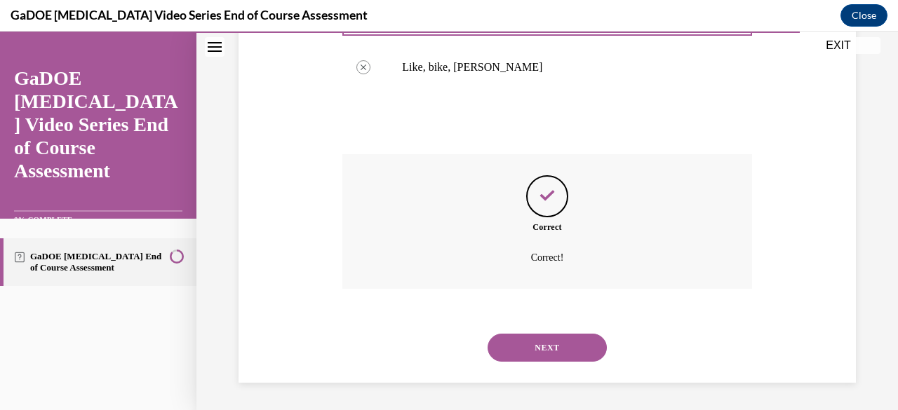
click at [531, 347] on button "NEXT" at bounding box center [546, 348] width 119 height 28
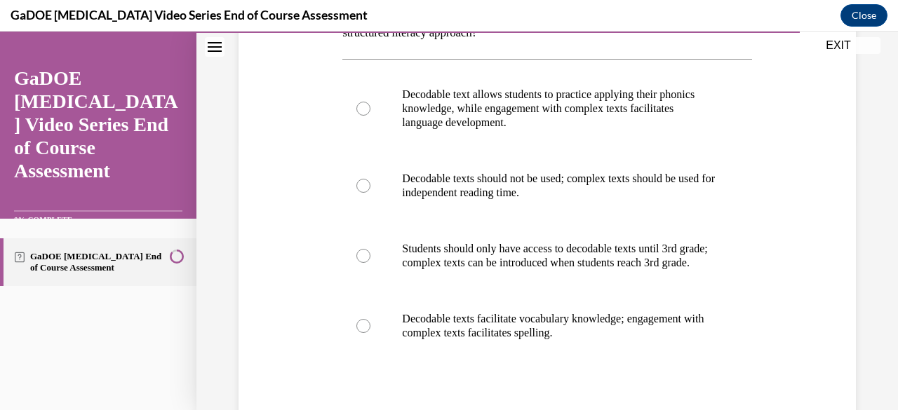
scroll to position [271, 0]
click at [558, 96] on p "Decodable text allows students to practice applying their phonics knowledge, wh…" at bounding box center [559, 108] width 314 height 42
click at [370, 101] on input "Decodable text allows students to practice applying their phonics knowledge, wh…" at bounding box center [363, 108] width 14 height 14
radio input "true"
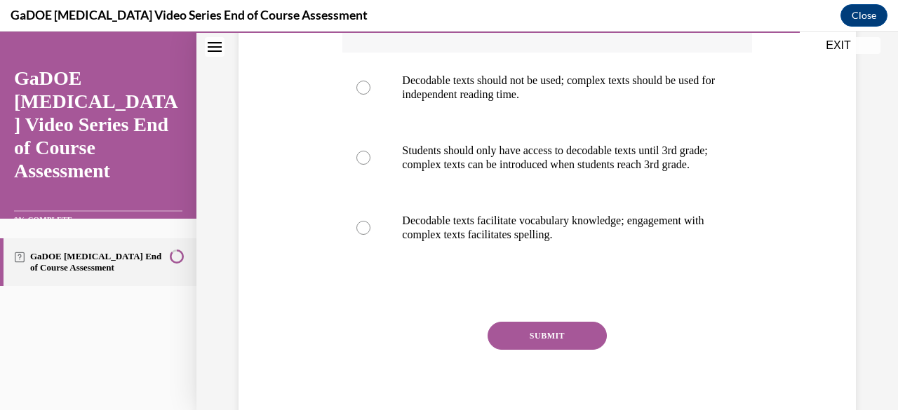
scroll to position [394, 0]
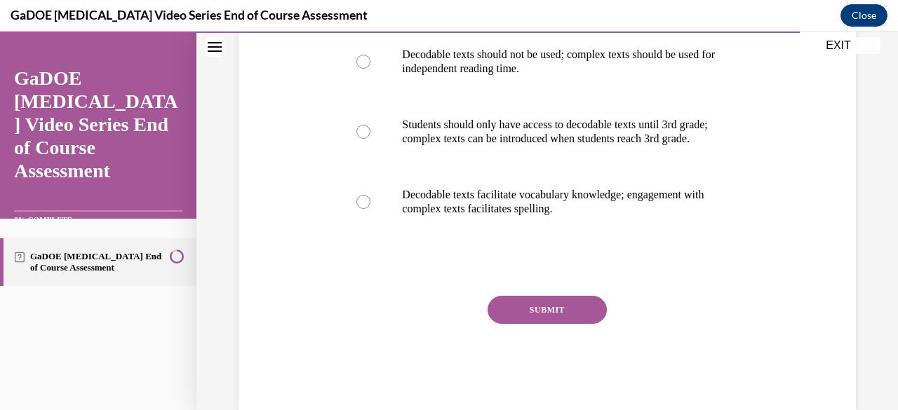
click at [537, 324] on button "SUBMIT" at bounding box center [546, 310] width 119 height 28
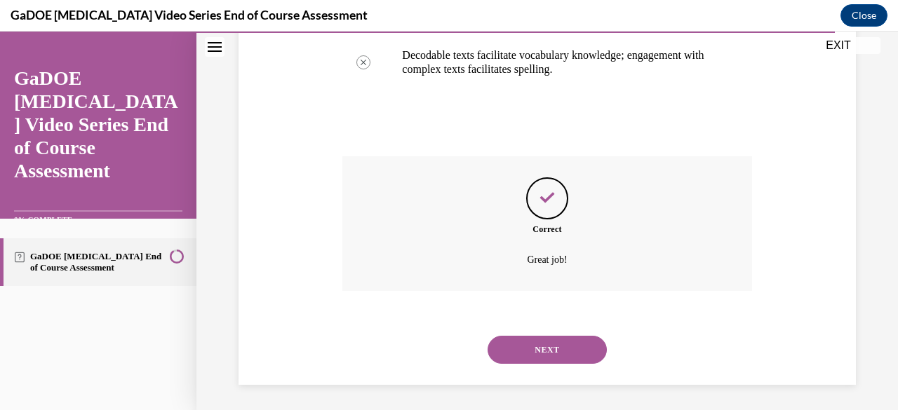
scroll to position [537, 0]
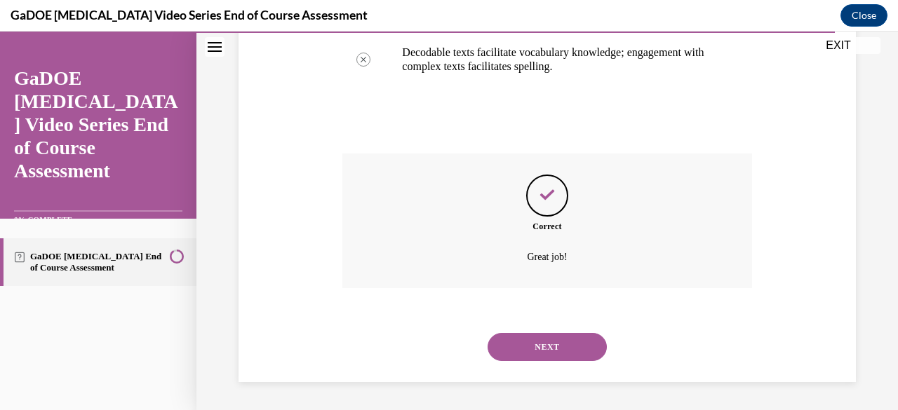
click at [515, 361] on button "NEXT" at bounding box center [546, 347] width 119 height 28
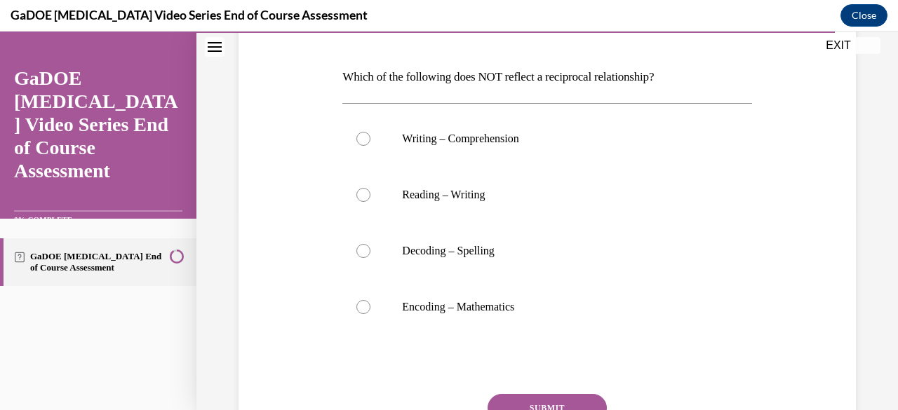
scroll to position [204, 0]
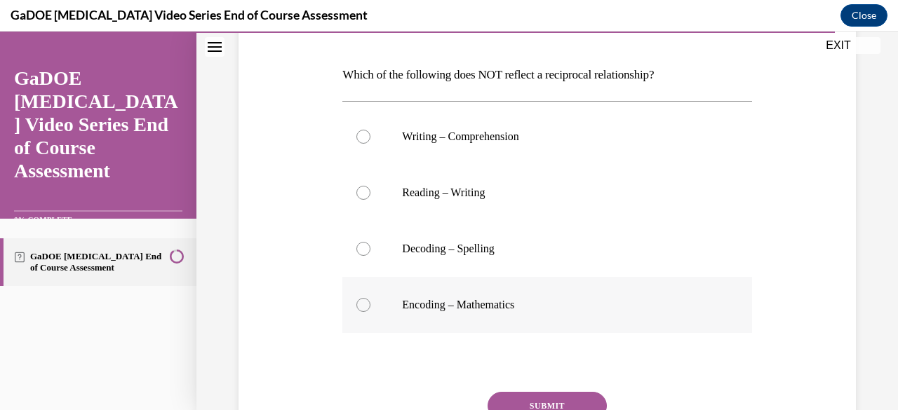
click at [623, 295] on label "Encoding – Mathematics" at bounding box center [546, 305] width 409 height 56
click at [370, 298] on input "Encoding – Mathematics" at bounding box center [363, 305] width 14 height 14
radio input "true"
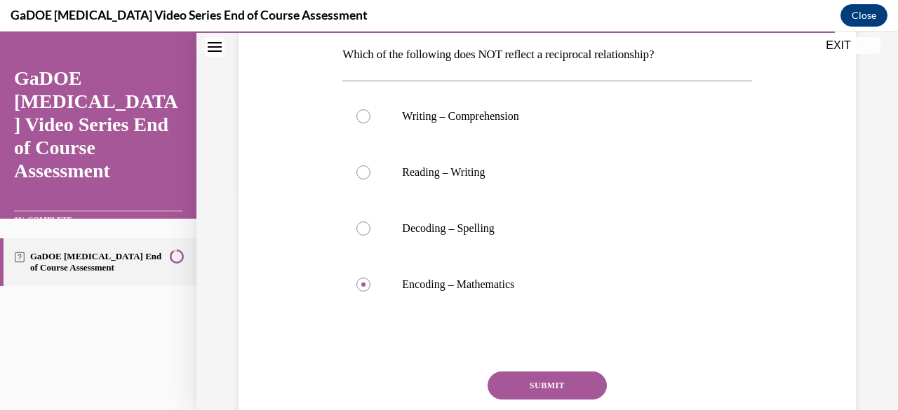
click at [540, 385] on button "SUBMIT" at bounding box center [546, 386] width 119 height 28
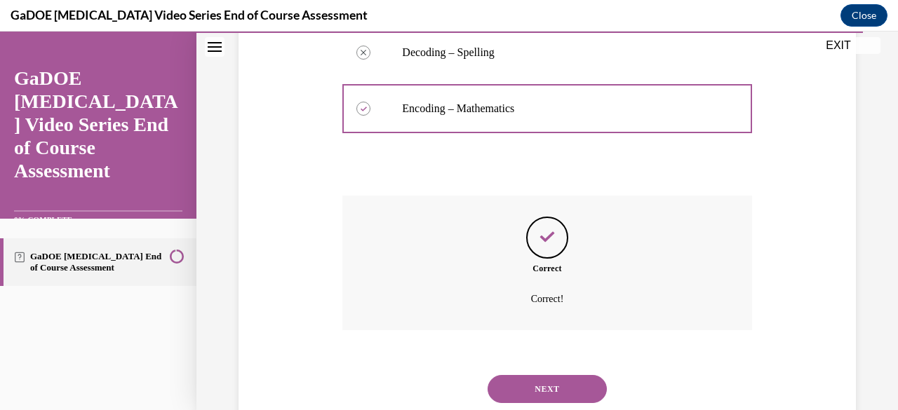
scroll to position [442, 0]
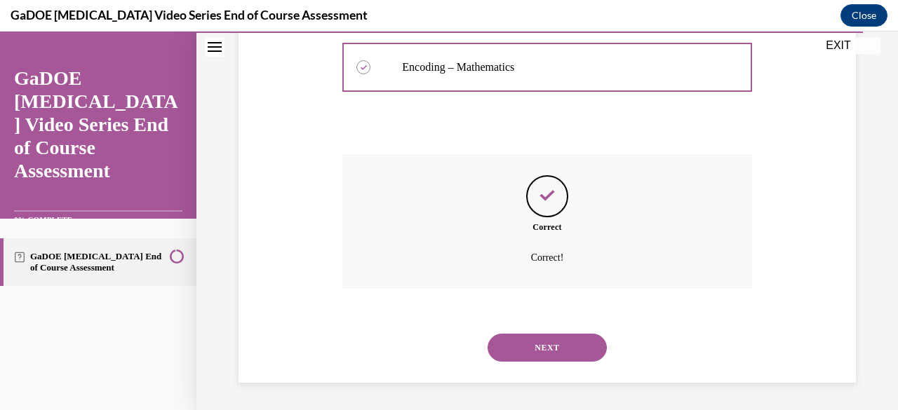
click at [539, 340] on button "NEXT" at bounding box center [546, 348] width 119 height 28
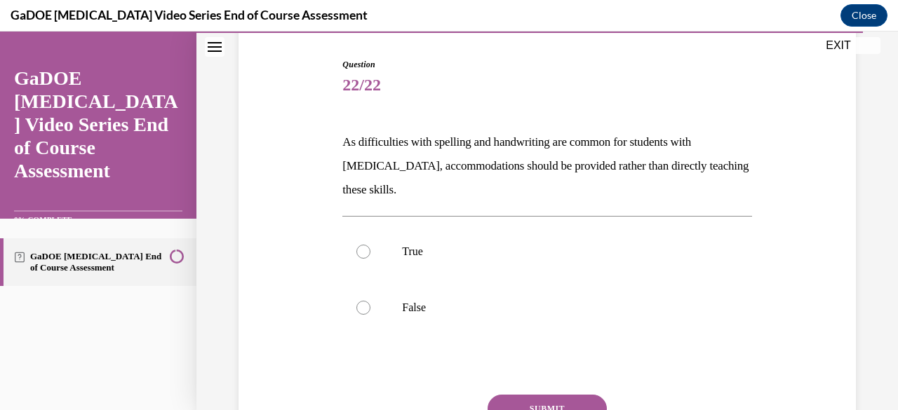
scroll to position [137, 0]
click at [477, 298] on label "False" at bounding box center [546, 307] width 409 height 56
click at [370, 300] on input "False" at bounding box center [363, 307] width 14 height 14
radio input "true"
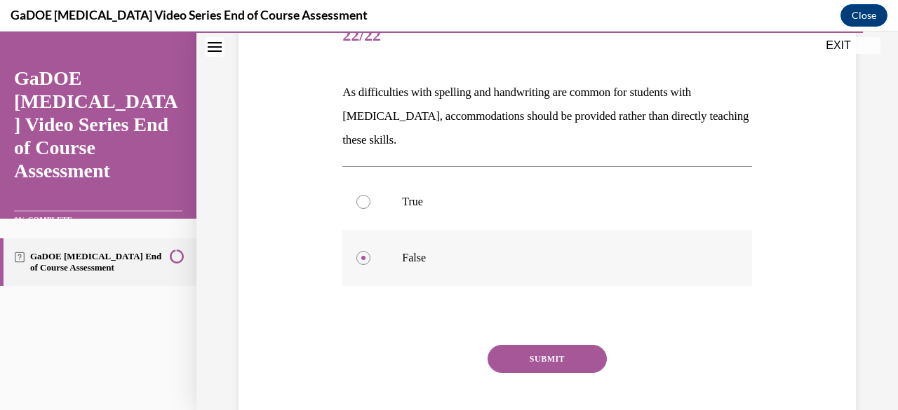
scroll to position [191, 0]
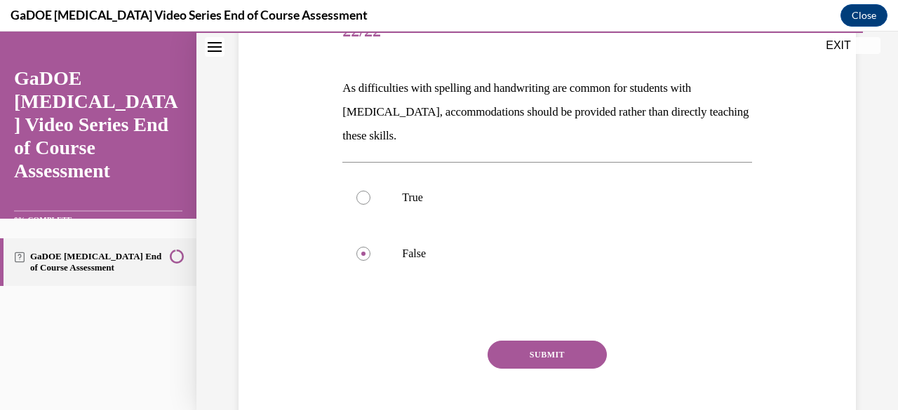
click at [520, 344] on button "SUBMIT" at bounding box center [546, 355] width 119 height 28
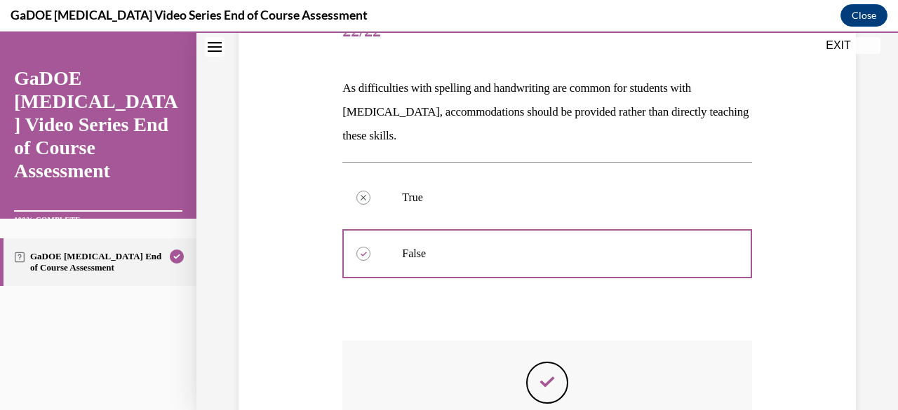
scroll to position [377, 0]
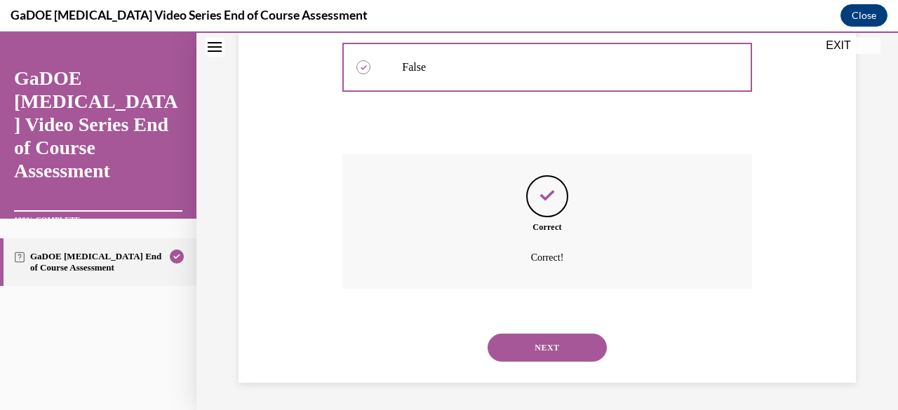
click at [520, 344] on button "NEXT" at bounding box center [546, 348] width 119 height 28
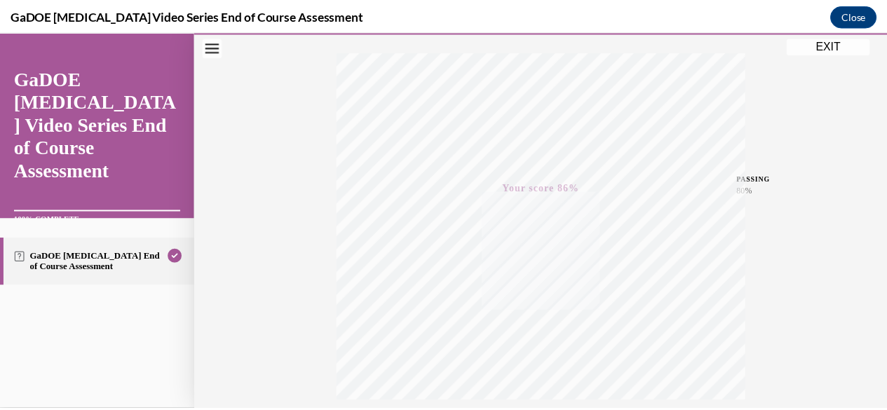
scroll to position [339, 0]
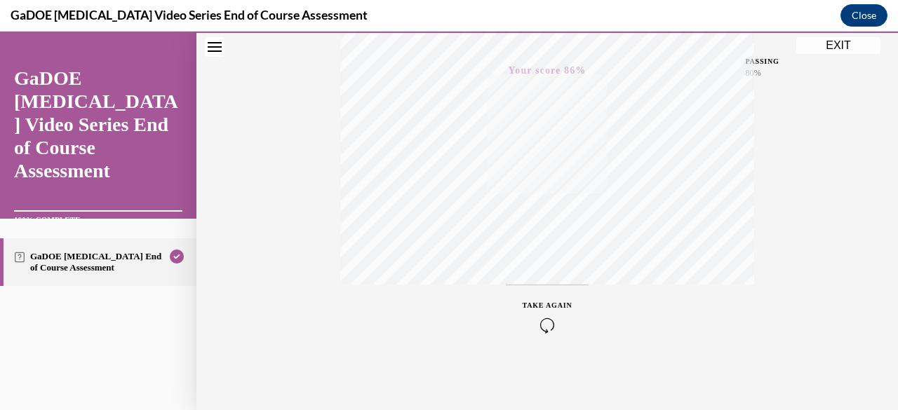
click at [814, 46] on button "EXIT" at bounding box center [838, 45] width 84 height 17
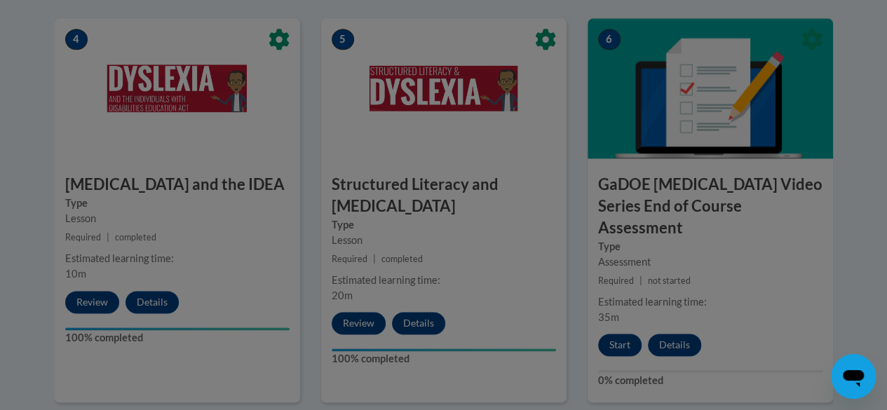
click at [534, 233] on div at bounding box center [443, 205] width 887 height 410
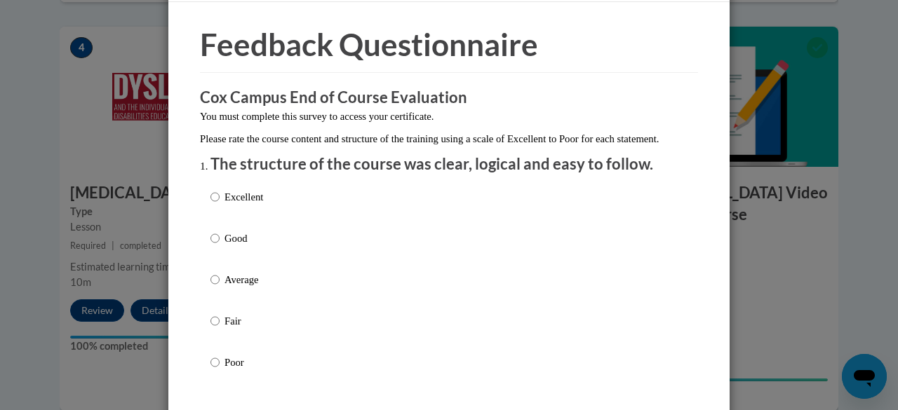
scroll to position [43, 0]
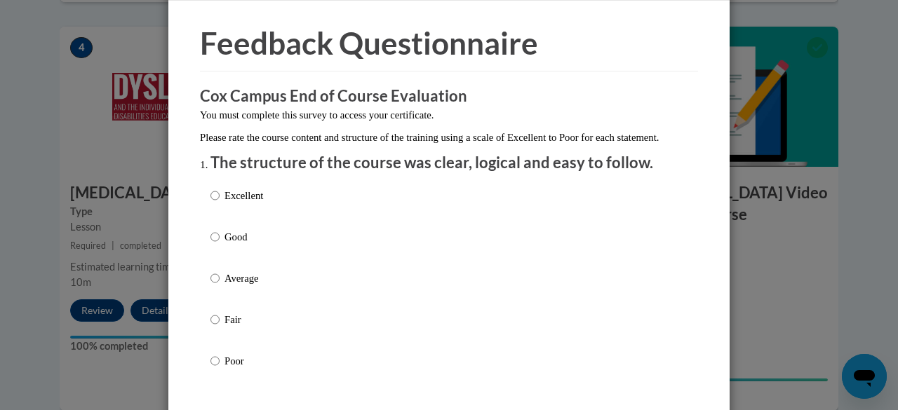
click at [224, 203] on p "Excellent" at bounding box center [243, 195] width 39 height 15
click at [220, 203] on input "Excellent" at bounding box center [214, 195] width 9 height 15
radio input "true"
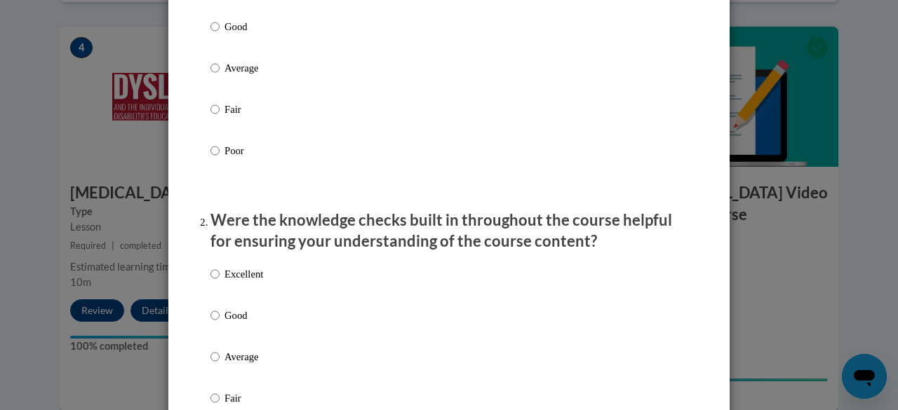
scroll to position [285, 0]
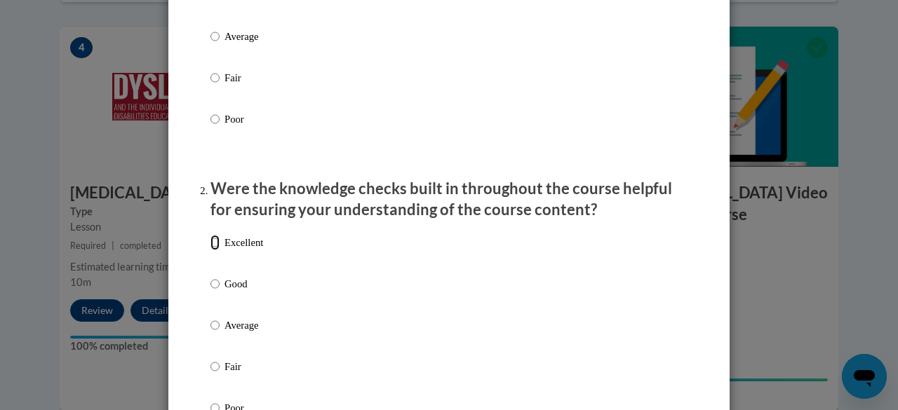
click at [210, 250] on input "Excellent" at bounding box center [214, 242] width 9 height 15
radio input "true"
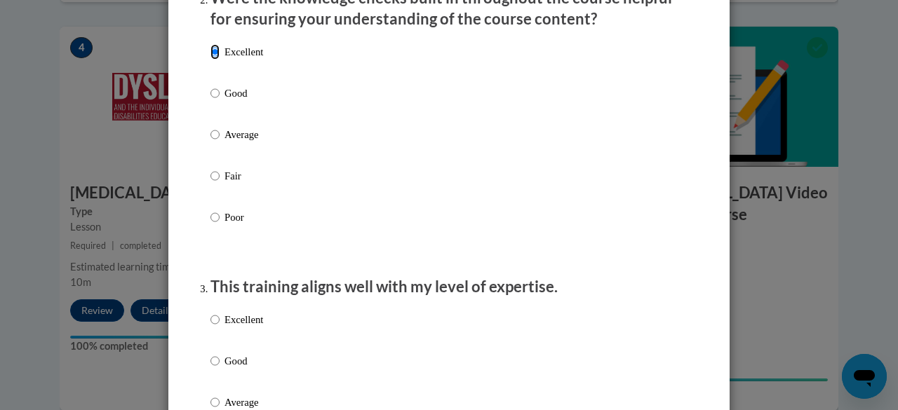
scroll to position [477, 0]
click at [210, 327] on input "Excellent" at bounding box center [214, 318] width 9 height 15
radio input "true"
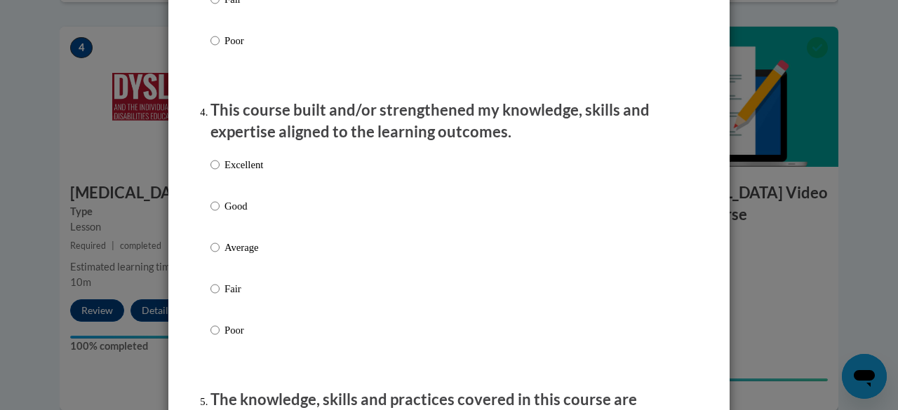
scroll to position [922, 0]
click at [233, 172] on p "Excellent" at bounding box center [243, 163] width 39 height 15
click at [220, 172] on input "Excellent" at bounding box center [214, 163] width 9 height 15
radio input "true"
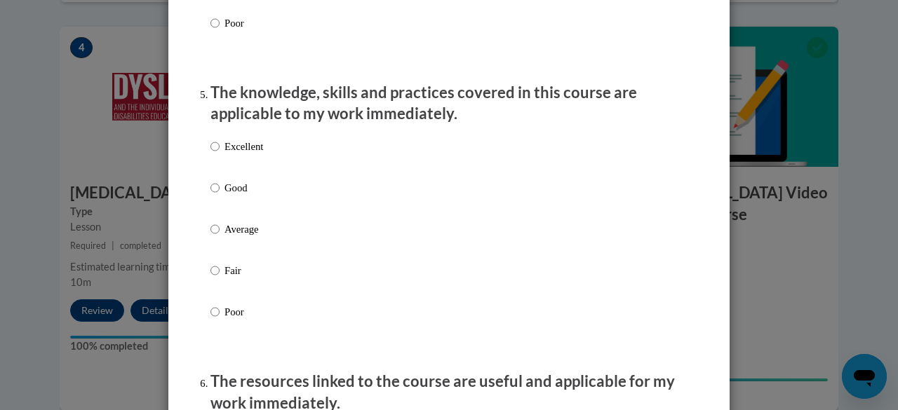
scroll to position [1229, 0]
click at [232, 154] on p "Excellent" at bounding box center [243, 145] width 39 height 15
click at [220, 154] on input "Excellent" at bounding box center [214, 145] width 9 height 15
radio input "true"
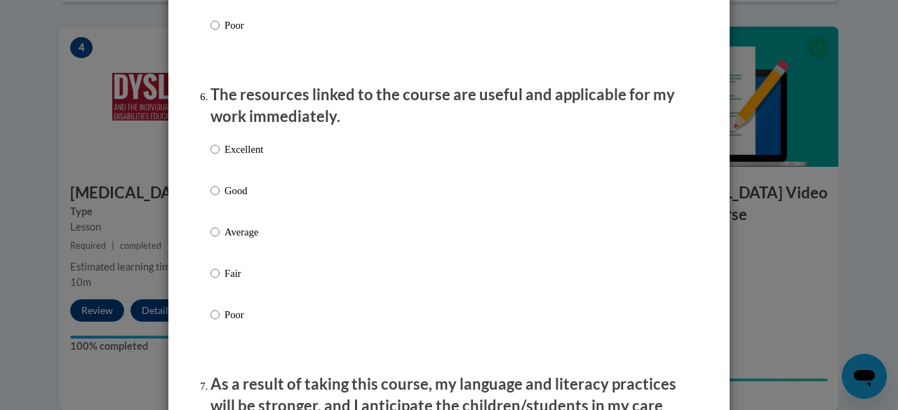
scroll to position [1521, 0]
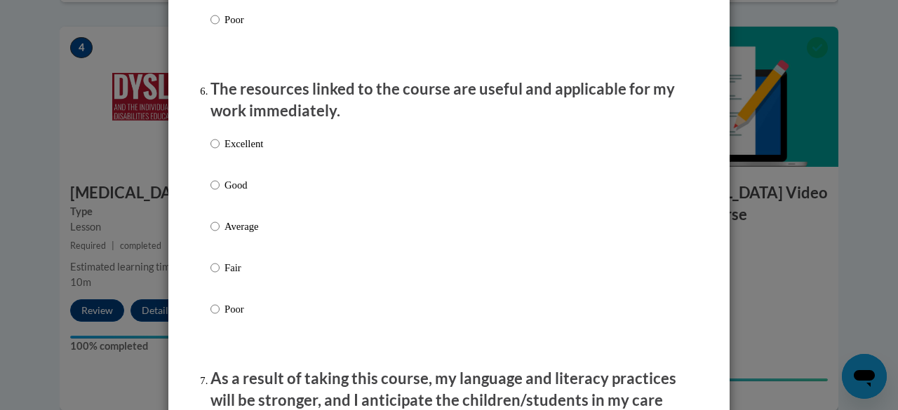
click at [232, 151] on p "Excellent" at bounding box center [243, 143] width 39 height 15
click at [220, 151] on input "Excellent" at bounding box center [214, 143] width 9 height 15
radio input "true"
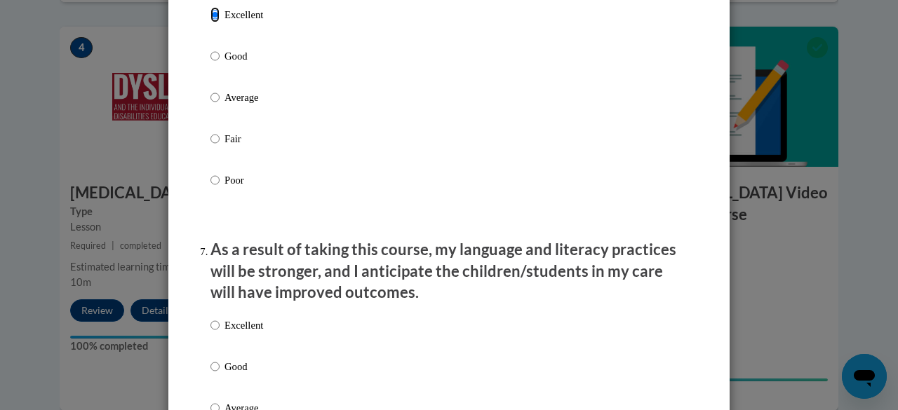
scroll to position [1759, 0]
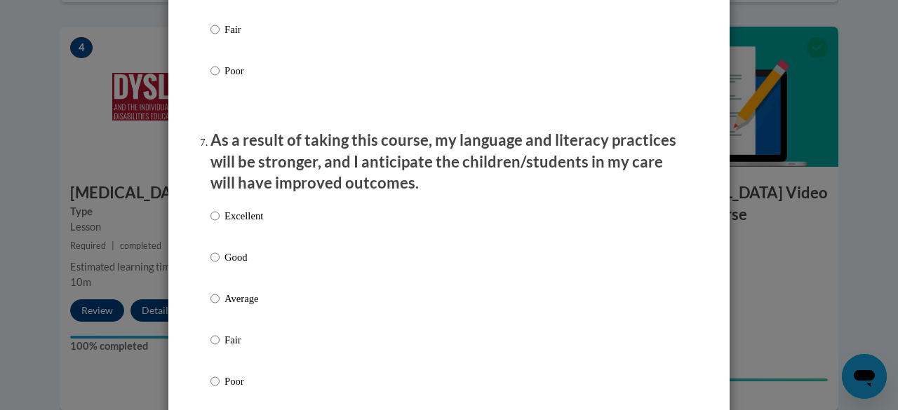
click at [229, 224] on p "Excellent" at bounding box center [243, 215] width 39 height 15
click at [220, 224] on input "Excellent" at bounding box center [214, 215] width 9 height 15
radio input "true"
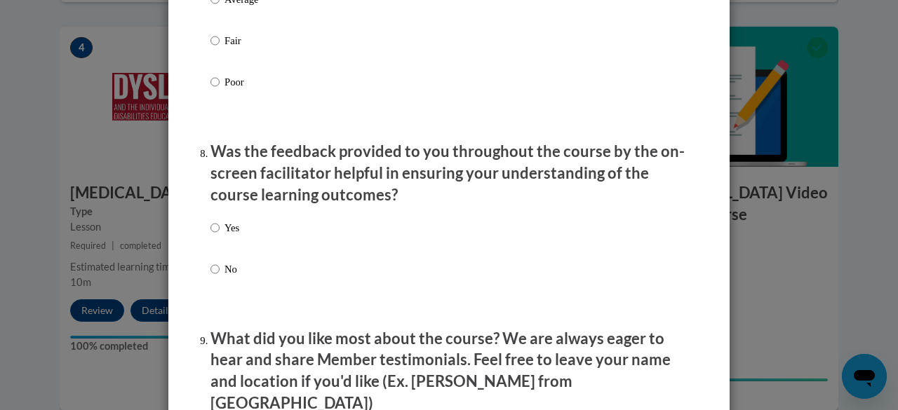
scroll to position [2061, 0]
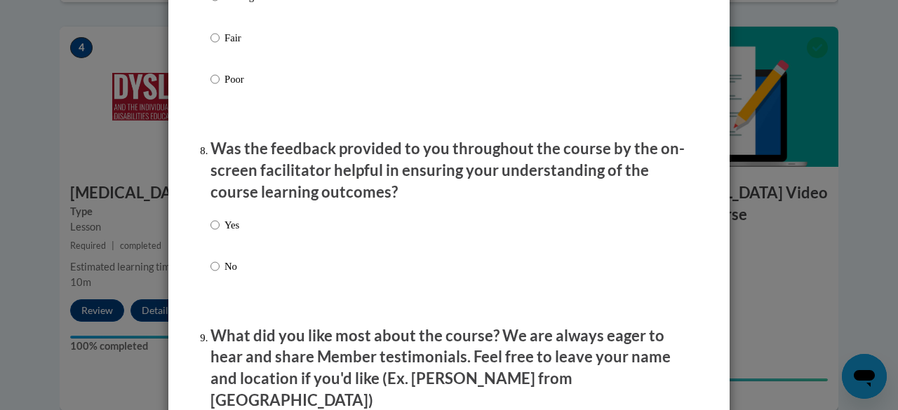
click at [214, 234] on label "Yes" at bounding box center [224, 236] width 29 height 38
click at [214, 233] on input "Yes" at bounding box center [214, 224] width 9 height 15
radio input "true"
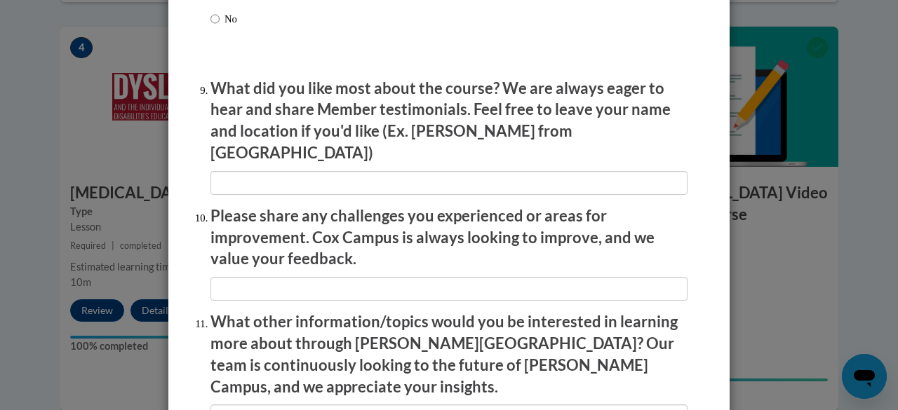
scroll to position [2506, 0]
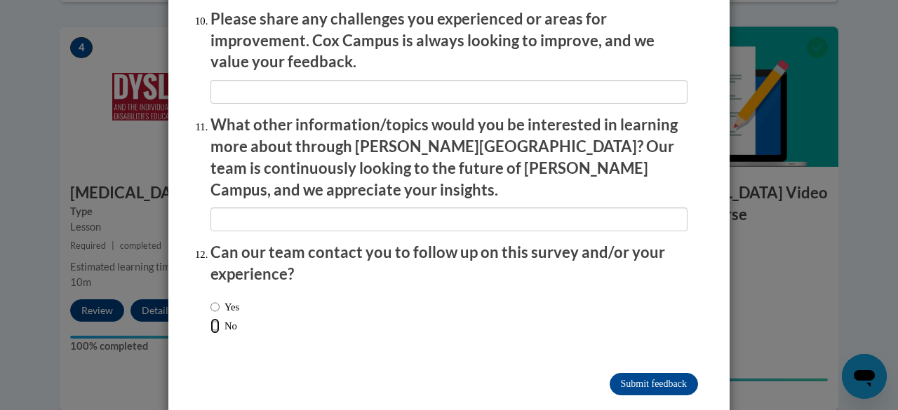
click at [210, 318] on input "No" at bounding box center [214, 325] width 9 height 15
radio input "true"
click at [624, 373] on input "Submit feedback" at bounding box center [653, 384] width 88 height 22
